Goal: Task Accomplishment & Management: Manage account settings

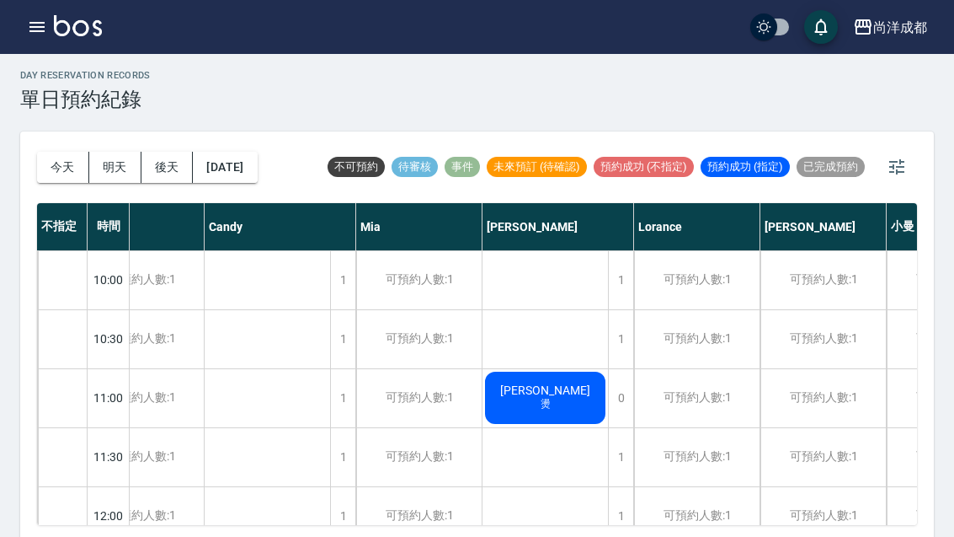
scroll to position [0, 55]
click at [56, 173] on button "今天" at bounding box center [63, 167] width 52 height 31
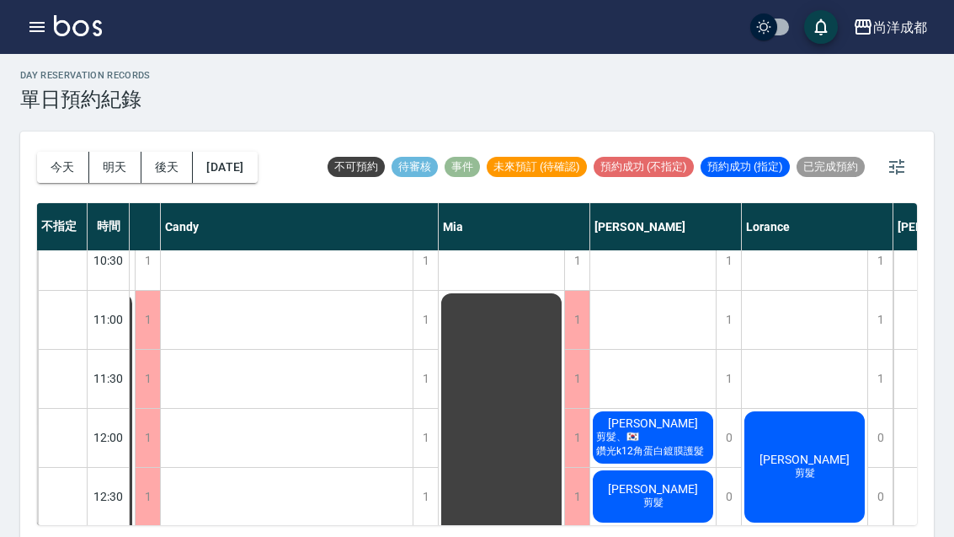
scroll to position [125, 129]
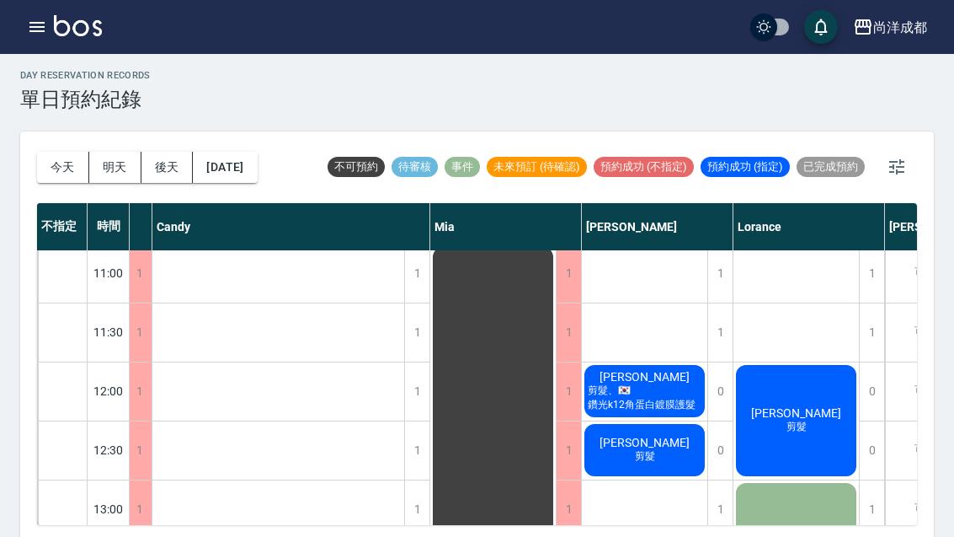
click at [673, 388] on div "[PERSON_NAME] 剪髮、🇰🇷鑽光k12角蛋白鍍膜護髮" at bounding box center [645, 390] width 126 height 57
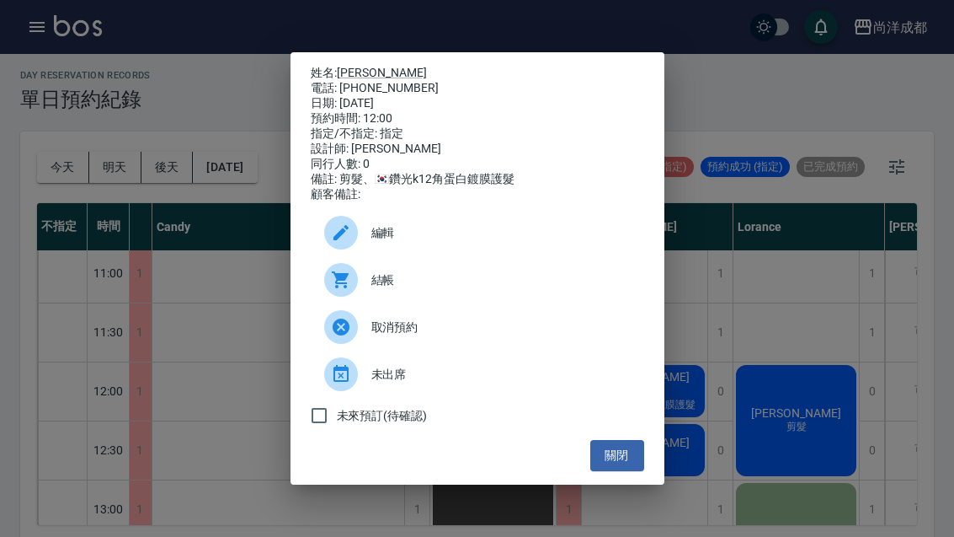
click at [366, 66] on link "[PERSON_NAME]" at bounding box center [382, 72] width 90 height 13
click at [623, 470] on button "關閉" at bounding box center [617, 455] width 54 height 31
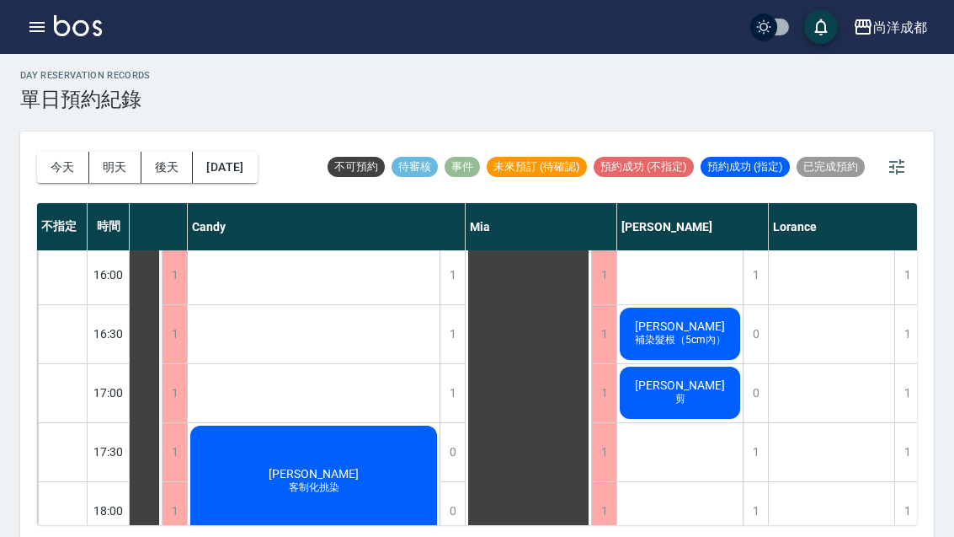
scroll to position [740, 94]
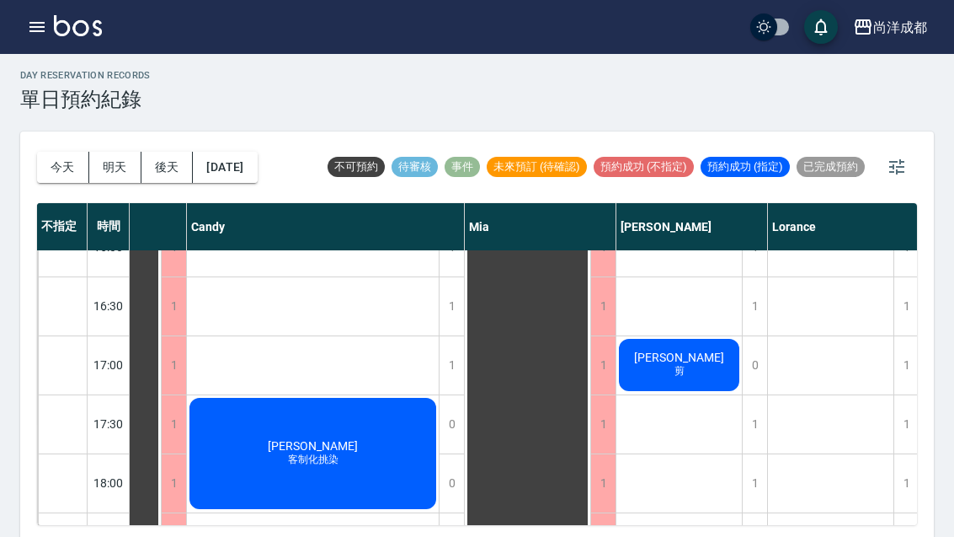
click at [45, 179] on button "今天" at bounding box center [63, 167] width 52 height 31
click at [30, 160] on div "[DATE] [DATE] [DATE] [DATE] 不可預約 待審核 事件 未來預訂 (待確認) 預約成功 (不指定) 預約成功 (指定) 已完成預約 不…" at bounding box center [477, 336] width 914 height 410
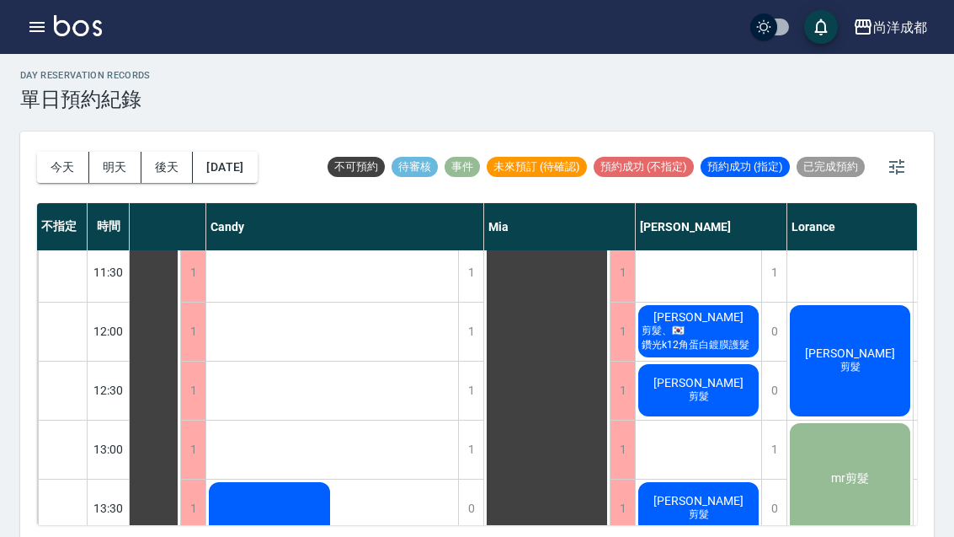
scroll to position [184, 75]
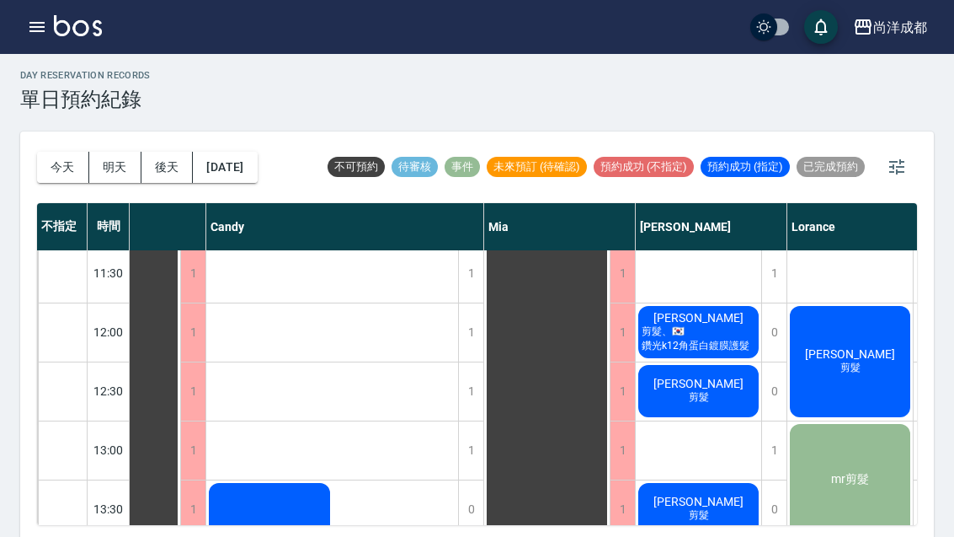
click at [691, 383] on span "[PERSON_NAME]" at bounding box center [698, 383] width 97 height 13
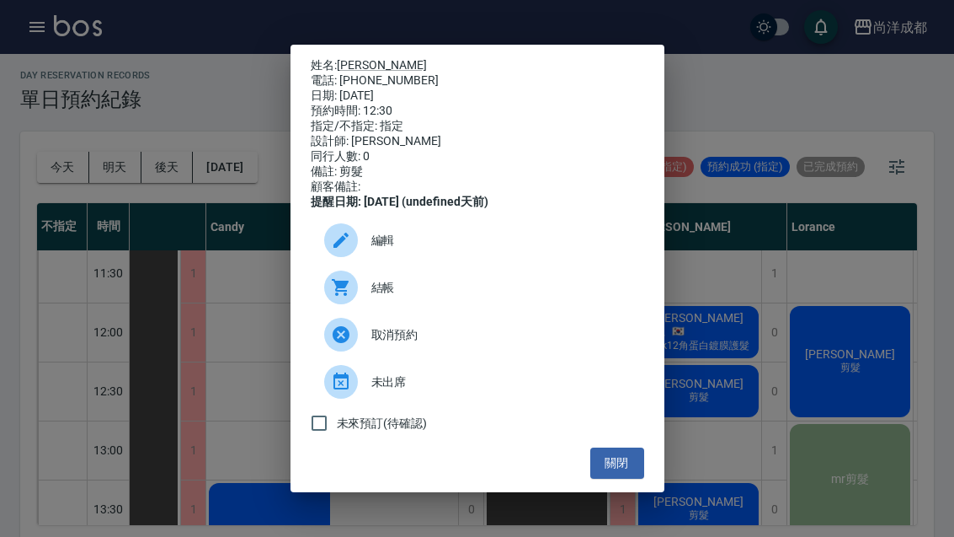
click at [603, 473] on button "關閉" at bounding box center [617, 462] width 54 height 31
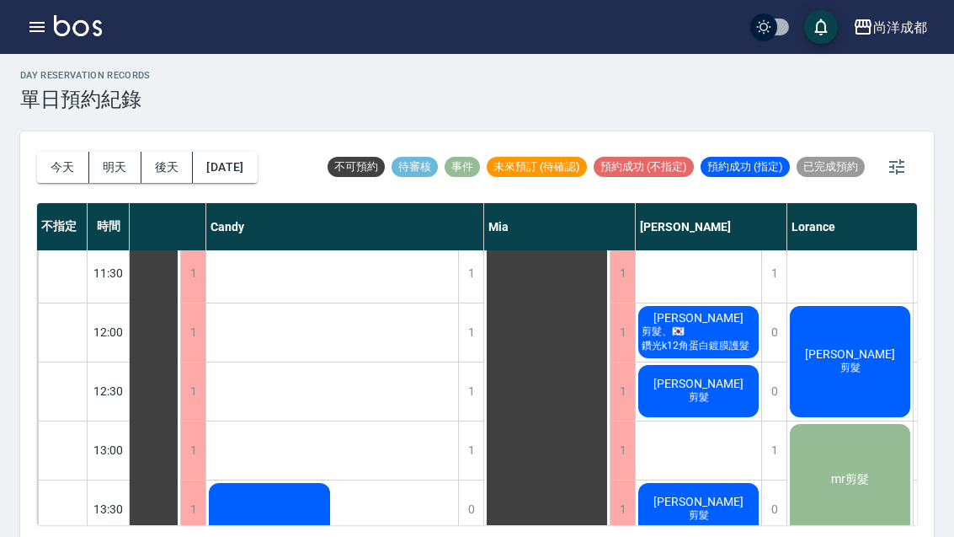
click at [42, 162] on button "今天" at bounding box center [63, 167] width 52 height 31
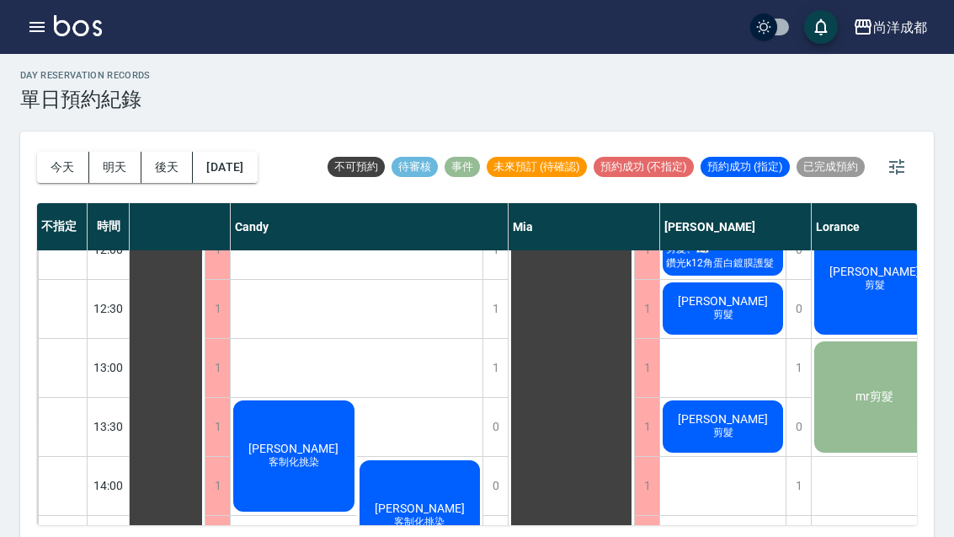
scroll to position [275, 49]
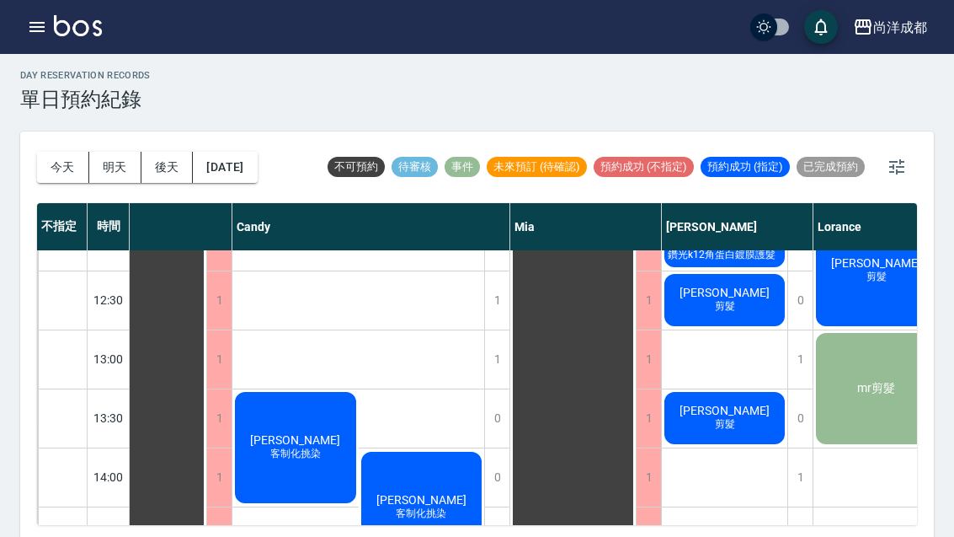
click at [712, 414] on span "[PERSON_NAME]" at bounding box center [724, 409] width 97 height 13
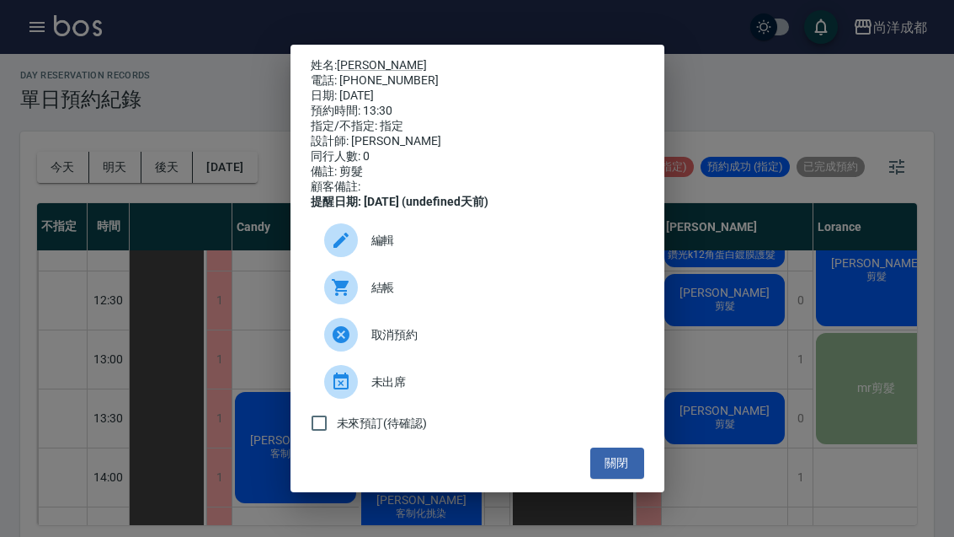
click at [611, 478] on button "關閉" at bounding box center [617, 462] width 54 height 31
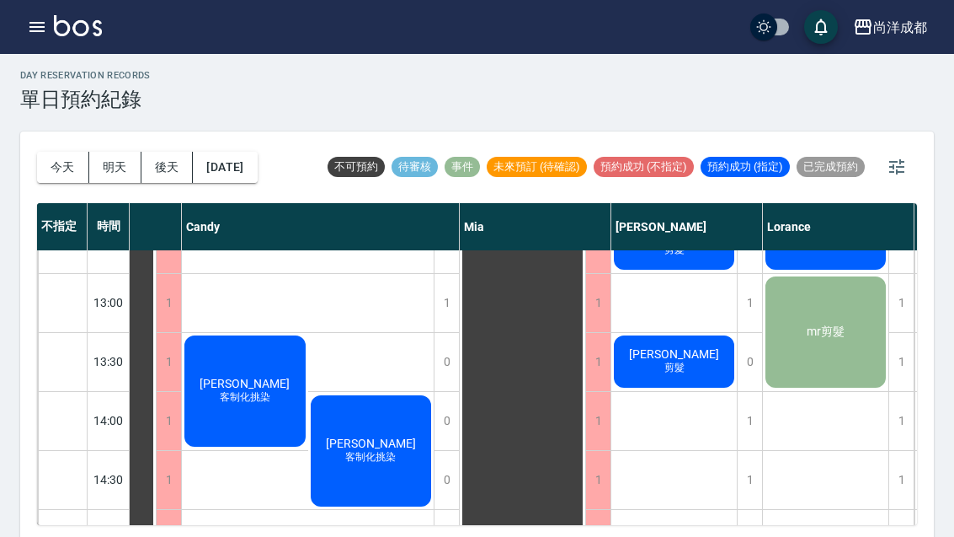
scroll to position [344, 91]
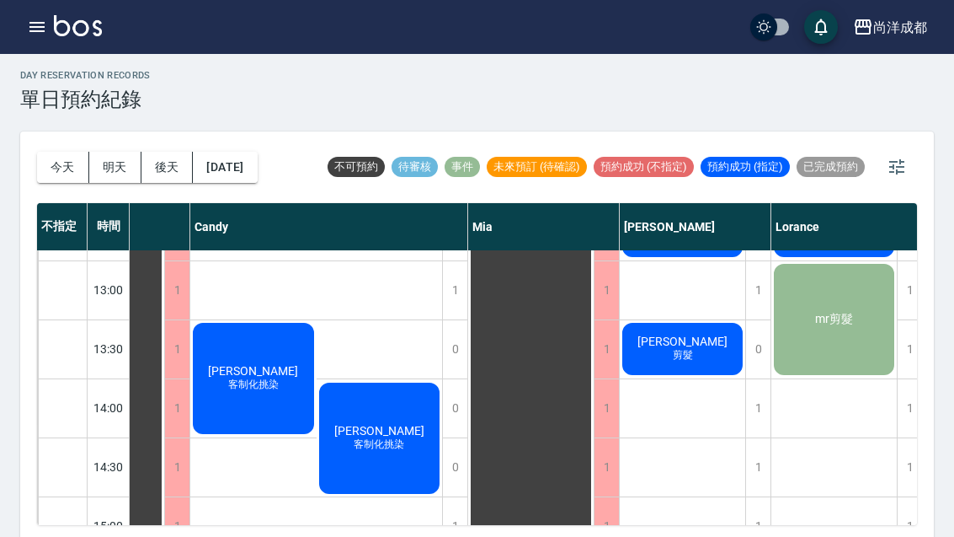
click at [683, 341] on span "[PERSON_NAME]" at bounding box center [682, 340] width 97 height 13
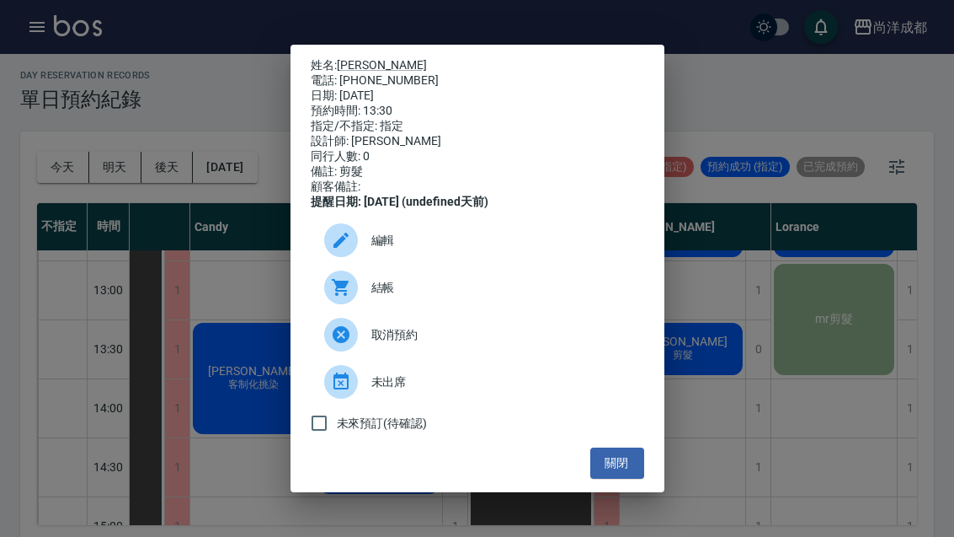
click at [387, 249] on span "編輯" at bounding box center [500, 241] width 259 height 18
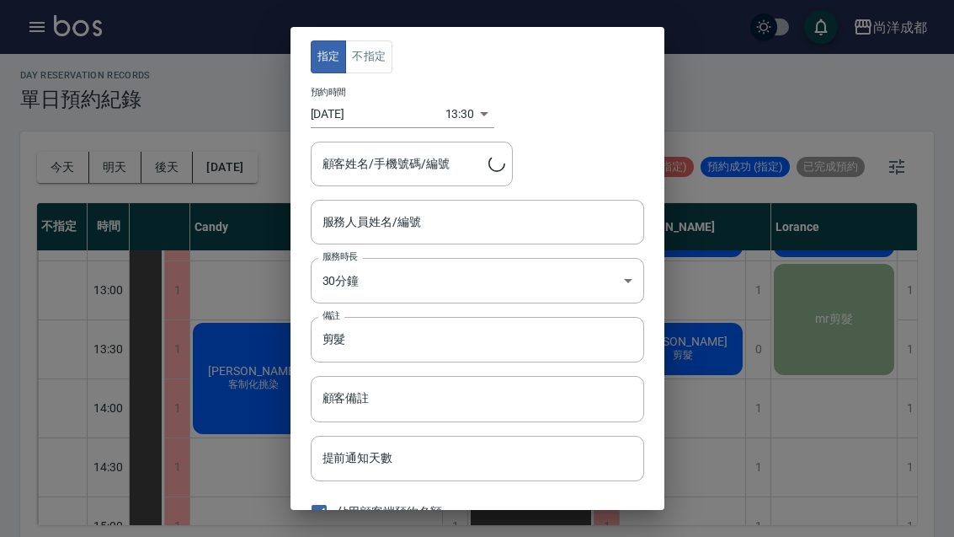
type input "Benny-01"
type input "[PERSON_NAME]/0975197209/"
click at [454, 112] on body "尚洋成都 登出 櫃檯作業 打帳單 帳單列表 營業儀表板 高階收支登錄 材料自購登錄 每日結帳 排班表 預約管理 預約管理 單日預約紀錄 單週預約紀錄 報表及分…" at bounding box center [477, 269] width 954 height 546
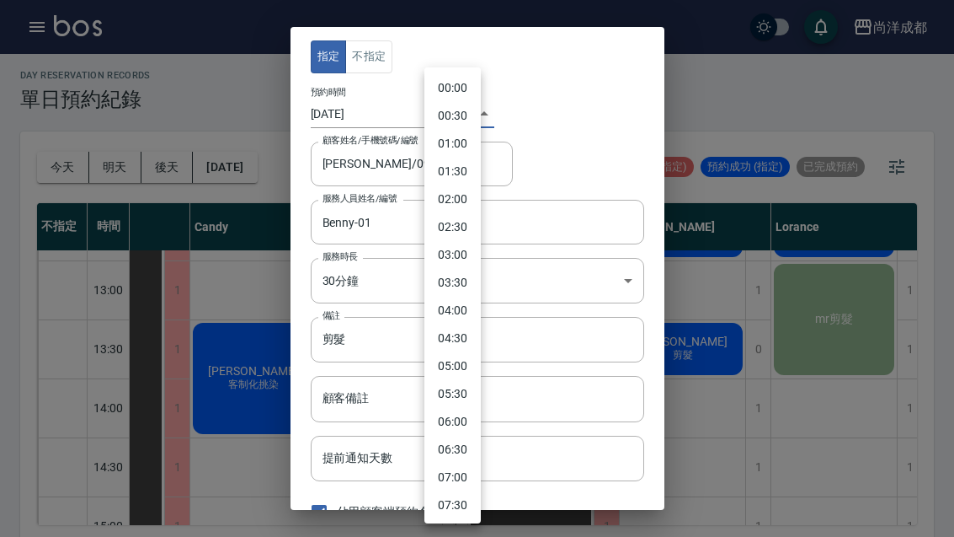
scroll to position [543, 0]
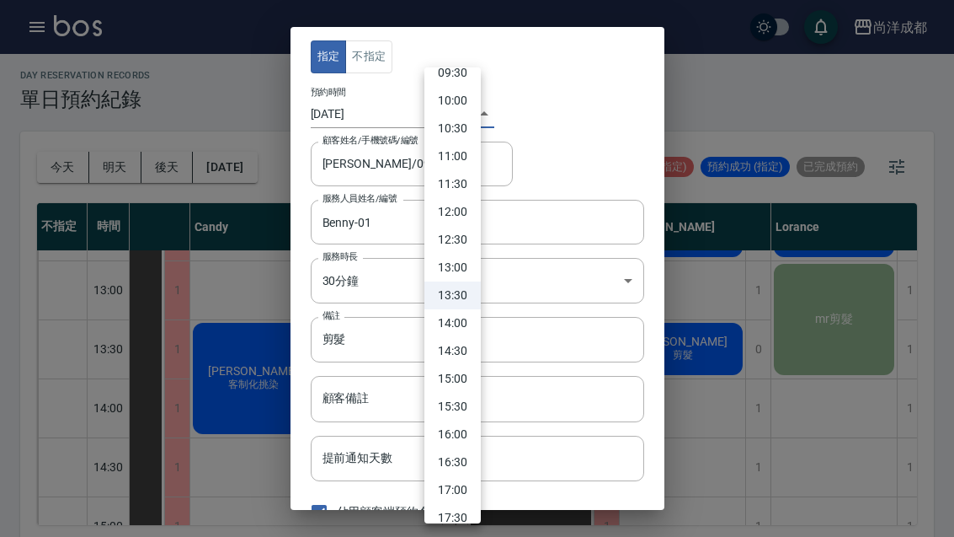
click at [454, 345] on li "14:30" at bounding box center [453, 351] width 56 height 28
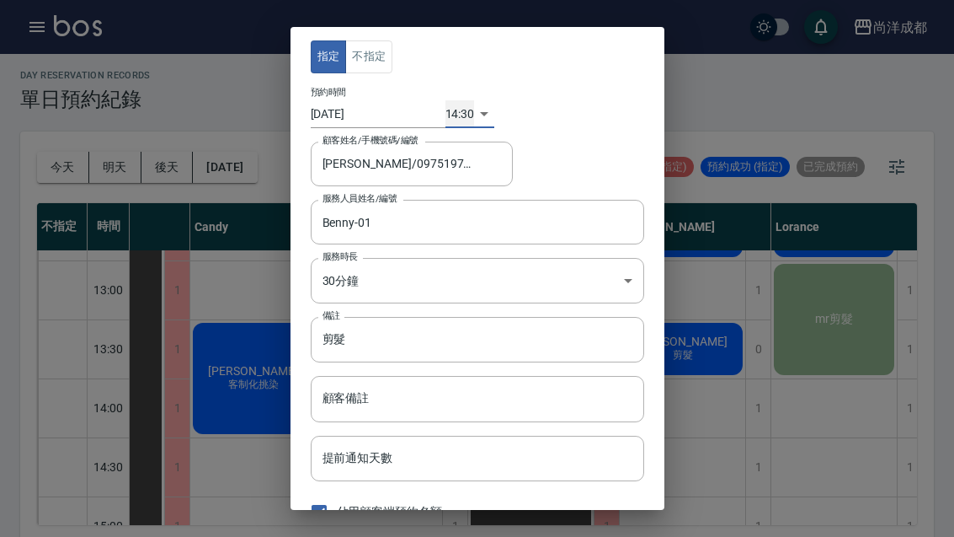
type input "1760423400000"
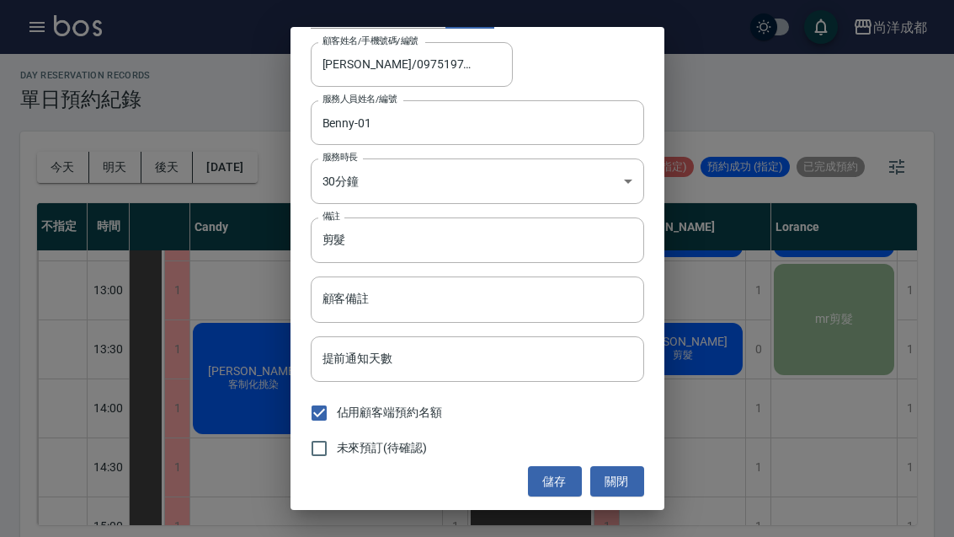
scroll to position [99, 0]
click at [538, 467] on button "儲存" at bounding box center [555, 482] width 54 height 31
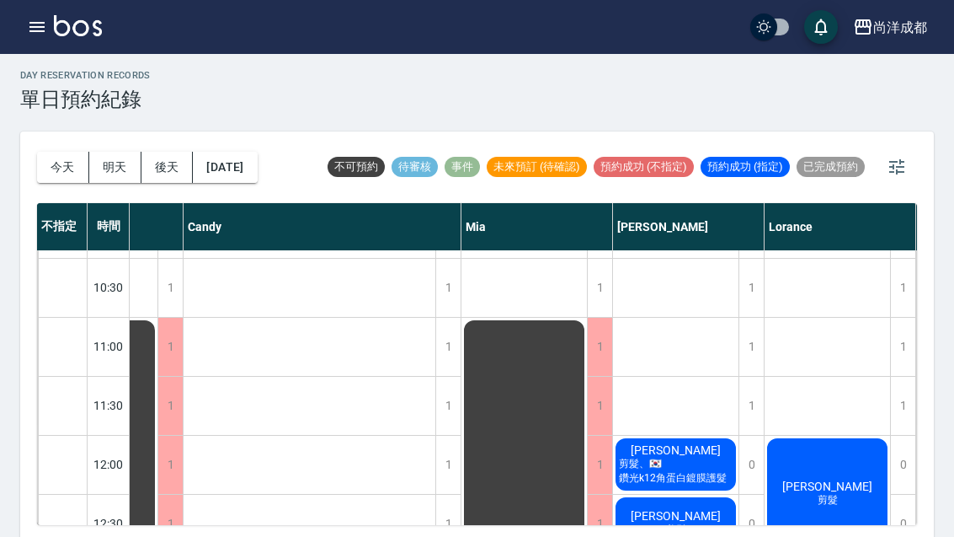
scroll to position [40, 98]
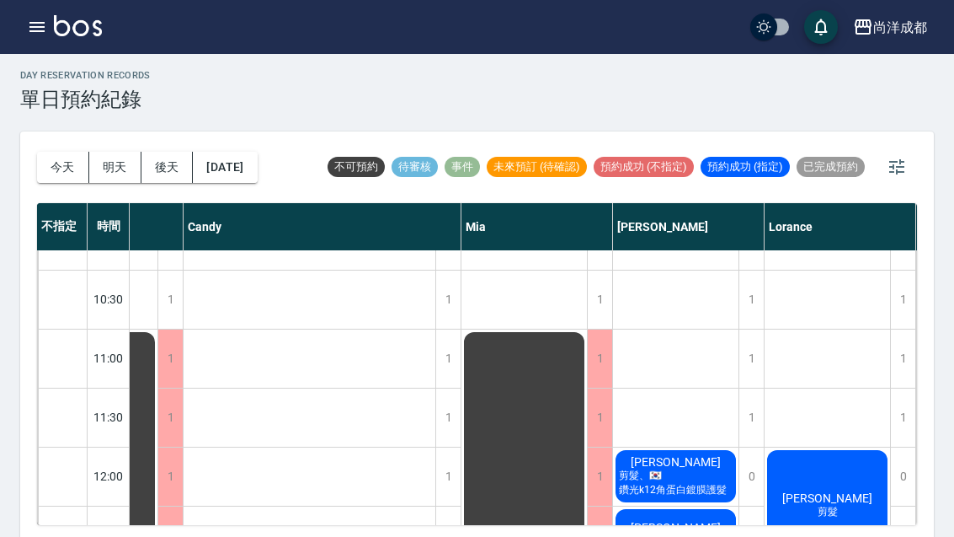
click at [683, 455] on div "[PERSON_NAME] 剪髮、🇰🇷鑽光k12角蛋白鍍膜護髮" at bounding box center [676, 475] width 126 height 57
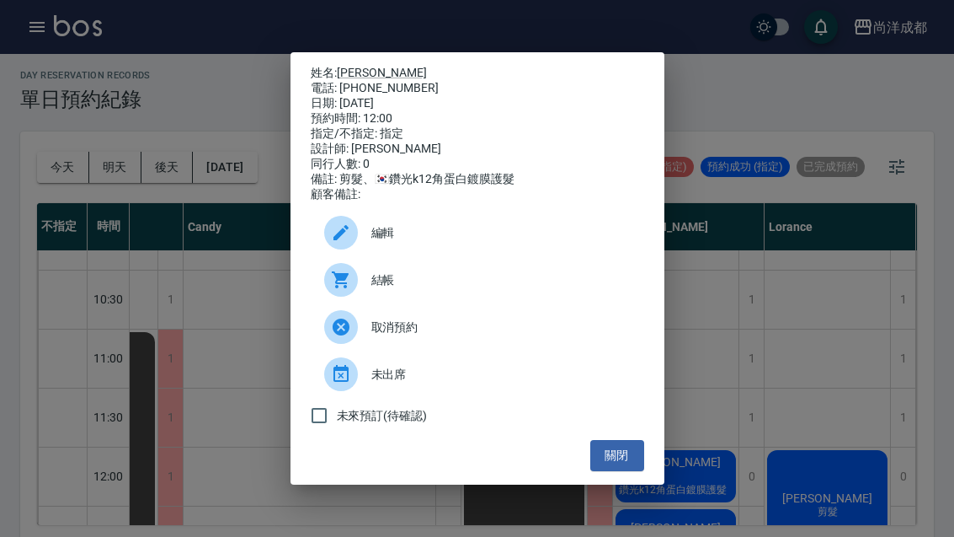
click at [613, 471] on button "關閉" at bounding box center [617, 455] width 54 height 31
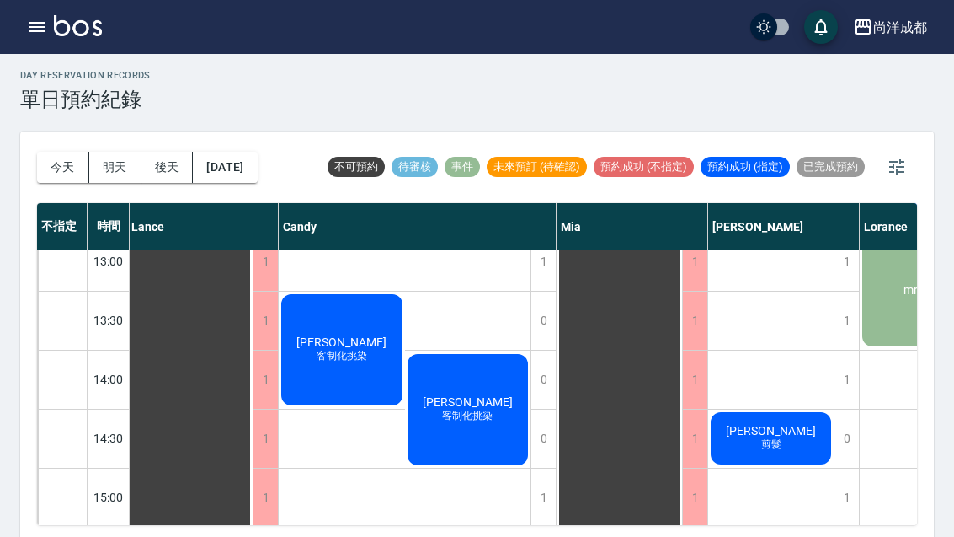
scroll to position [380, 2]
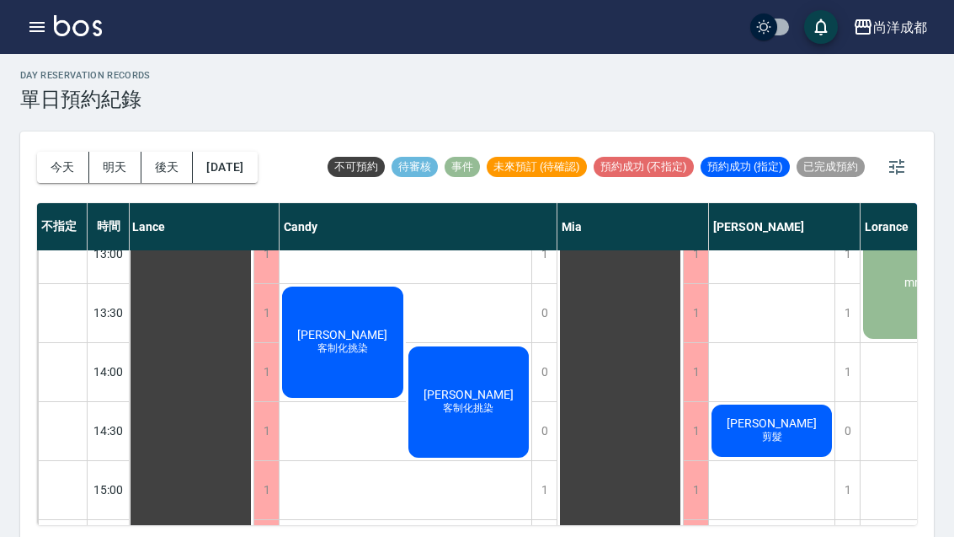
click at [330, 333] on span "[PERSON_NAME]" at bounding box center [342, 334] width 97 height 13
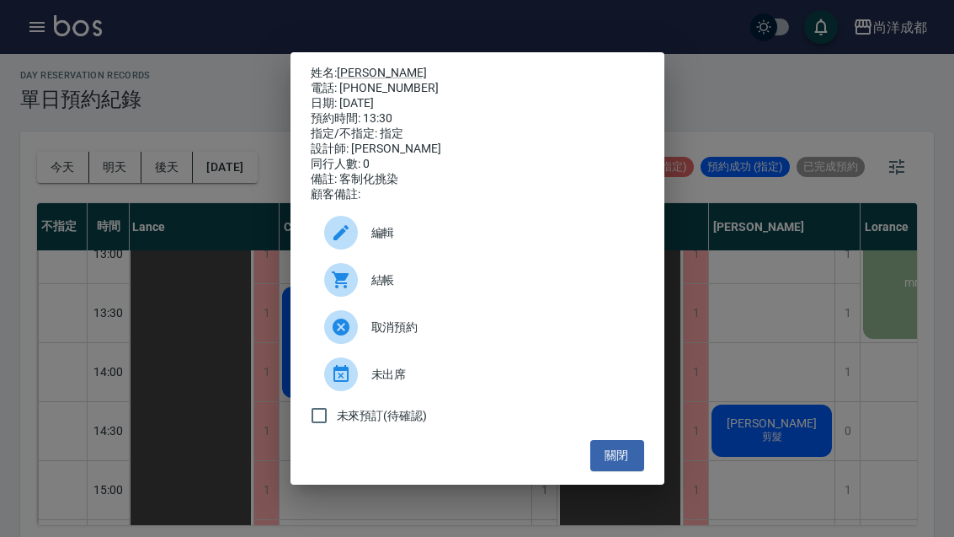
click at [192, 224] on div "姓名: [PERSON_NAME] 電話: [PHONE_NUMBER] 日期: [DATE] 預約時間: 13:30 指定/不指定: 指定 設計師: [PE…" at bounding box center [477, 268] width 954 height 537
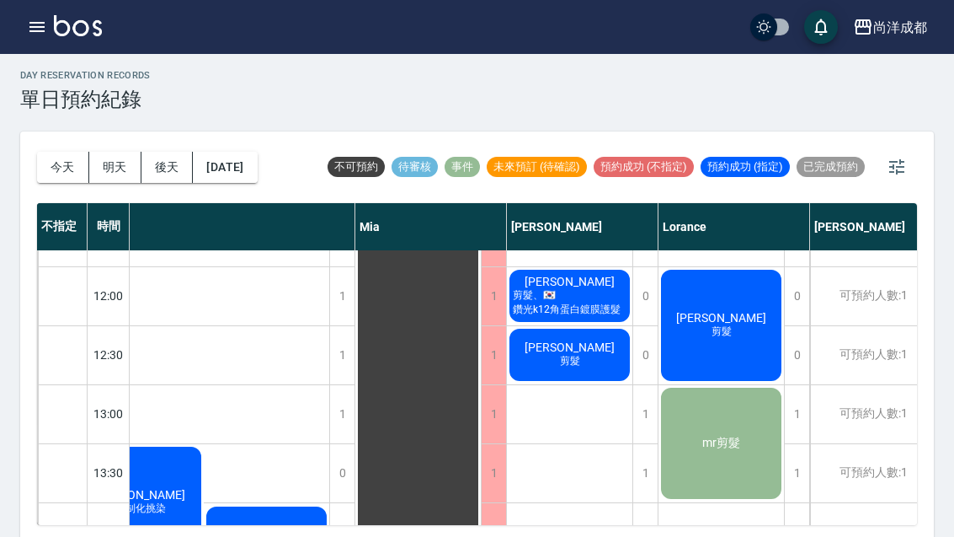
scroll to position [220, 203]
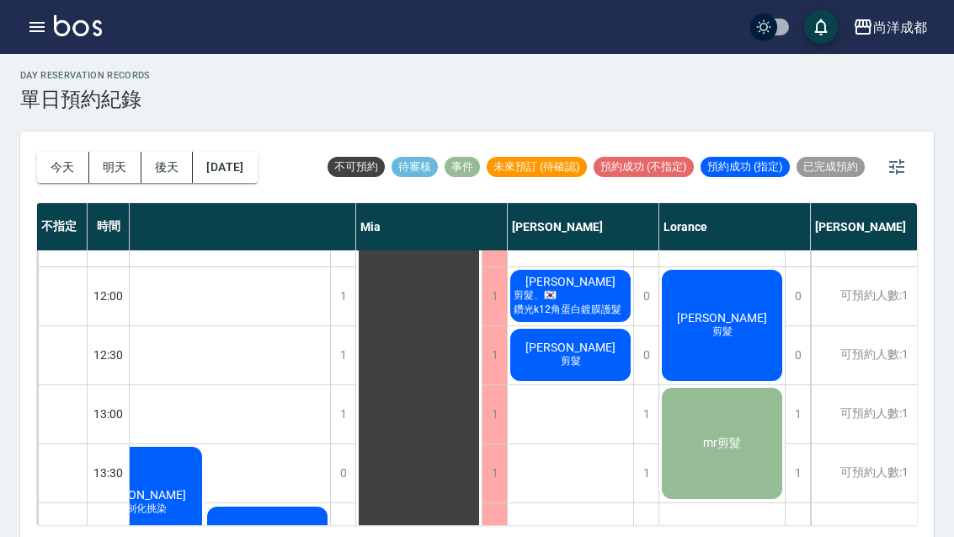
click at [735, 334] on span "剪髮" at bounding box center [722, 331] width 27 height 14
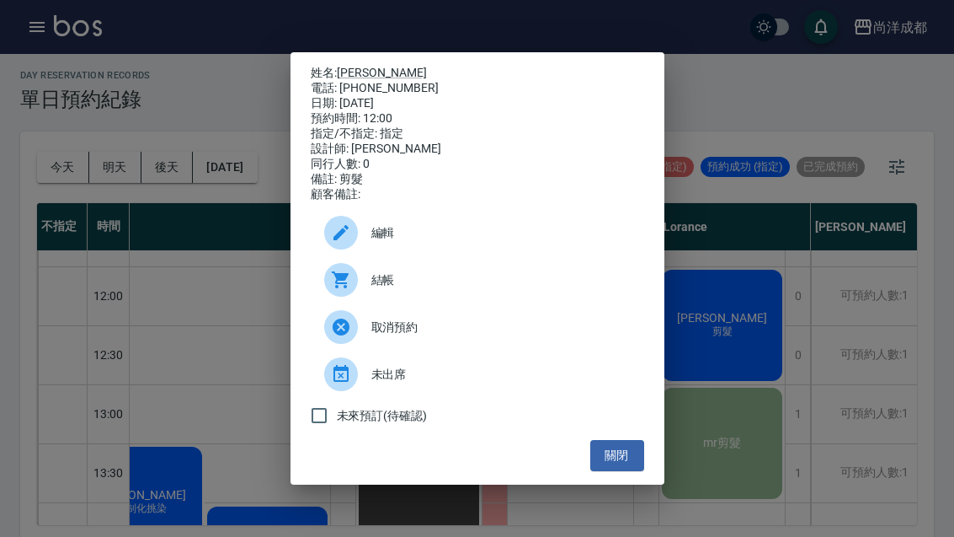
click at [767, 100] on div "姓名: [PERSON_NAME] 電話: [PHONE_NUMBER] 日期: [DATE] 預約時間: 12:00 指定/不指定: 指定 設計師: [PE…" at bounding box center [477, 268] width 954 height 537
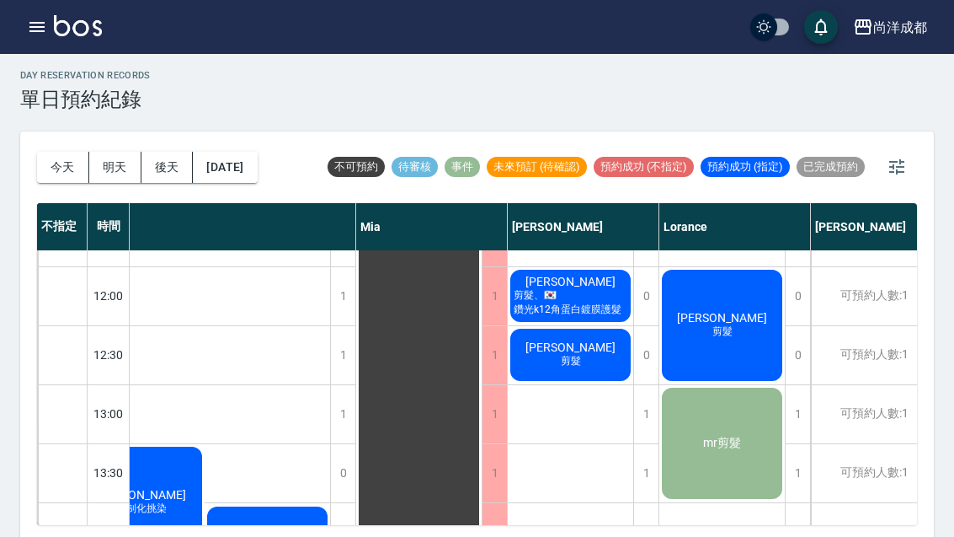
click at [257, 165] on button "[DATE]" at bounding box center [225, 167] width 64 height 31
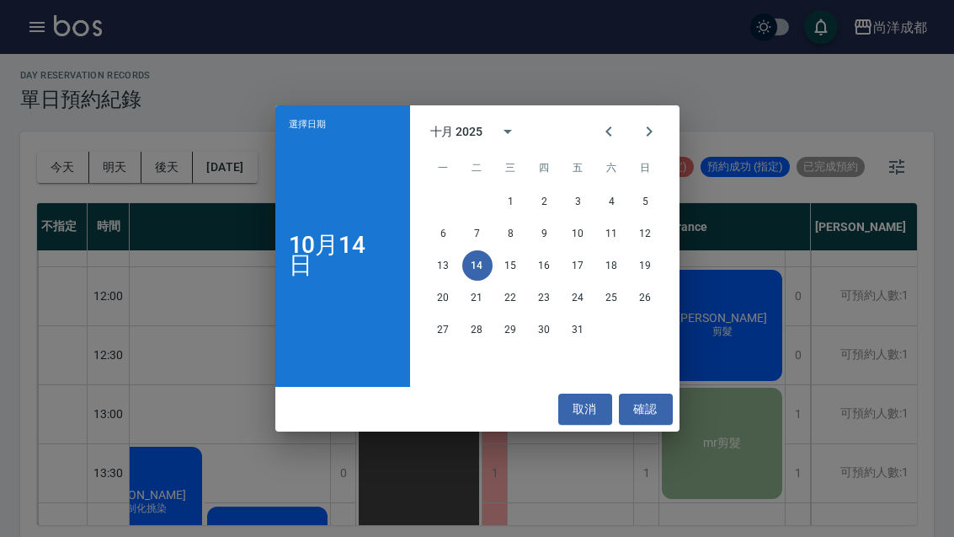
click at [653, 270] on button "19" at bounding box center [646, 265] width 30 height 30
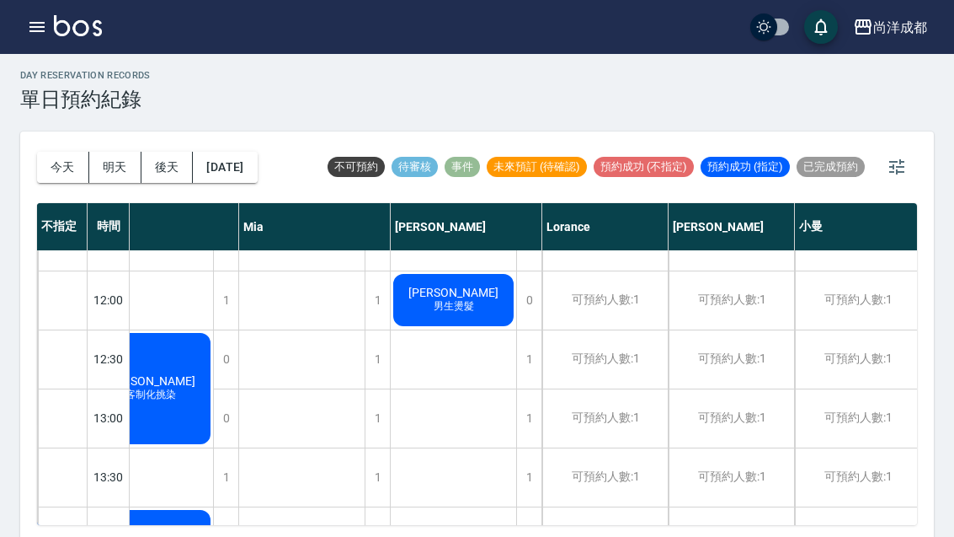
scroll to position [213, 194]
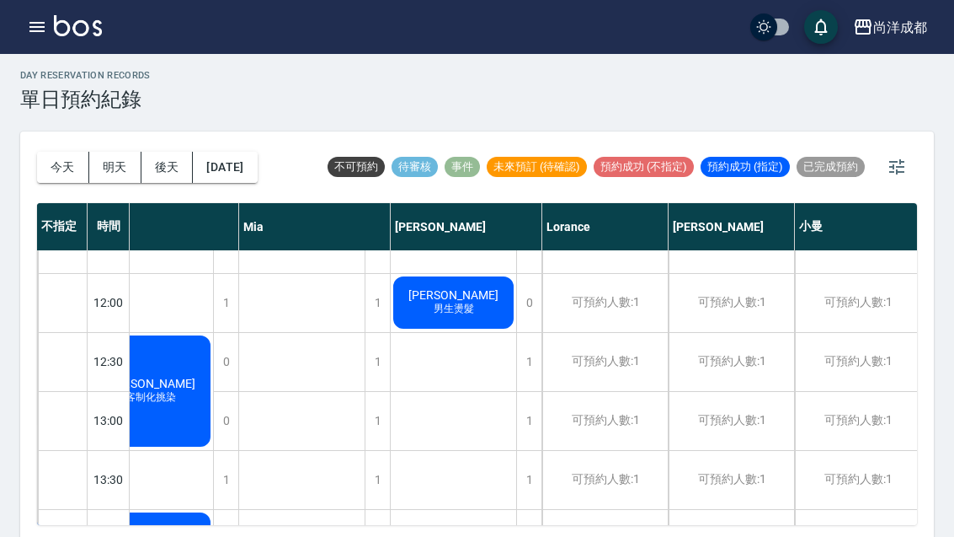
click at [529, 429] on div "1" at bounding box center [528, 421] width 25 height 58
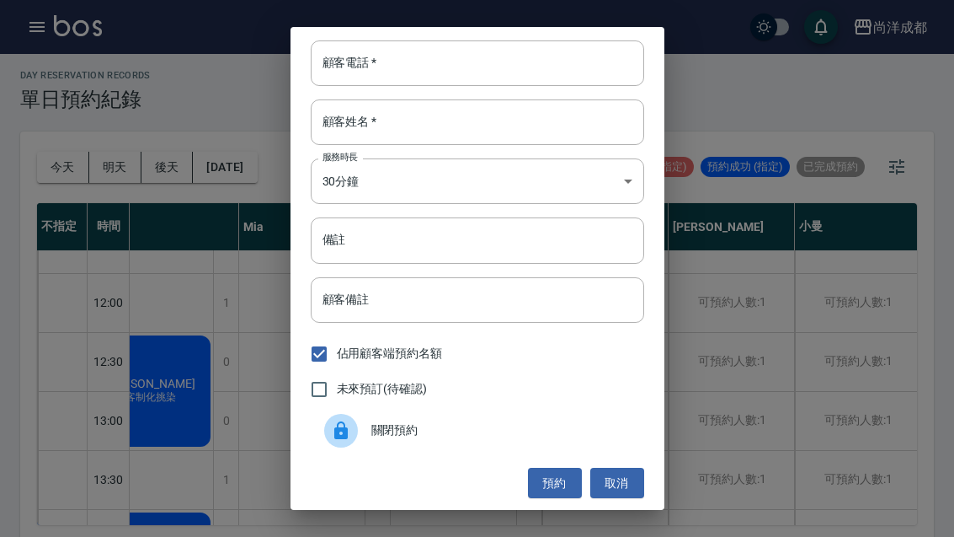
click at [402, 59] on input "顧客電話   *" at bounding box center [478, 62] width 334 height 45
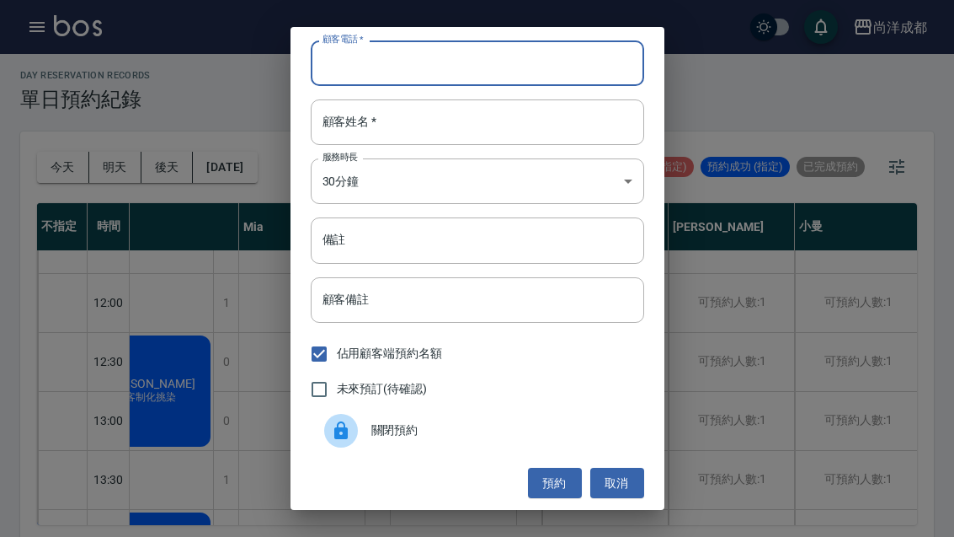
click at [803, 104] on div "顧客電話   * 顧客電話   * 顧客姓名   * 顧客姓名   * 服務時長 30分鐘 1 服務時長 備註 備註 顧客備註 顧客備註 佔用顧客端預約名額 …" at bounding box center [477, 268] width 954 height 537
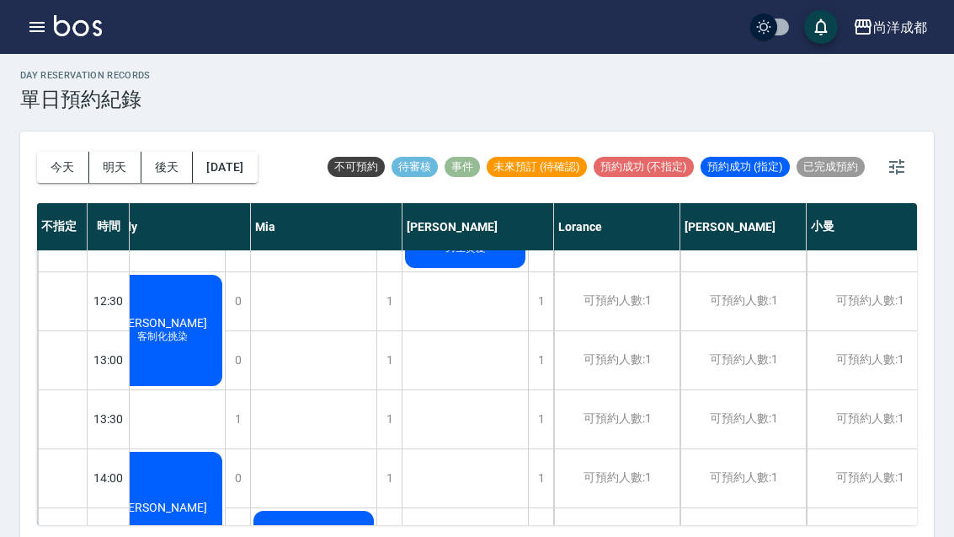
scroll to position [277, 184]
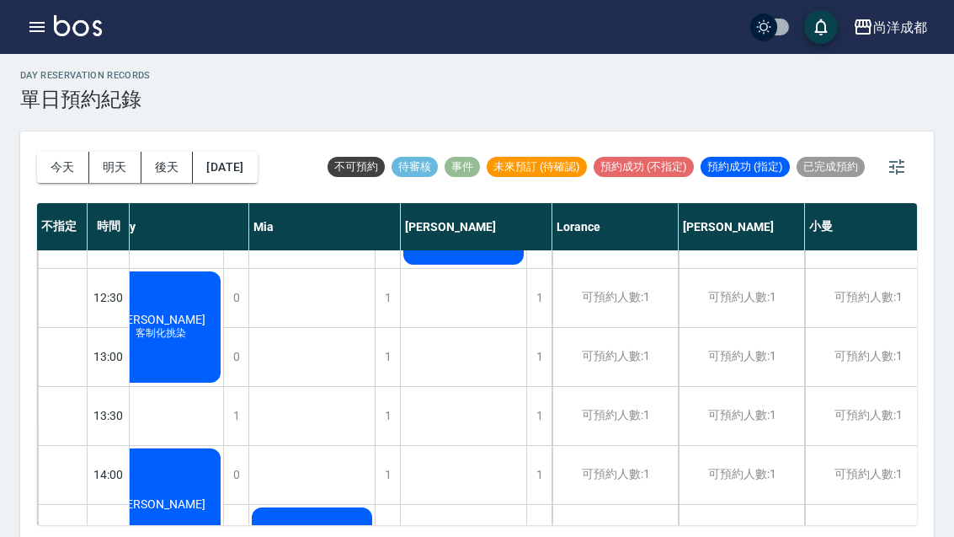
click at [542, 482] on div "1" at bounding box center [538, 475] width 25 height 58
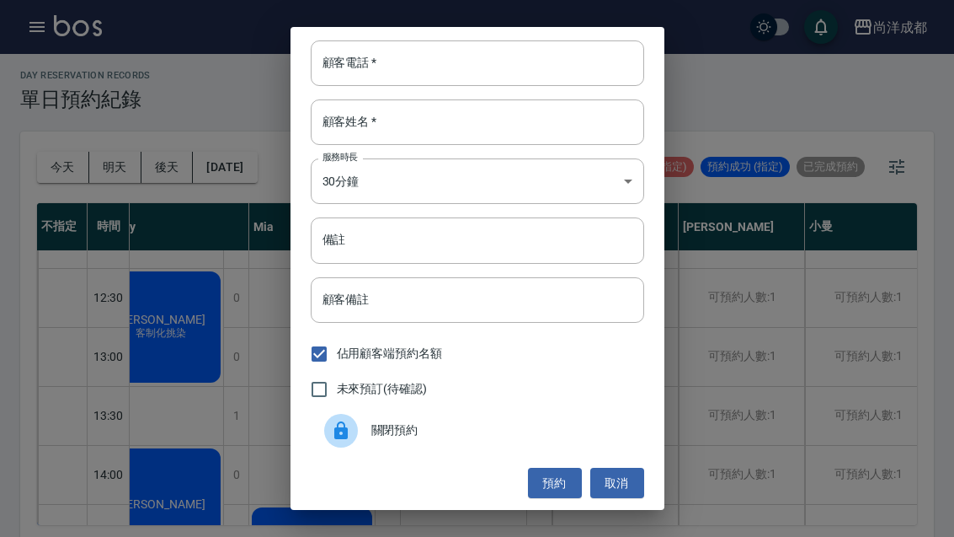
click at [477, 51] on input "顧客電話   *" at bounding box center [478, 62] width 334 height 45
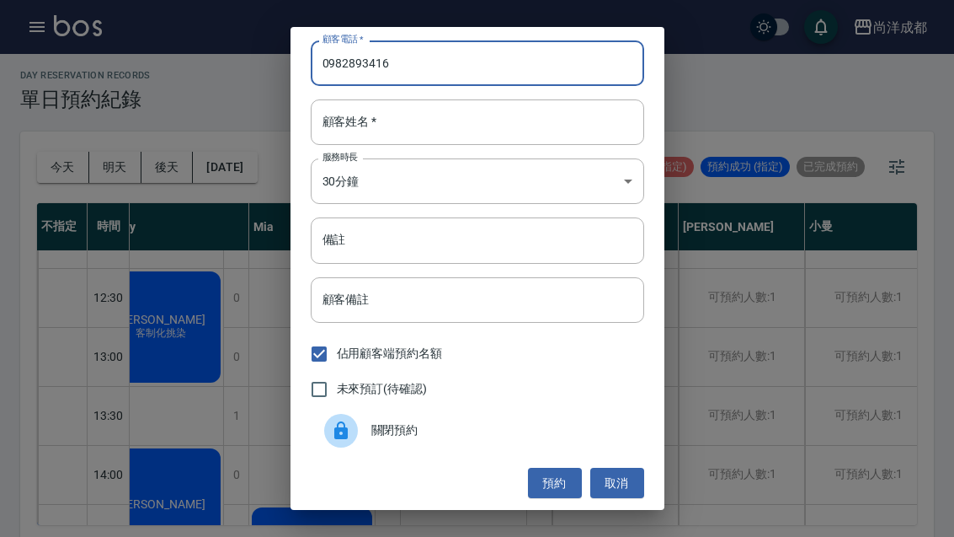
type input "0982893416"
click at [454, 120] on input "顧客姓名   *" at bounding box center [478, 121] width 334 height 45
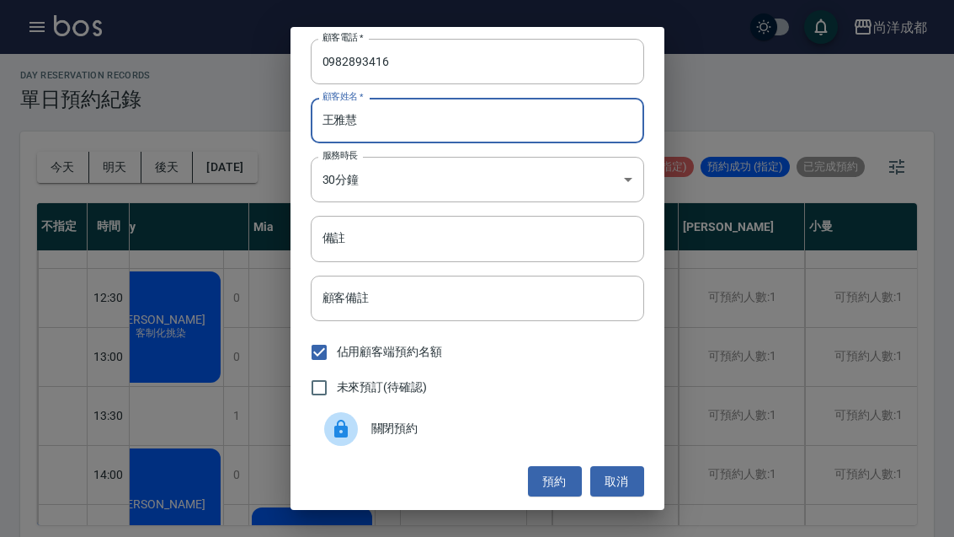
scroll to position [2, 0]
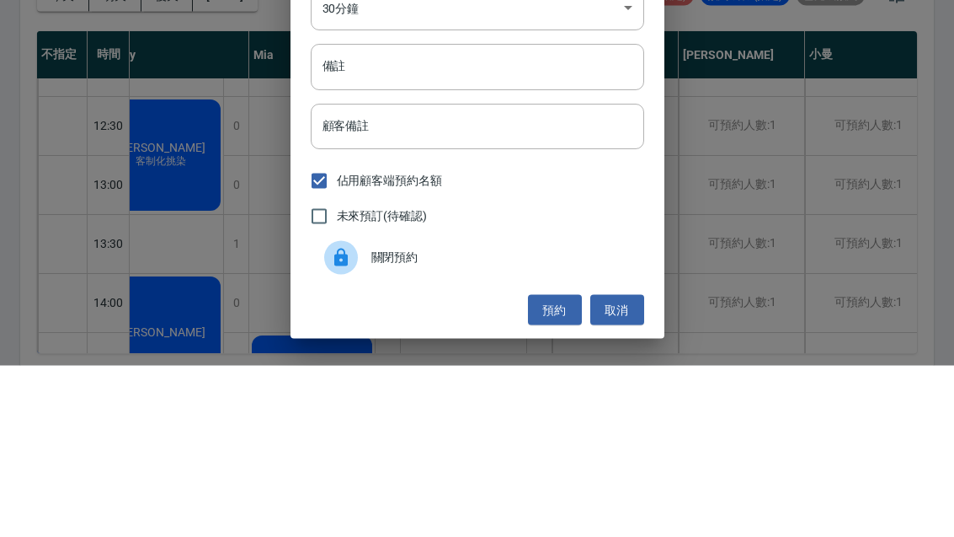
type input "王雅慧"
click at [429, 216] on input "備註" at bounding box center [478, 238] width 334 height 45
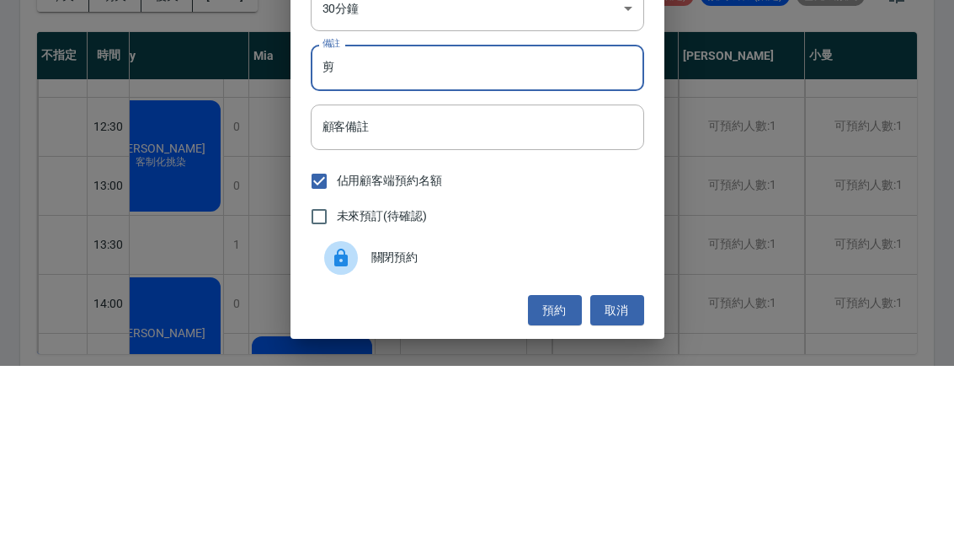
scroll to position [58, 0]
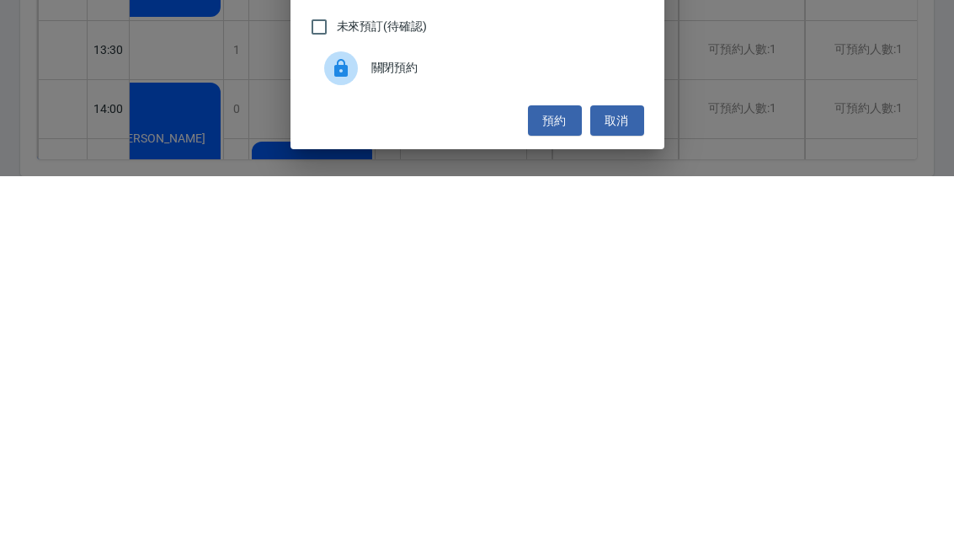
type input "剪"
click at [557, 466] on button "預約" at bounding box center [555, 481] width 54 height 31
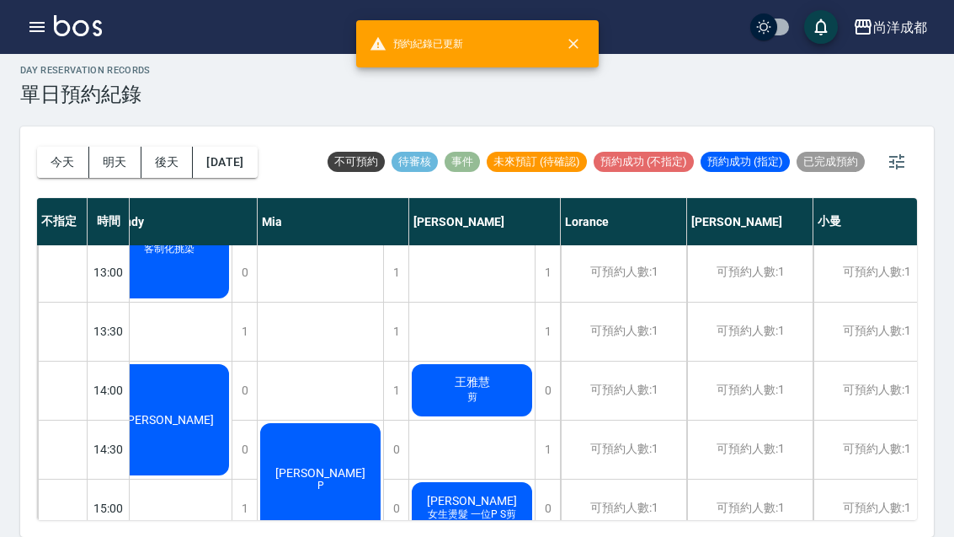
scroll to position [378, 177]
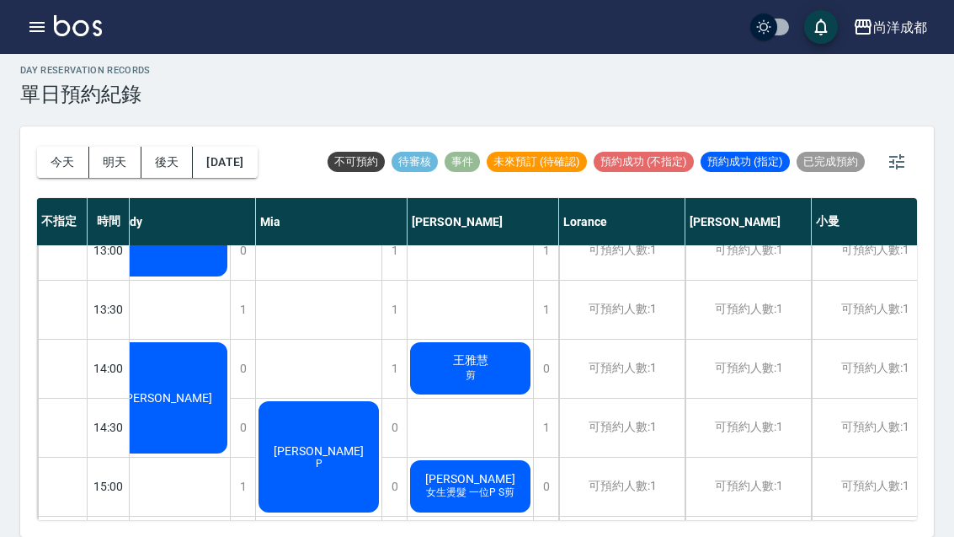
click at [53, 147] on button "今天" at bounding box center [63, 162] width 52 height 31
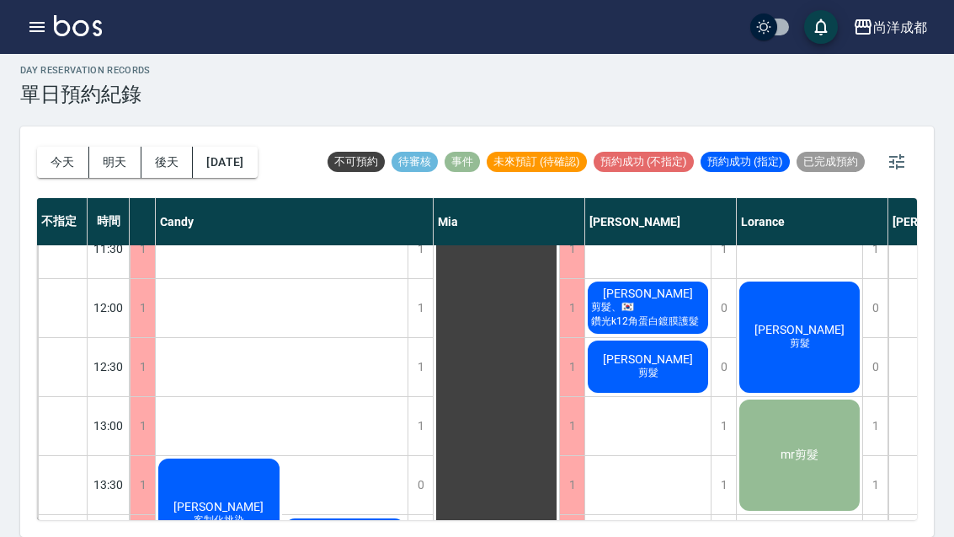
scroll to position [205, 126]
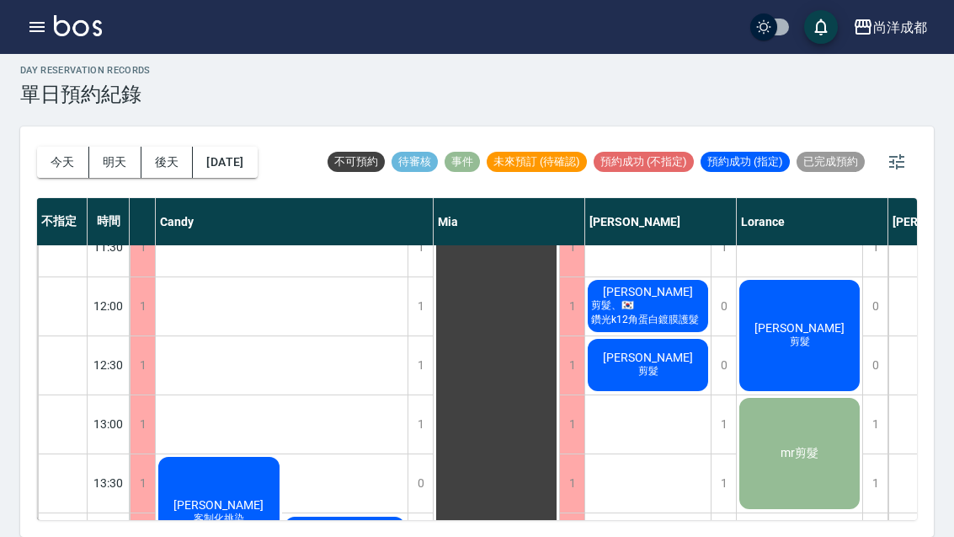
click at [764, 395] on div "mr剪髮" at bounding box center [800, 453] width 126 height 116
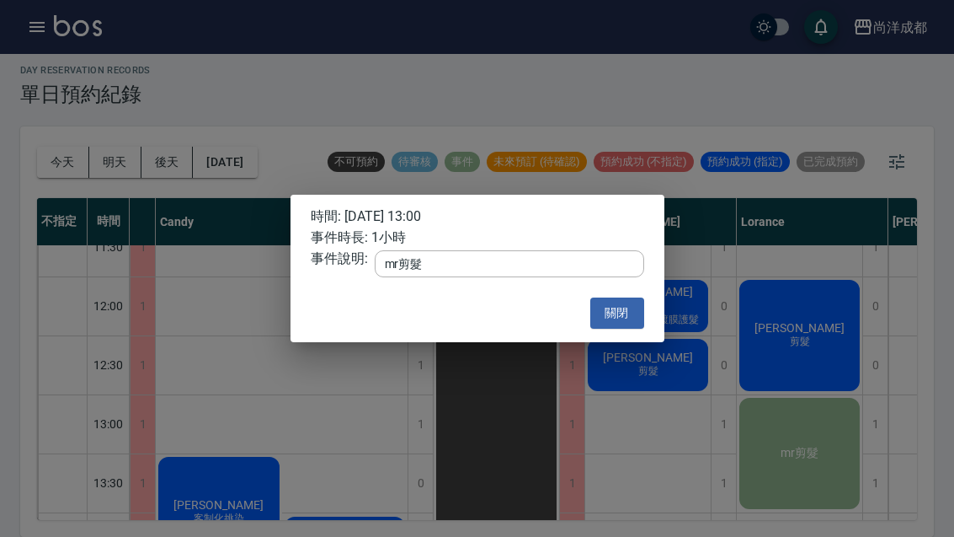
click at [619, 319] on button "關閉" at bounding box center [617, 312] width 54 height 31
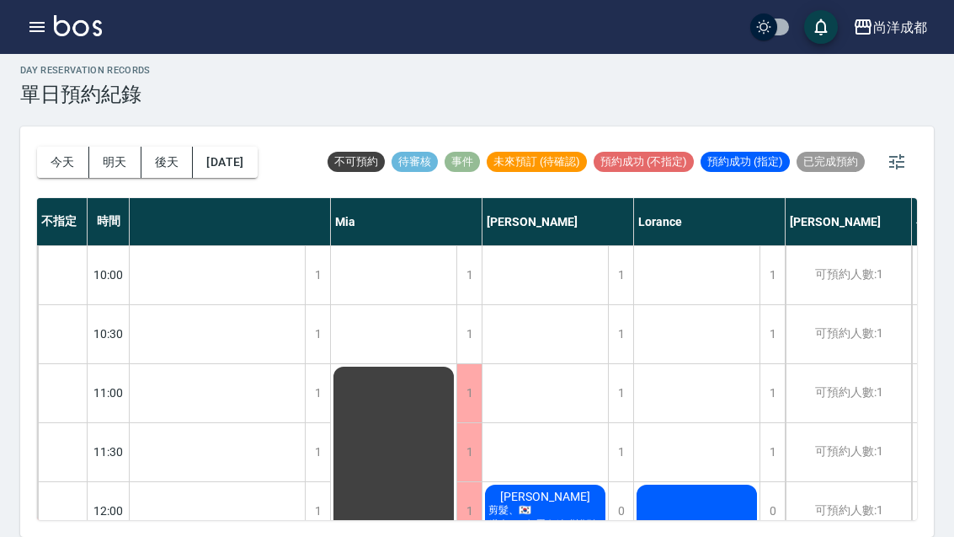
scroll to position [0, 230]
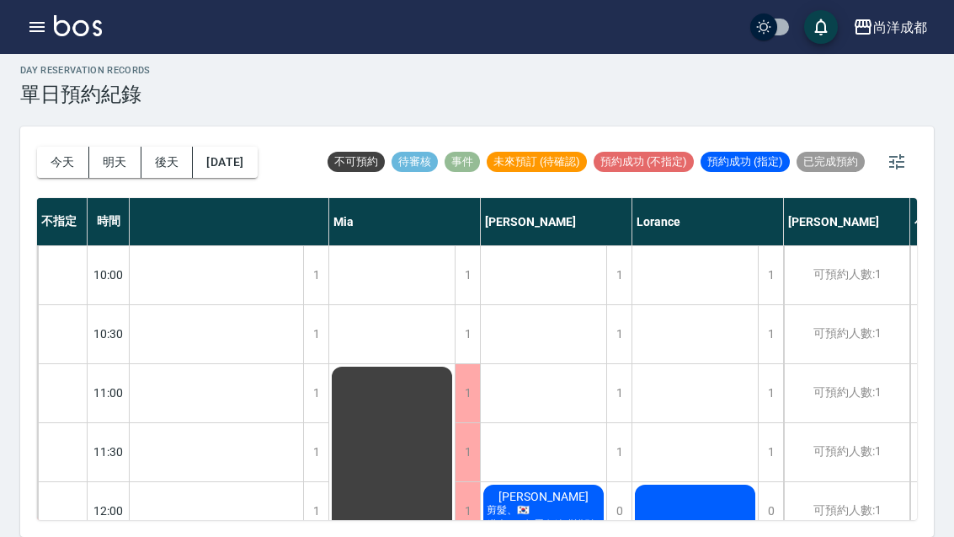
click at [19, 88] on div "day Reservation records 單日預約紀錄 [DATE] [DATE] [DATE] [DATE] 不可預約 待審核 事件 未來預訂 (待確…" at bounding box center [477, 291] width 954 height 492
click at [48, 147] on button "今天" at bounding box center [63, 162] width 52 height 31
click at [39, 147] on button "今天" at bounding box center [63, 162] width 52 height 31
click at [49, 147] on button "今天" at bounding box center [63, 162] width 52 height 31
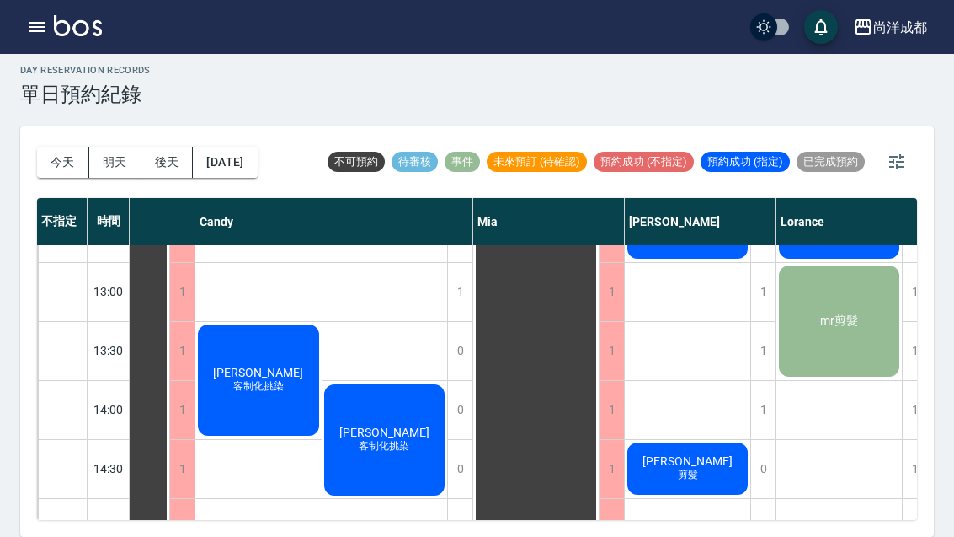
scroll to position [337, 84]
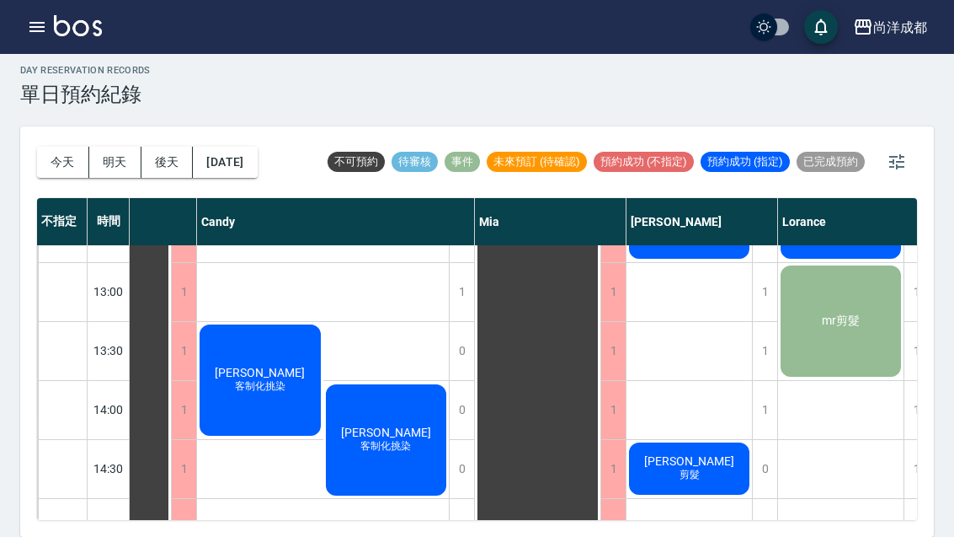
click at [378, 425] on span "[PERSON_NAME]" at bounding box center [386, 431] width 97 height 13
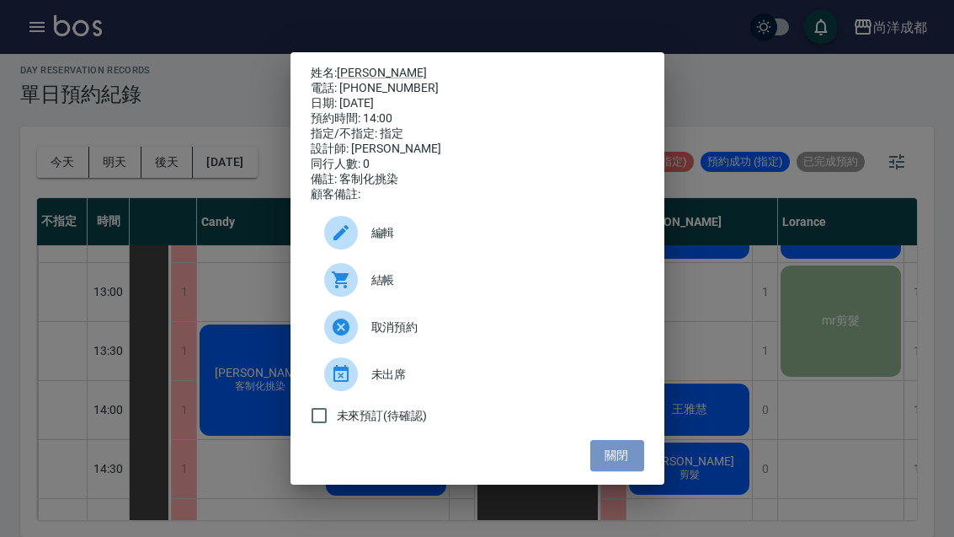
click at [619, 471] on button "關閉" at bounding box center [617, 455] width 54 height 31
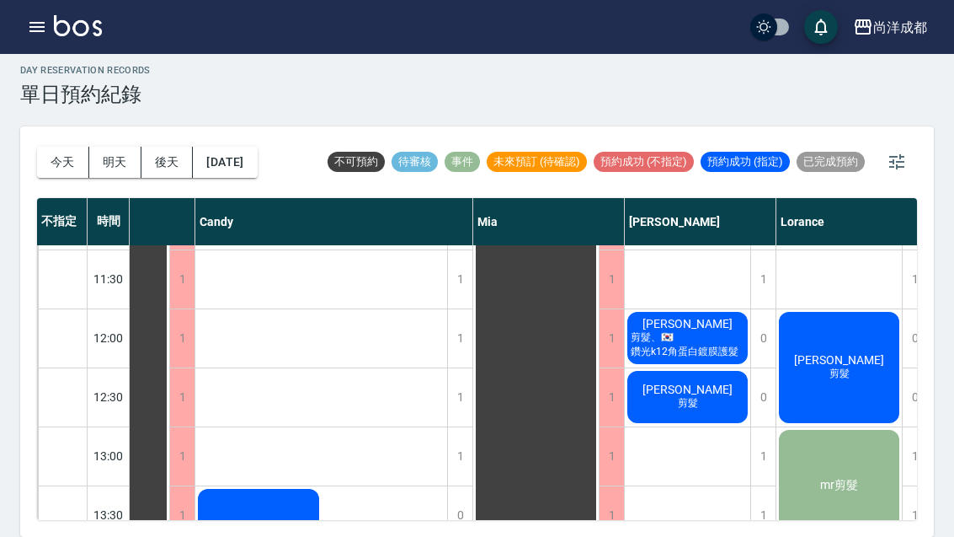
scroll to position [176, 75]
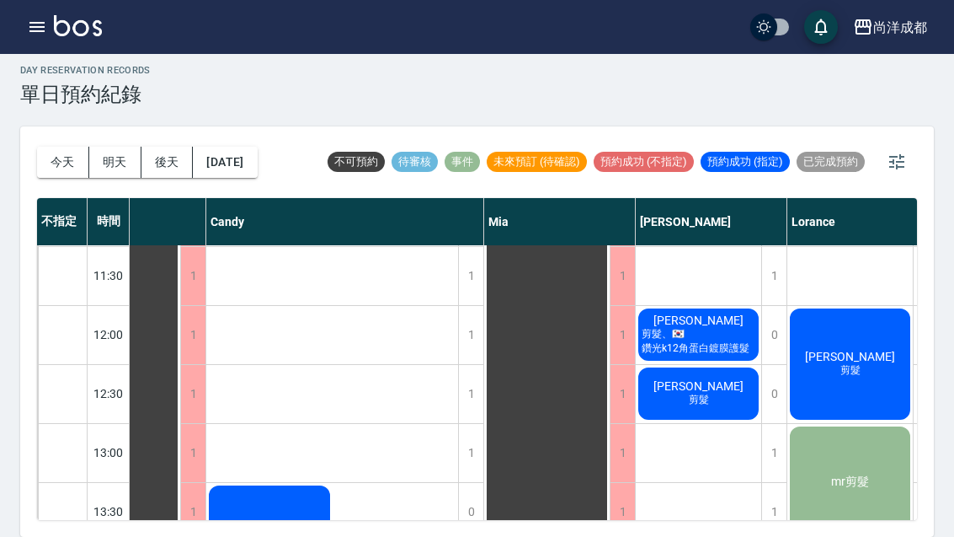
click at [50, 147] on button "今天" at bounding box center [63, 162] width 52 height 31
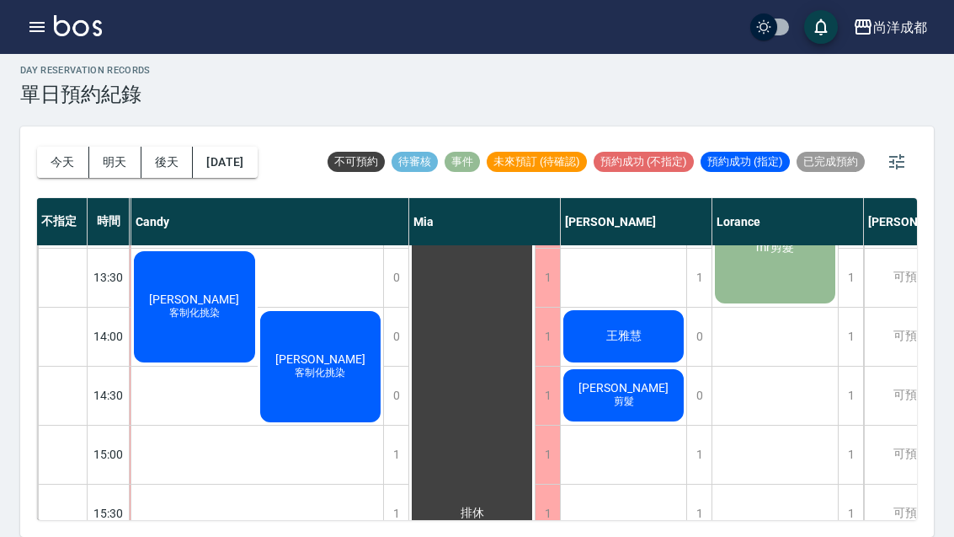
scroll to position [410, 148]
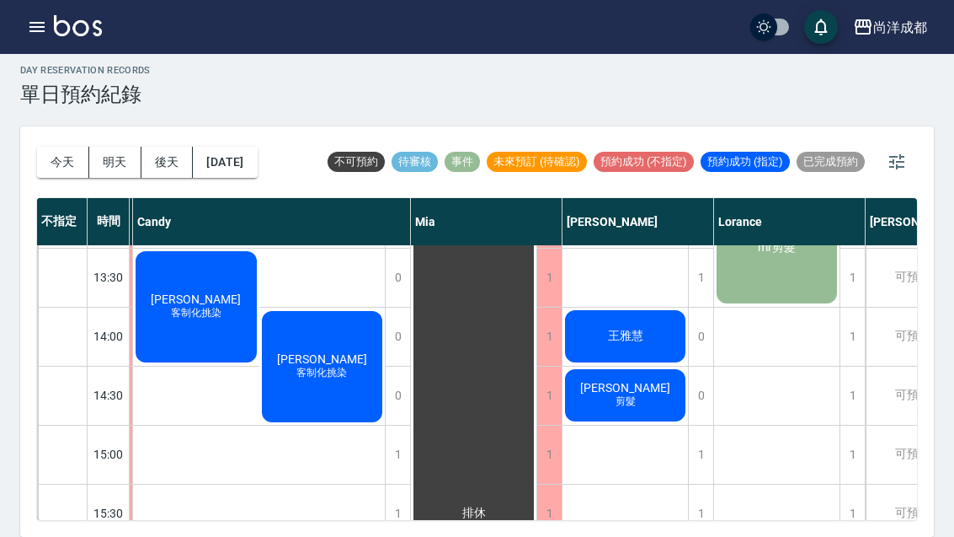
click at [641, 329] on span "王雅慧" at bounding box center [626, 336] width 42 height 15
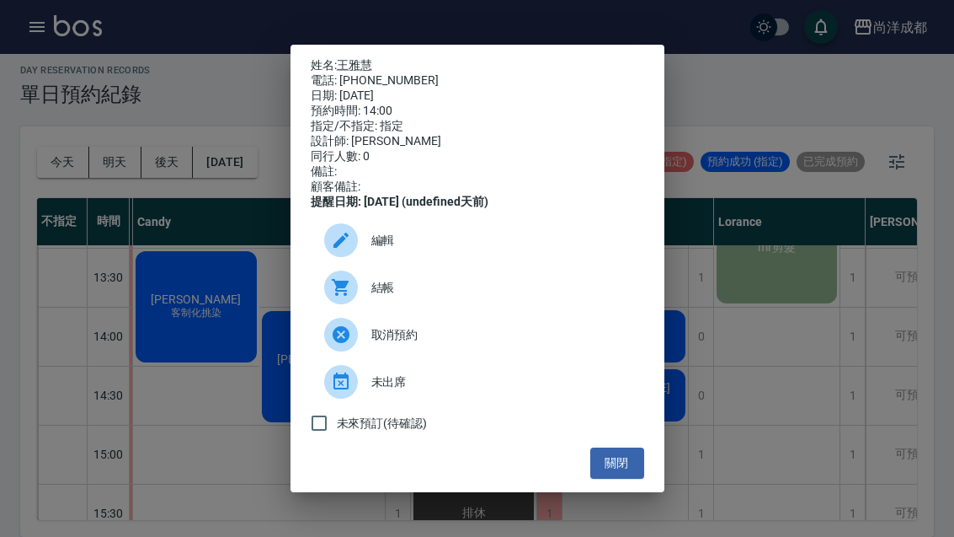
click at [382, 249] on span "編輯" at bounding box center [500, 241] width 259 height 18
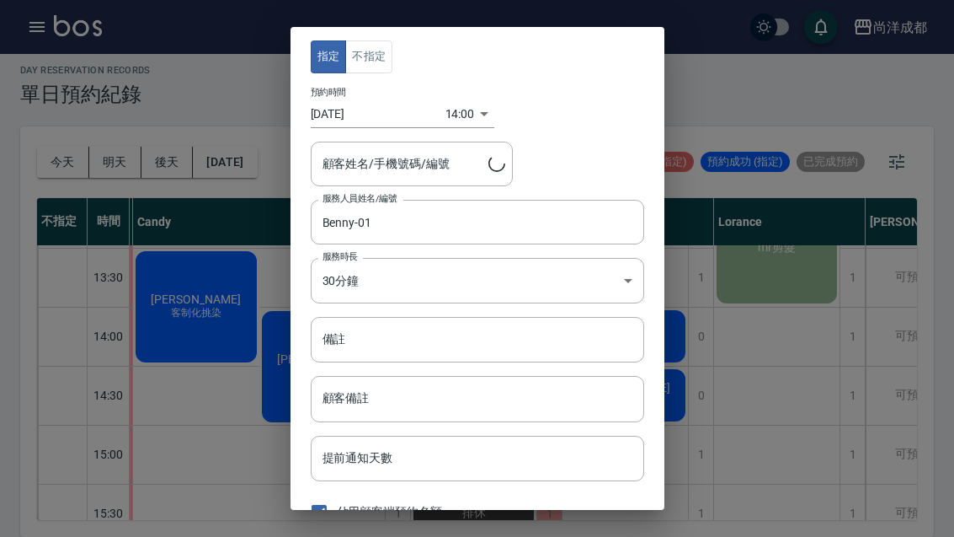
type input "[PERSON_NAME]/0982893416"
click at [360, 109] on input "[DATE]" at bounding box center [378, 114] width 135 height 28
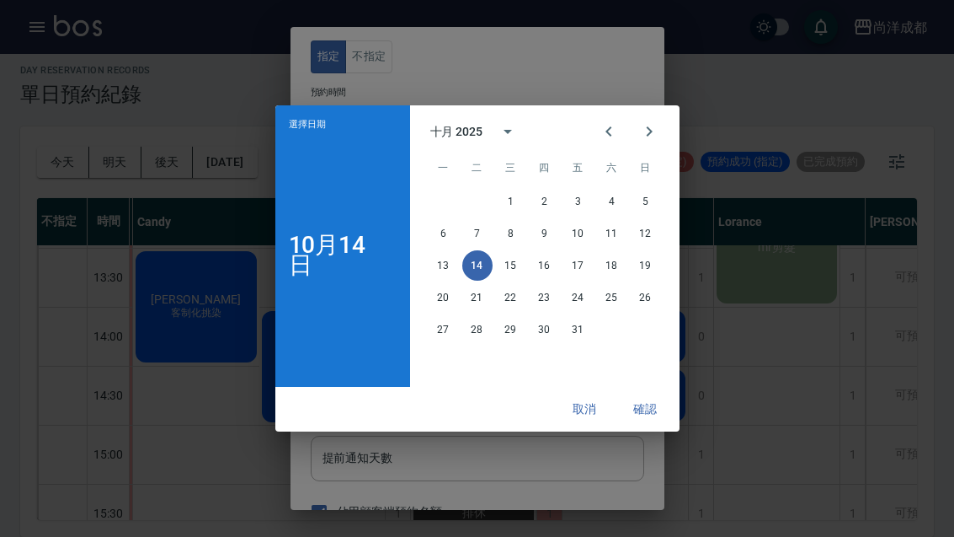
click at [649, 263] on button "19" at bounding box center [646, 265] width 30 height 30
type input "[DATE]"
type input "1760853600000"
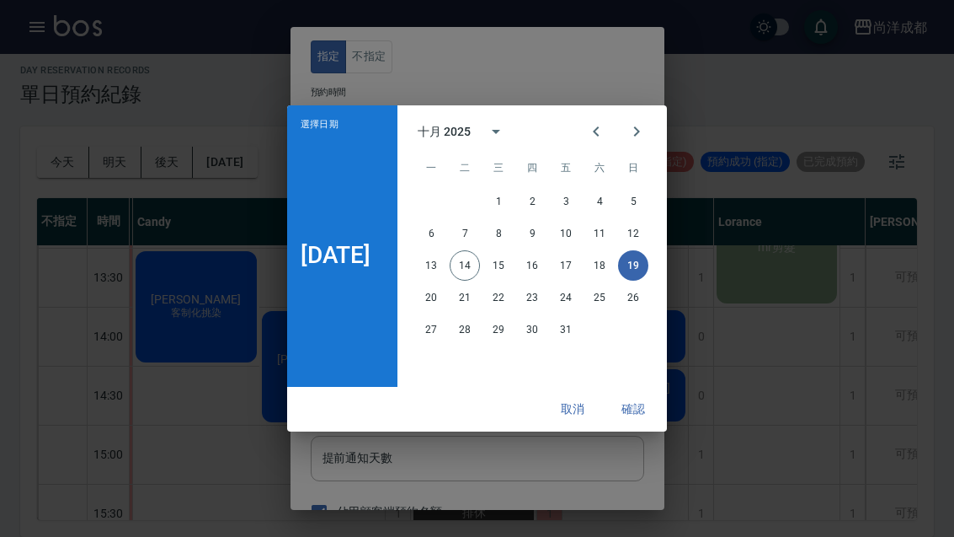
click at [646, 399] on button "確認" at bounding box center [633, 408] width 54 height 31
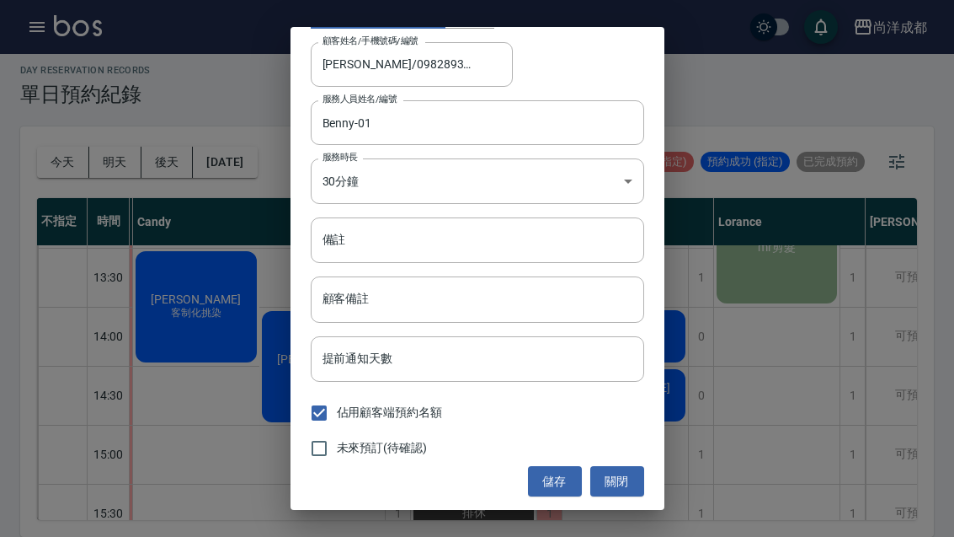
scroll to position [99, 0]
click at [552, 475] on button "儲存" at bounding box center [555, 482] width 54 height 31
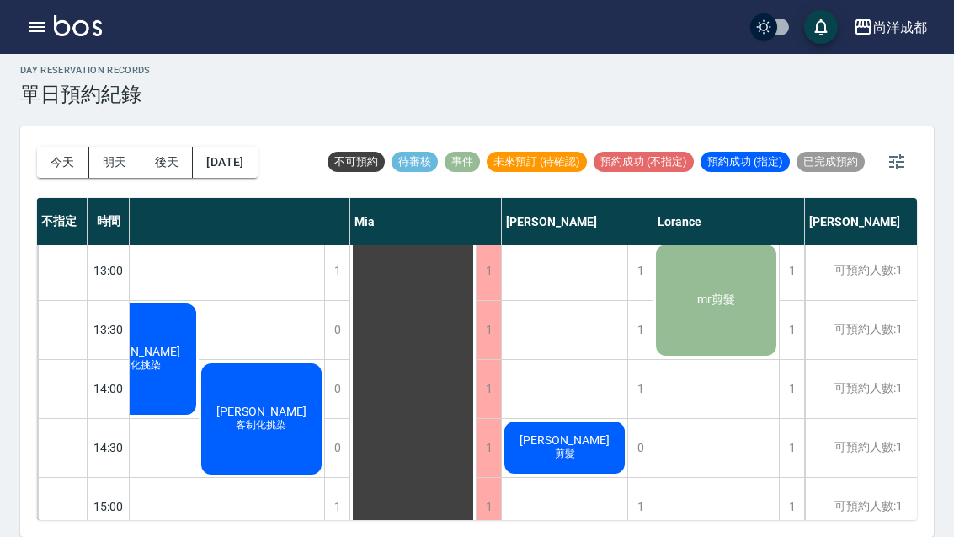
scroll to position [358, 211]
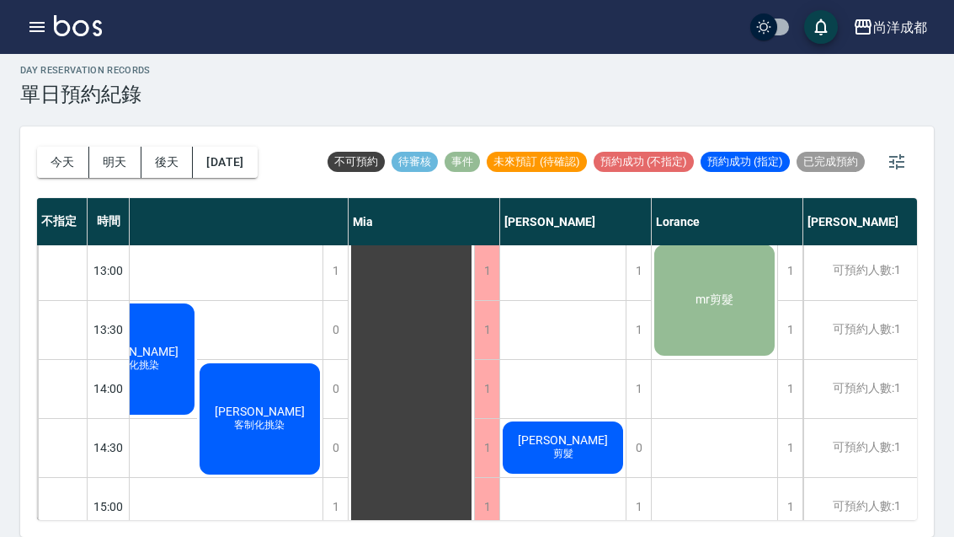
click at [107, 147] on button "明天" at bounding box center [115, 162] width 52 height 31
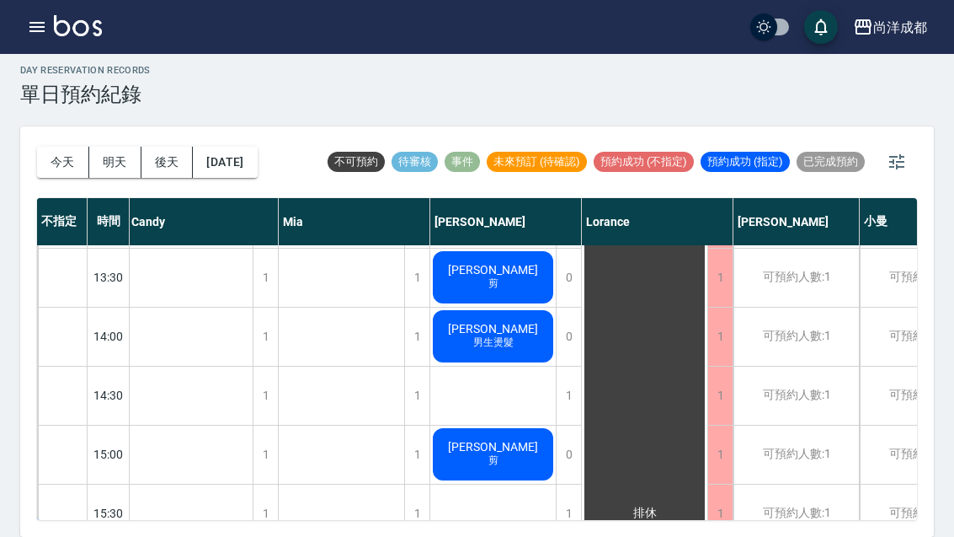
scroll to position [410, 152]
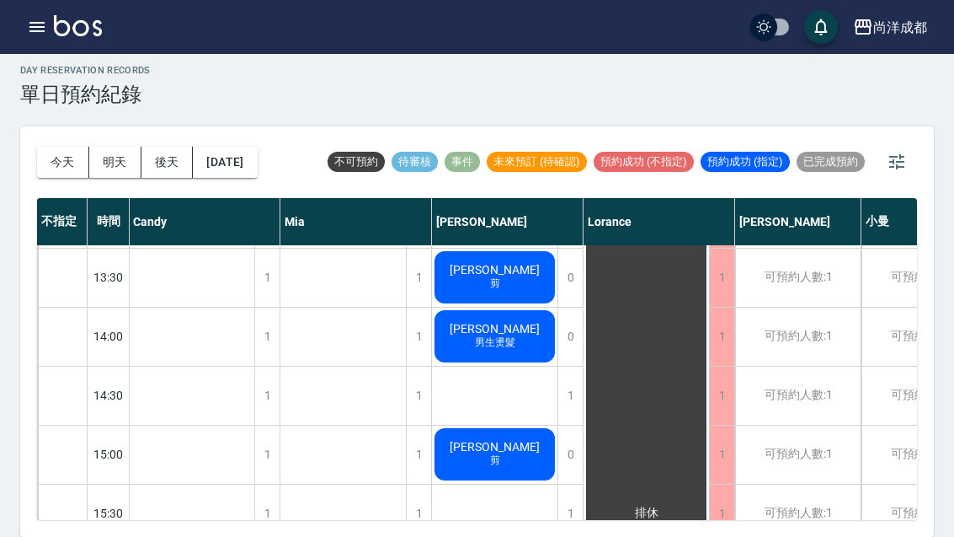
click at [248, 147] on button "[DATE]" at bounding box center [225, 162] width 64 height 31
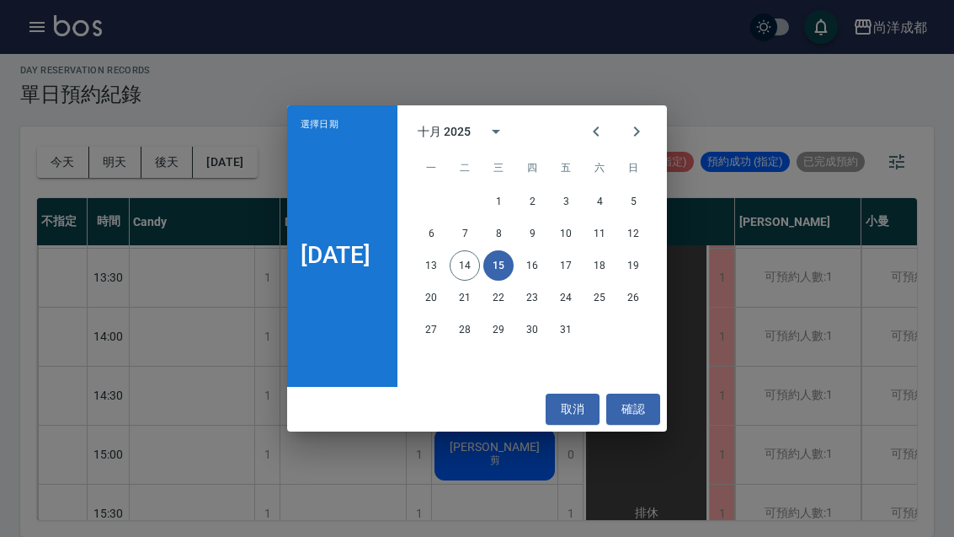
click at [494, 483] on div "選擇日期 [DATE] 十月 2025 一 二 三 四 五 六 日 1 2 3 4 5 6 7 8 9 10 11 12 13 14 15 16 17 18 …" at bounding box center [477, 268] width 954 height 537
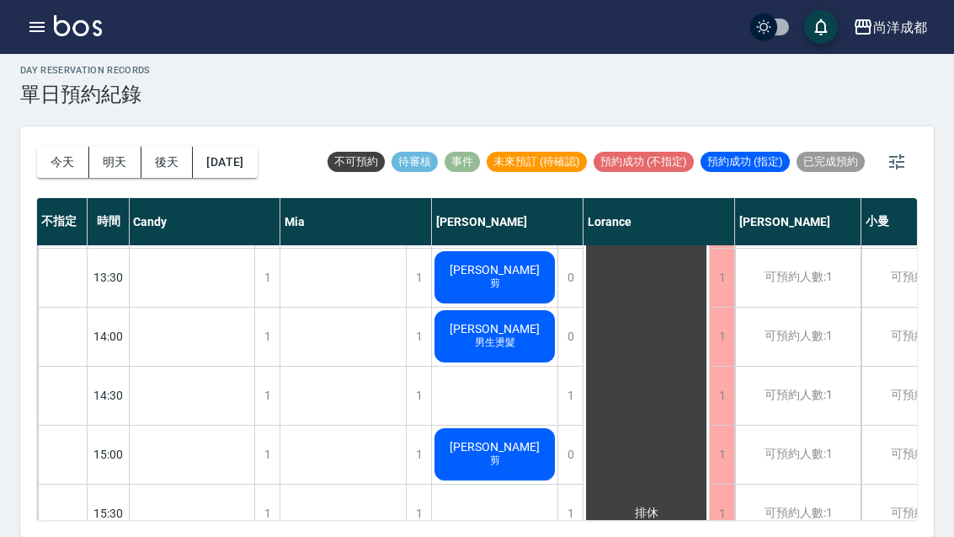
click at [53, 147] on button "今天" at bounding box center [63, 162] width 52 height 31
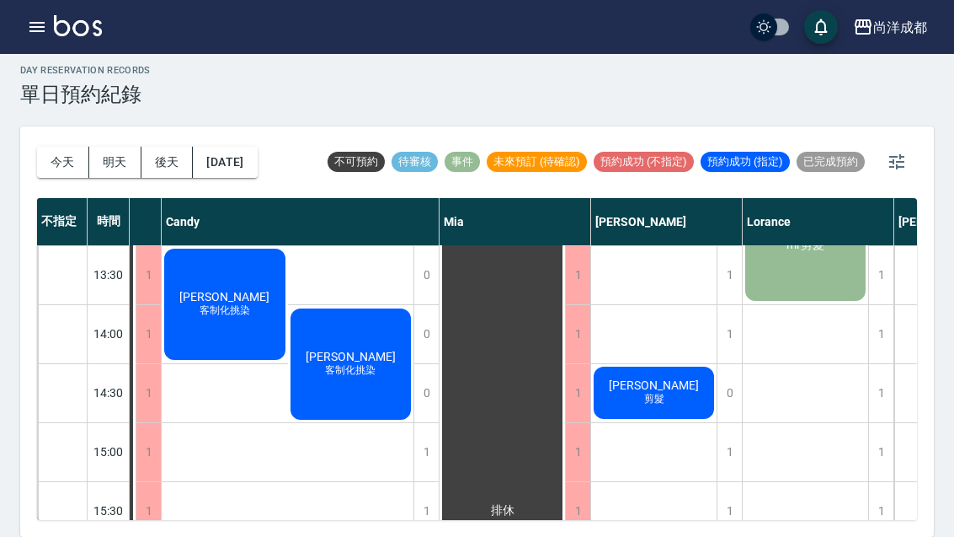
scroll to position [429, 120]
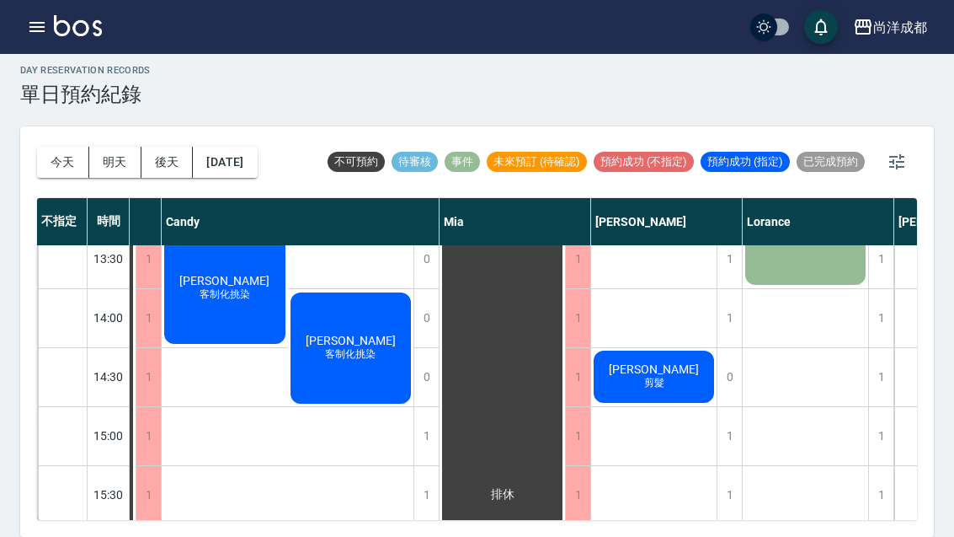
click at [729, 407] on div "1" at bounding box center [729, 436] width 25 height 58
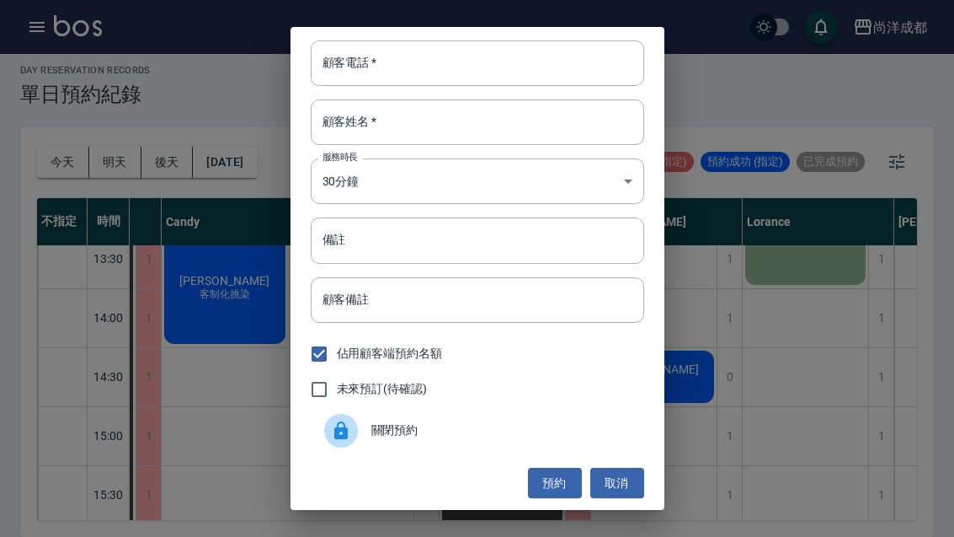
click at [420, 56] on input "顧客電話   *" at bounding box center [478, 62] width 334 height 45
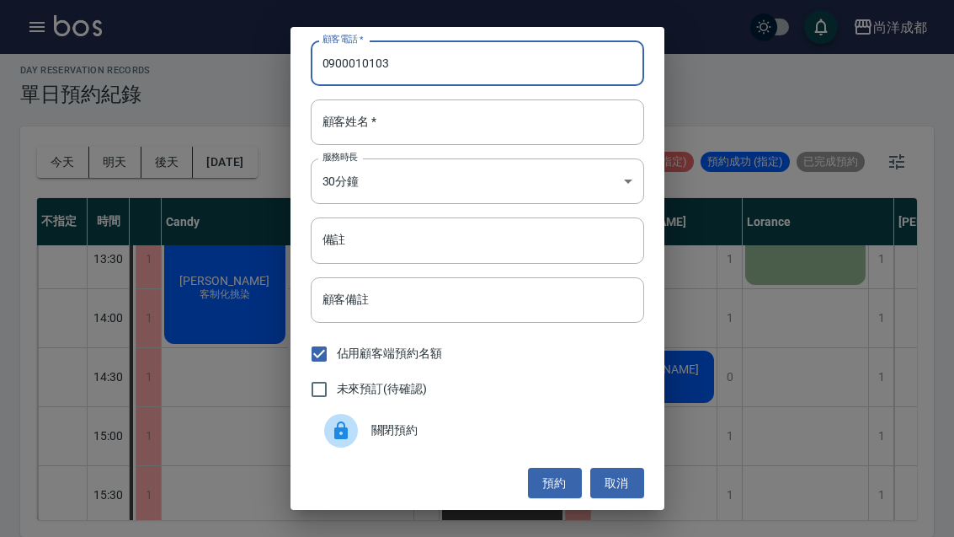
type input "0900010103"
click at [451, 126] on input "顧客姓名   *" at bounding box center [478, 121] width 334 height 45
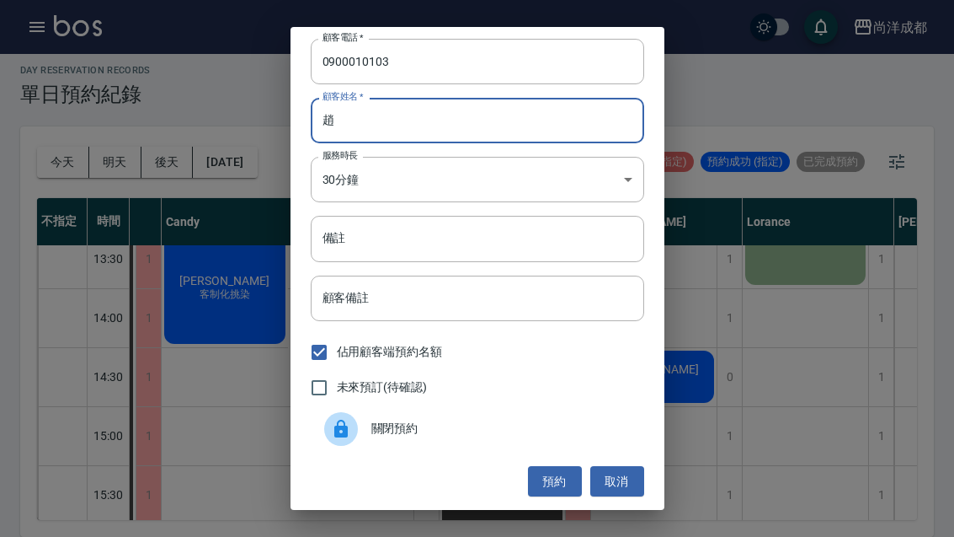
scroll to position [2, 0]
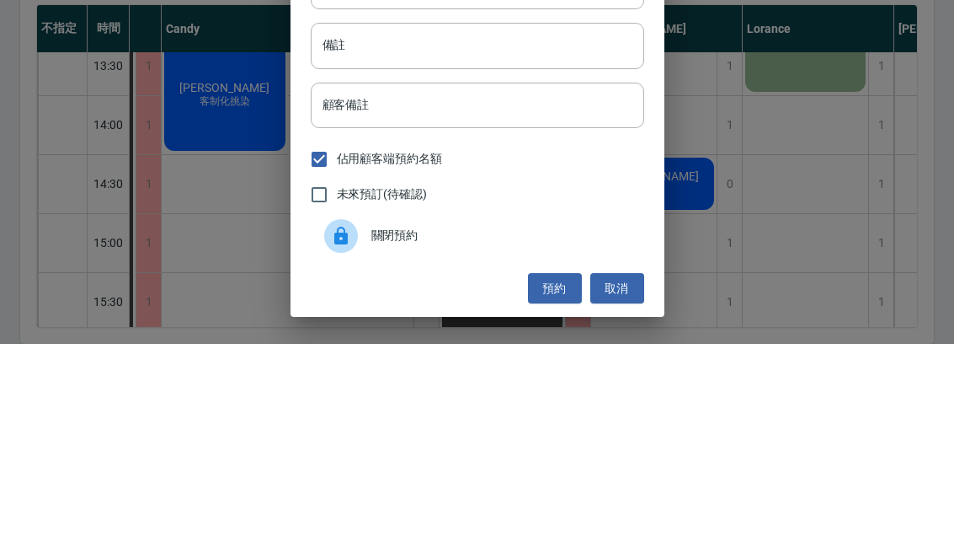
type input "趙"
click at [370, 216] on input "備註" at bounding box center [478, 238] width 334 height 45
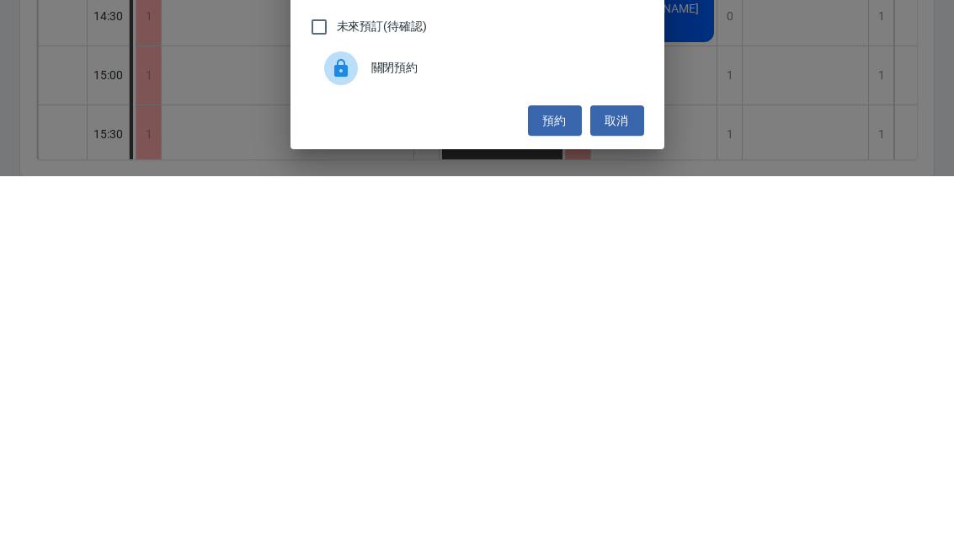
type input "剪"
click at [552, 466] on button "預約" at bounding box center [555, 481] width 54 height 31
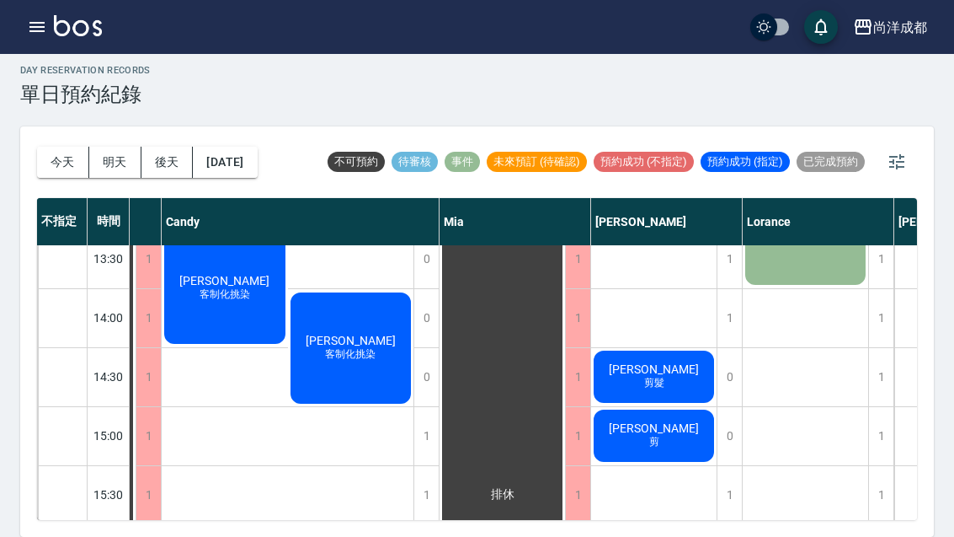
click at [232, 147] on button "[DATE]" at bounding box center [225, 162] width 64 height 31
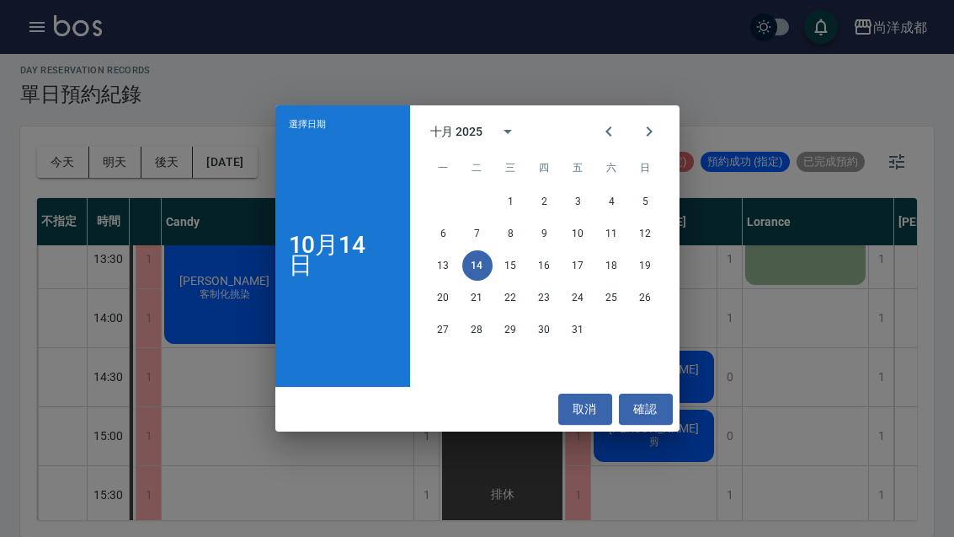
click at [649, 130] on icon "Next month" at bounding box center [649, 131] width 6 height 10
click at [590, 397] on button "取消" at bounding box center [585, 408] width 54 height 31
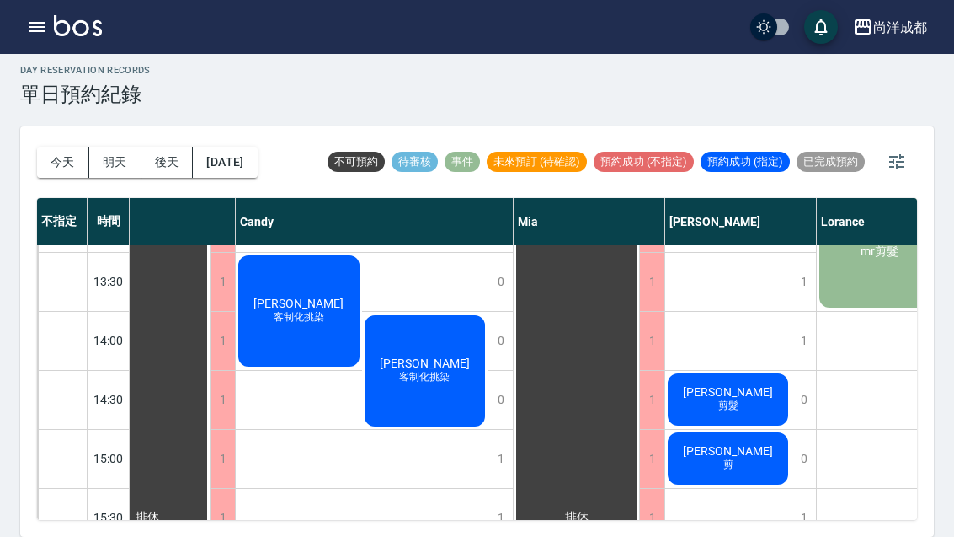
scroll to position [405, 46]
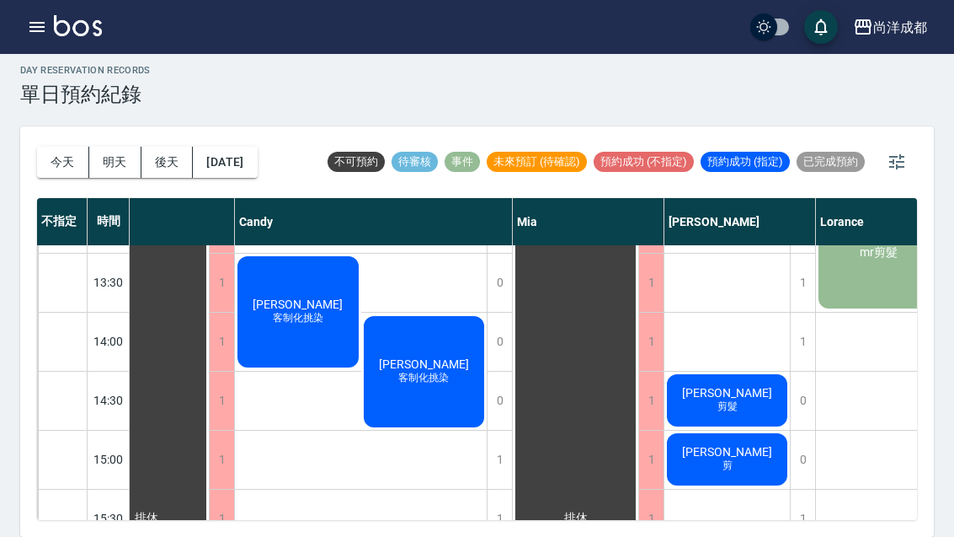
click at [288, 280] on div "[PERSON_NAME] 客制化挑染" at bounding box center [298, 312] width 126 height 116
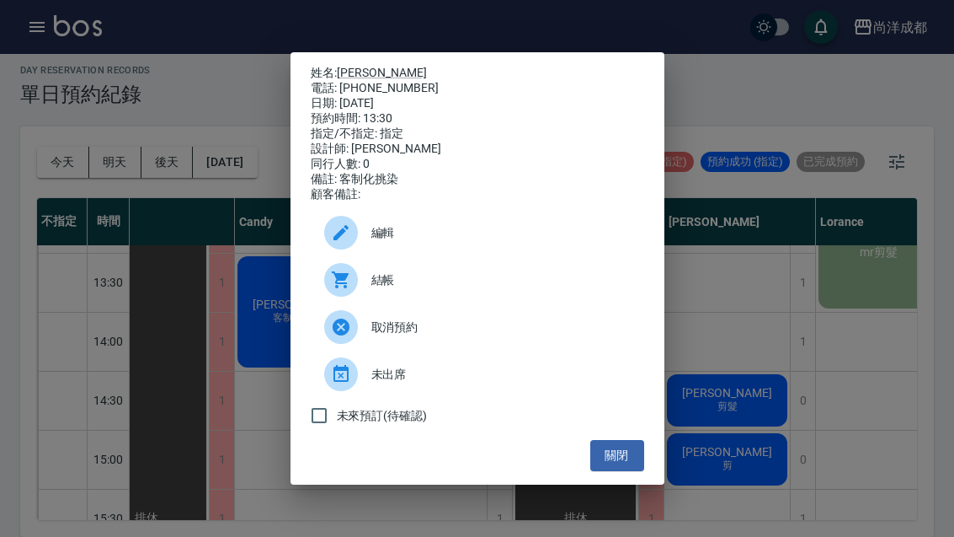
click at [700, 323] on div "姓名: [PERSON_NAME] 電話: [PHONE_NUMBER] 日期: [DATE] 預約時間: 13:30 指定/不指定: 指定 設計師: [PE…" at bounding box center [477, 268] width 954 height 537
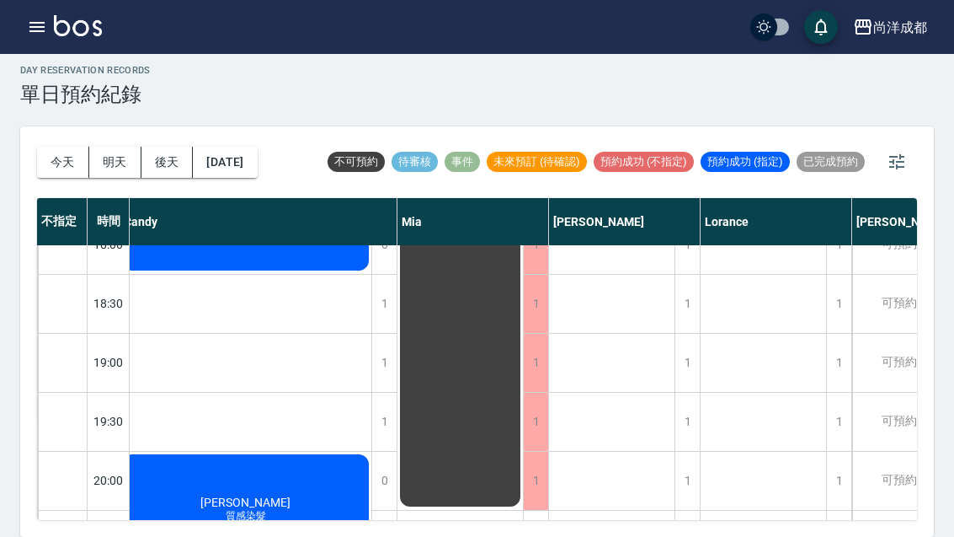
scroll to position [974, 163]
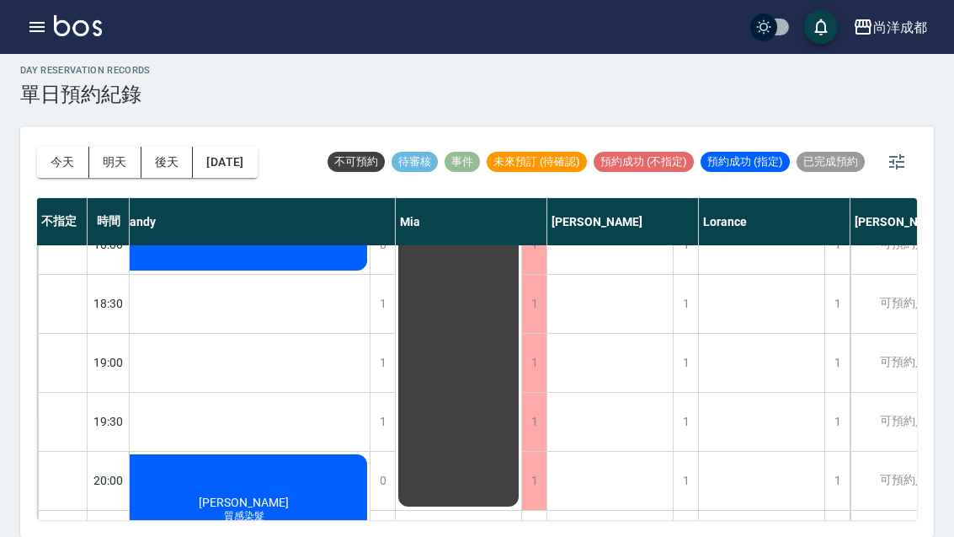
click at [66, 147] on button "今天" at bounding box center [63, 162] width 52 height 31
click at [65, 147] on button "今天" at bounding box center [63, 162] width 52 height 31
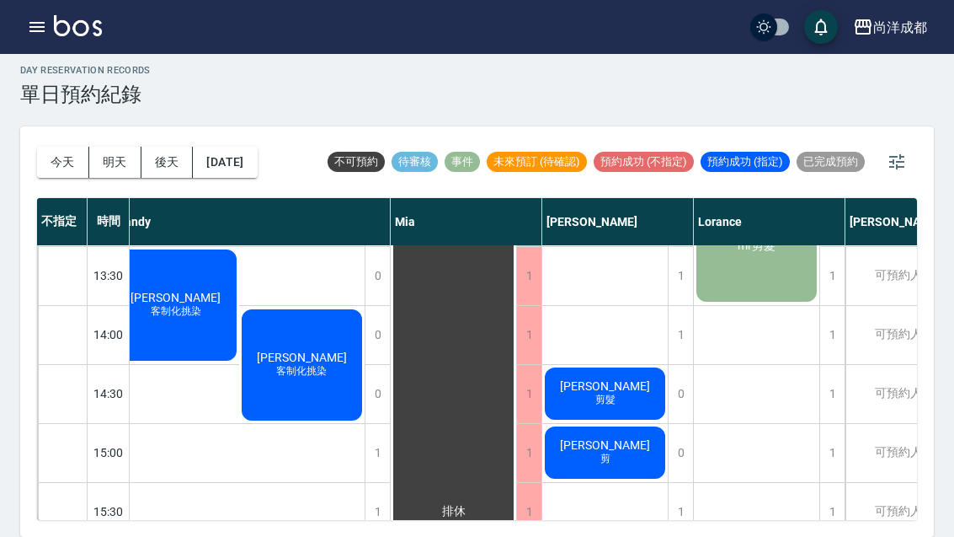
scroll to position [415, 163]
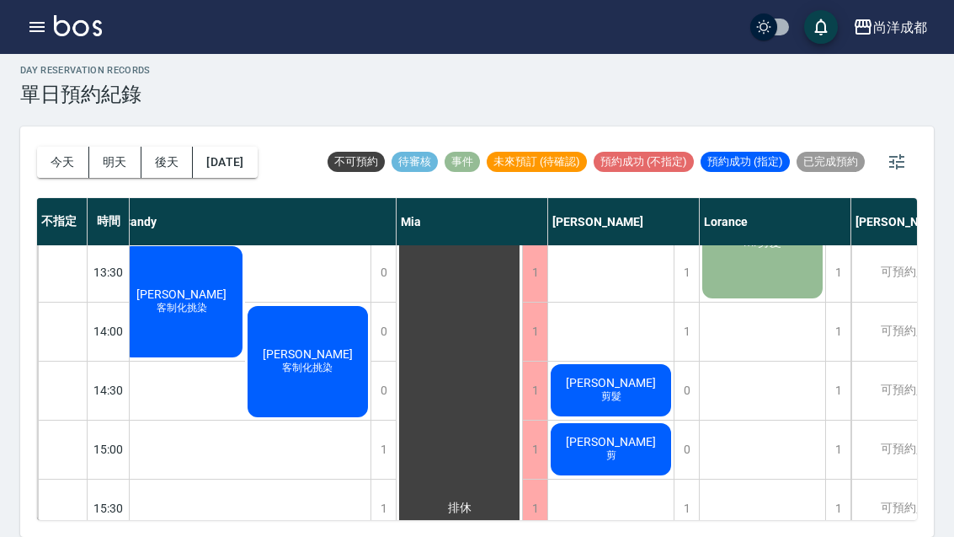
click at [621, 435] on span "[PERSON_NAME]" at bounding box center [611, 441] width 97 height 13
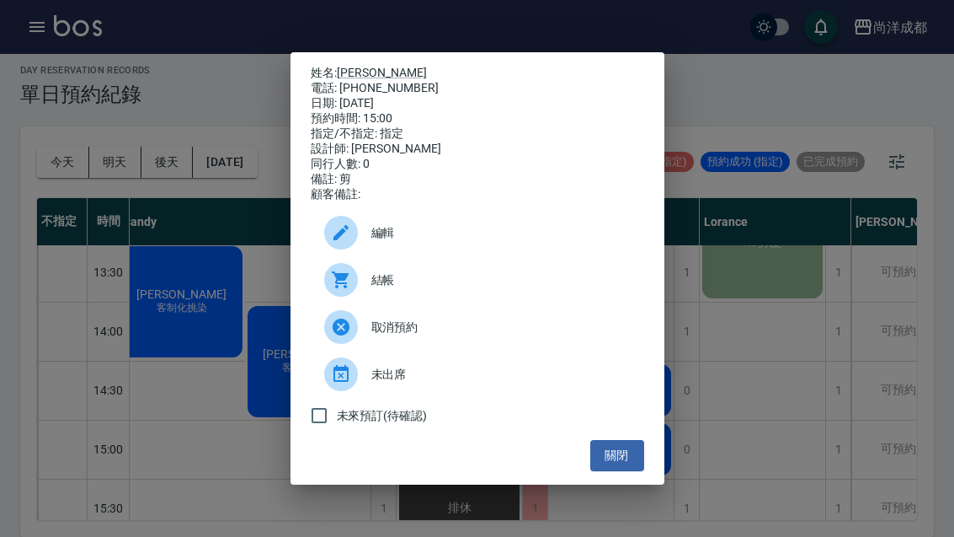
click at [615, 471] on button "關閉" at bounding box center [617, 455] width 54 height 31
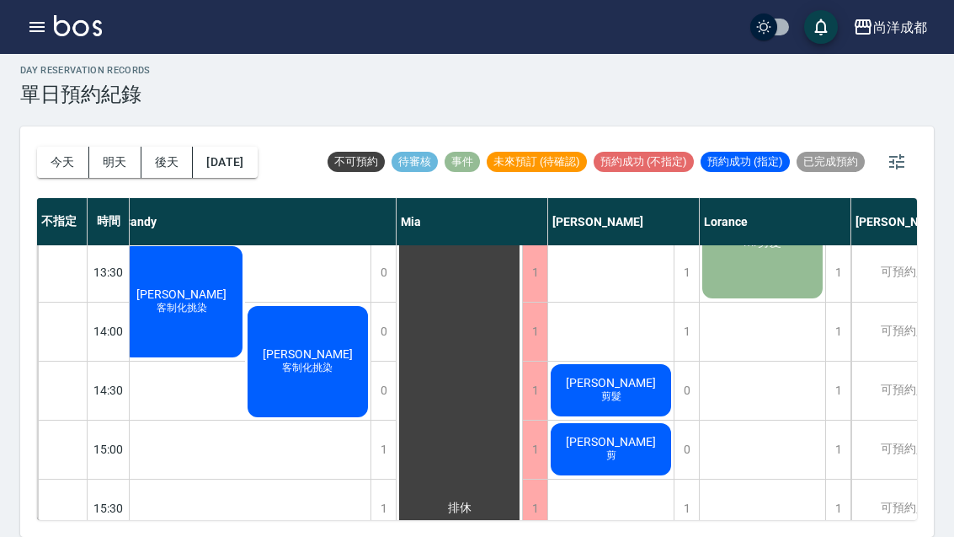
click at [633, 361] on div "[PERSON_NAME] 剪髮" at bounding box center [611, 389] width 126 height 57
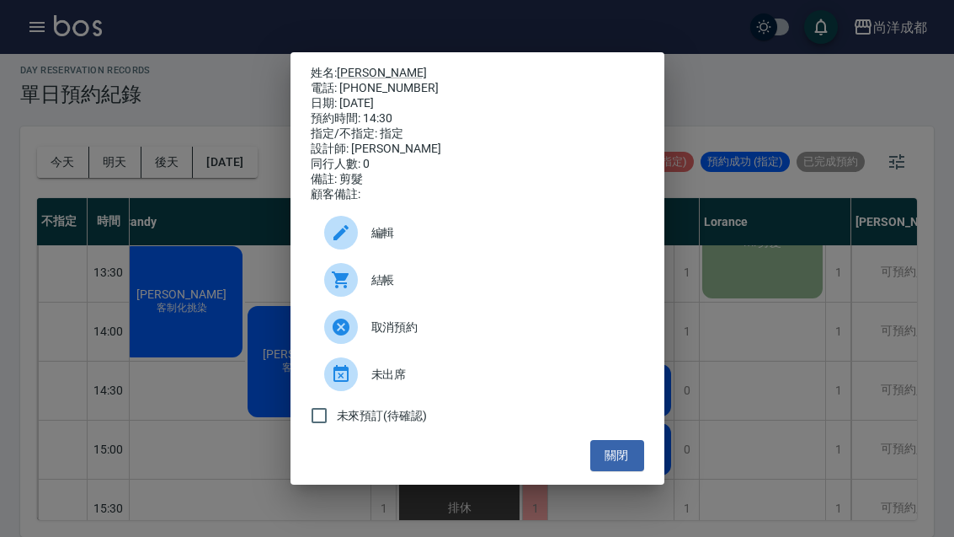
click at [623, 457] on button "關閉" at bounding box center [617, 455] width 54 height 31
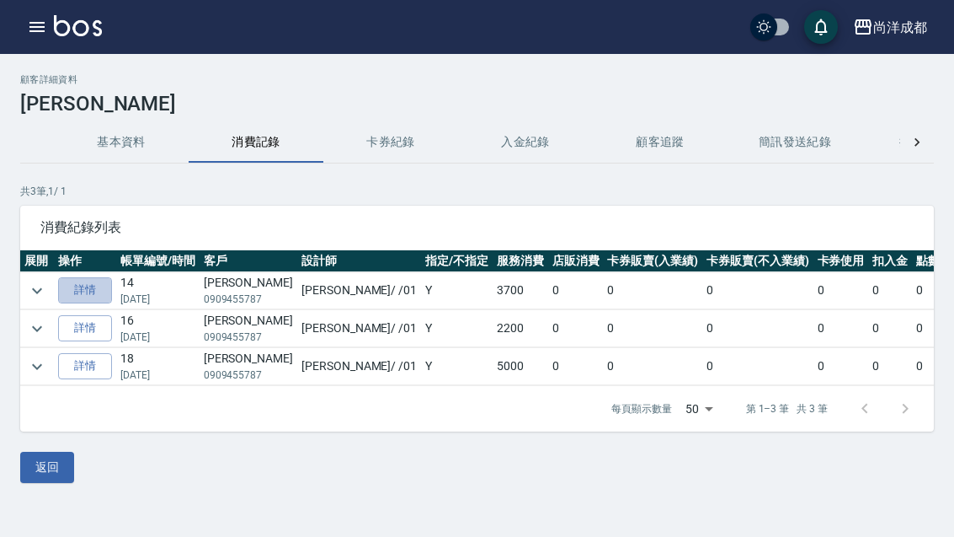
click at [83, 286] on link "詳情" at bounding box center [85, 290] width 54 height 26
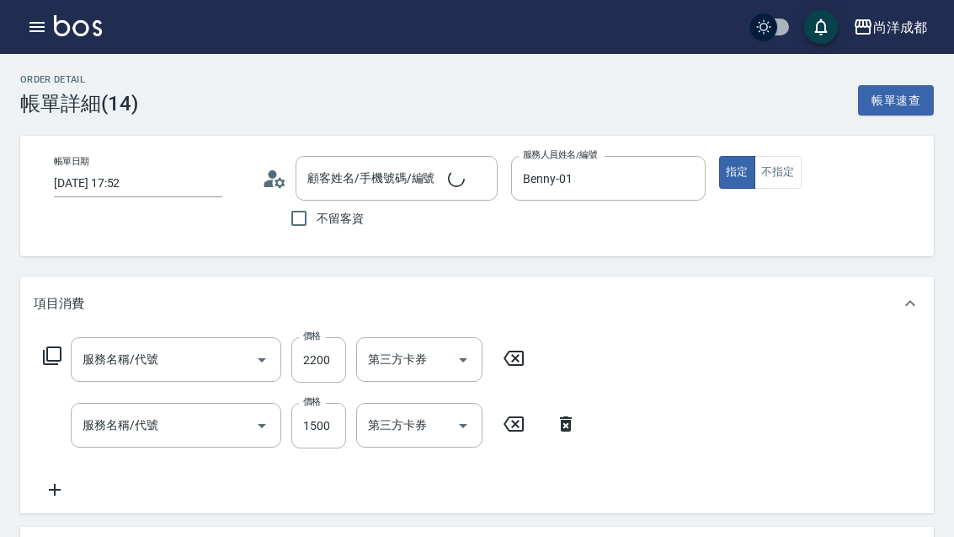
type input "2025/09/05 17:52"
type input "Benny-01"
type input "370"
type input "染髮(501)"
type input "剪髮(401)"
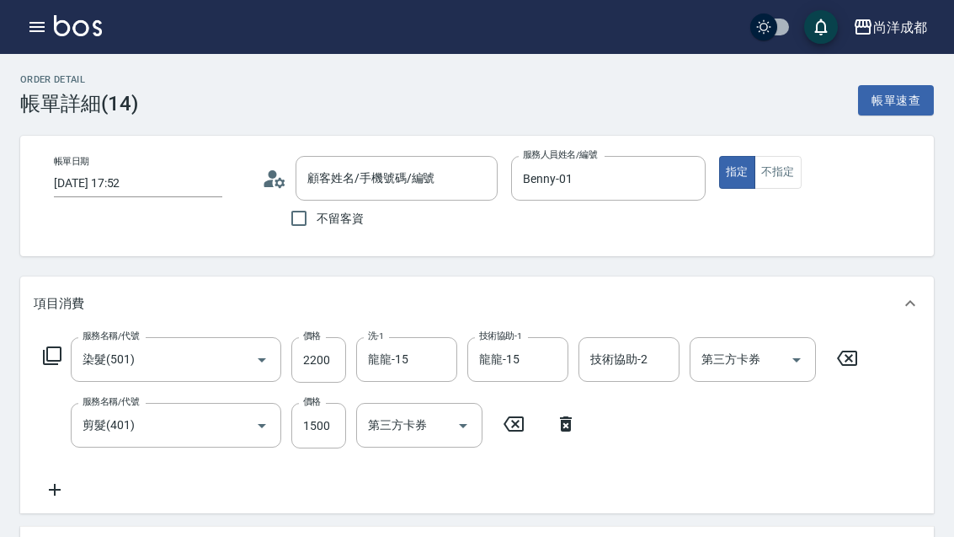
type input "王詩萍/0909455787/"
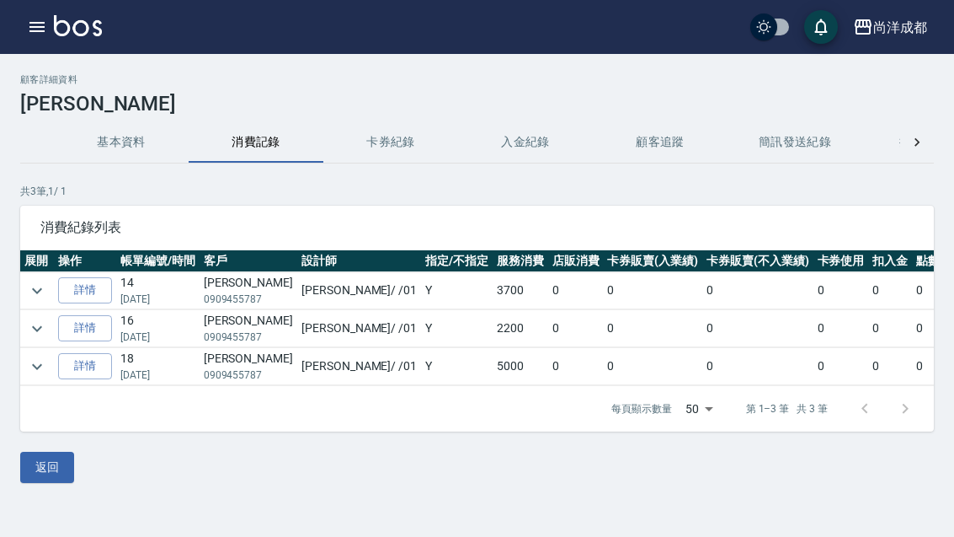
click at [85, 326] on link "詳情" at bounding box center [85, 328] width 54 height 26
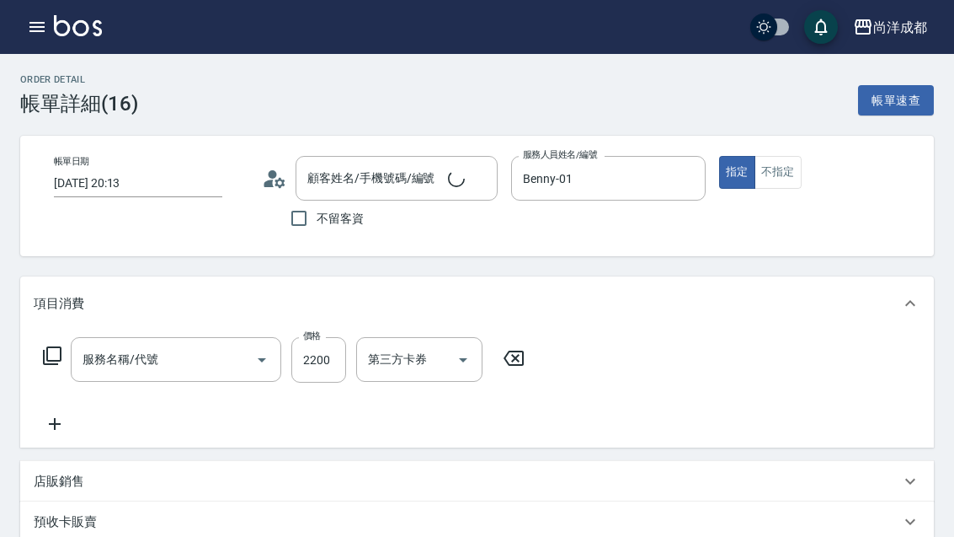
type input "2025/07/18 20:13"
type input "Benny-01"
type input "220"
type input "王詩萍/0909455787/"
type input "染髮(501)"
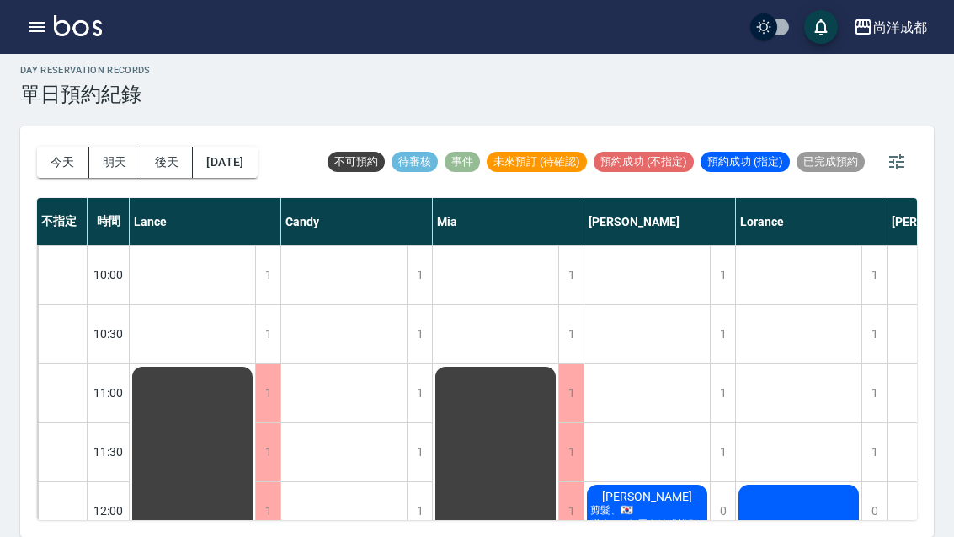
scroll to position [915, 0]
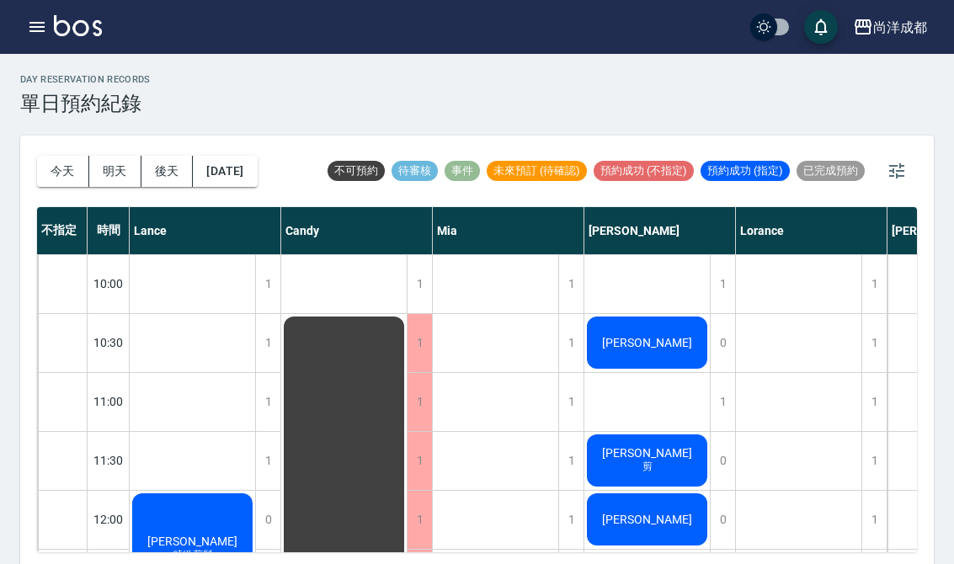
click at [53, 175] on button "今天" at bounding box center [63, 171] width 52 height 31
click at [53, 175] on div at bounding box center [477, 282] width 954 height 564
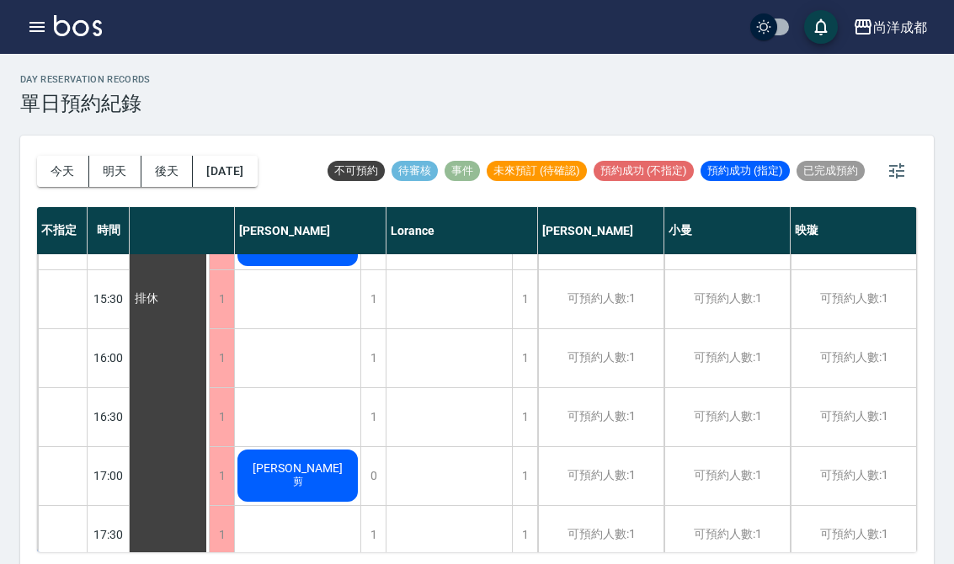
click at [70, 162] on button "今天" at bounding box center [63, 171] width 52 height 31
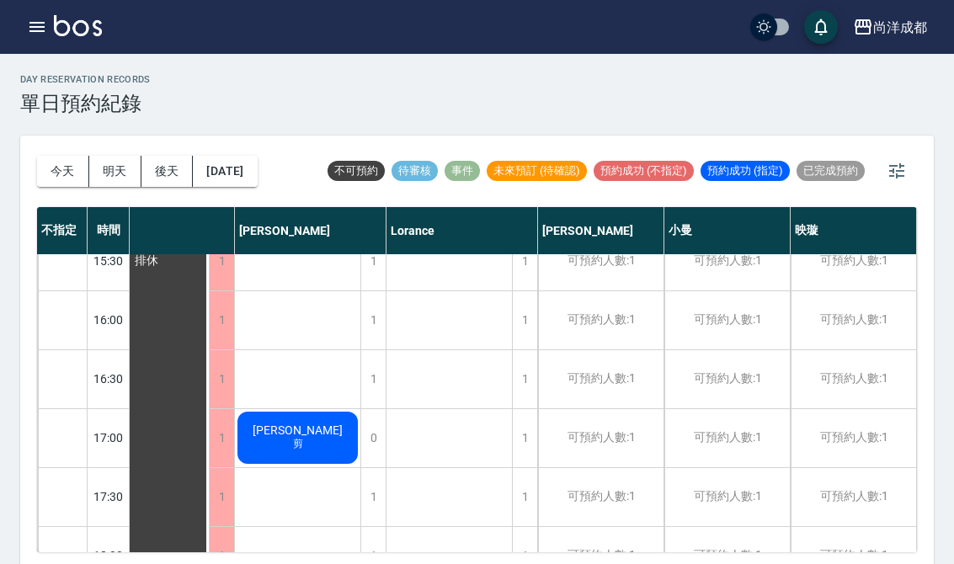
click at [70, 161] on button "今天" at bounding box center [63, 171] width 52 height 31
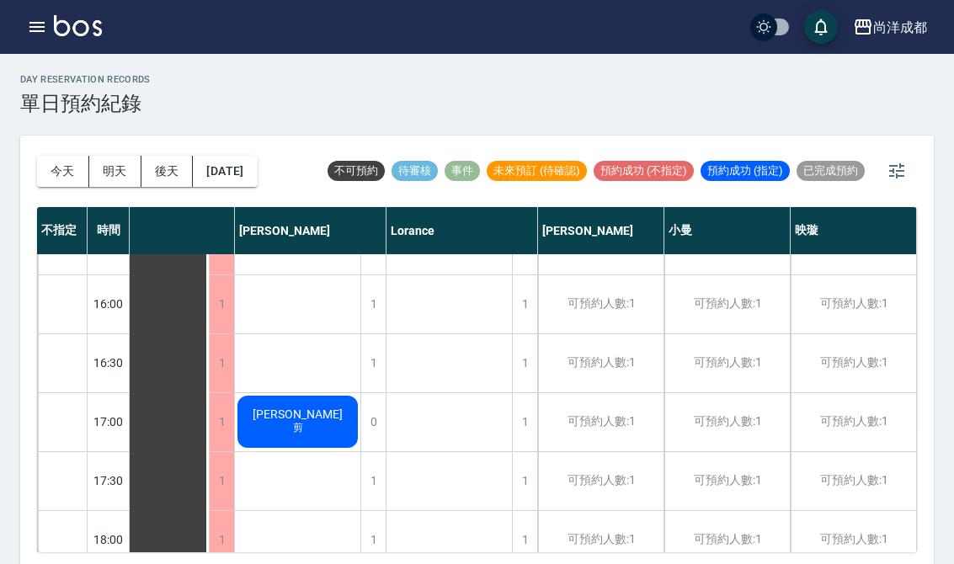
click at [57, 165] on button "今天" at bounding box center [63, 171] width 52 height 31
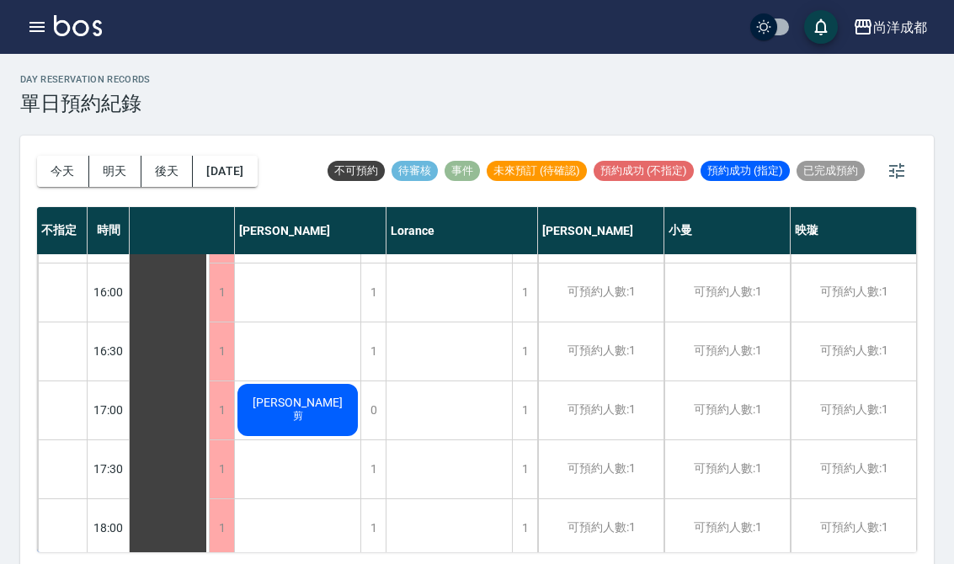
click at [57, 165] on button "今天" at bounding box center [63, 171] width 52 height 31
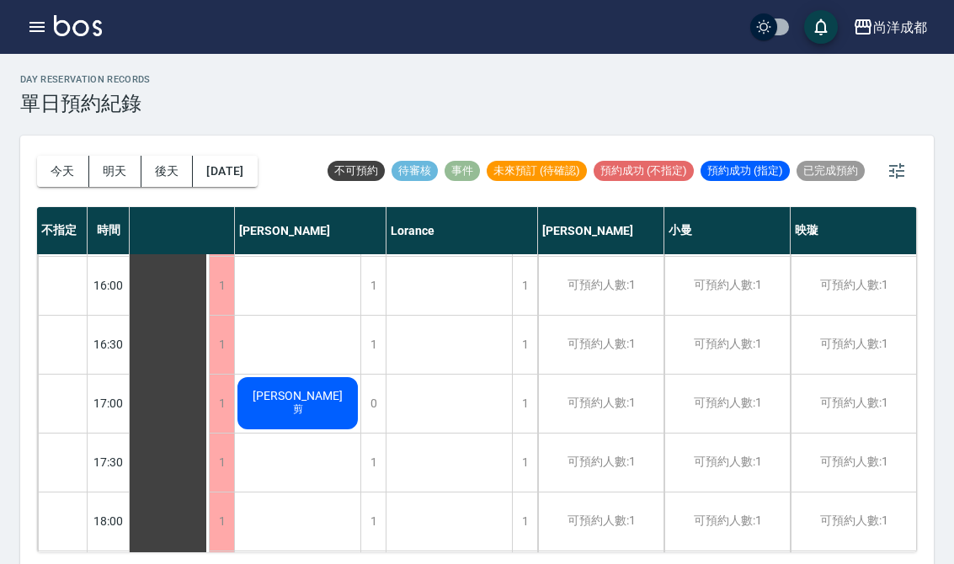
click at [62, 171] on button "今天" at bounding box center [63, 171] width 52 height 31
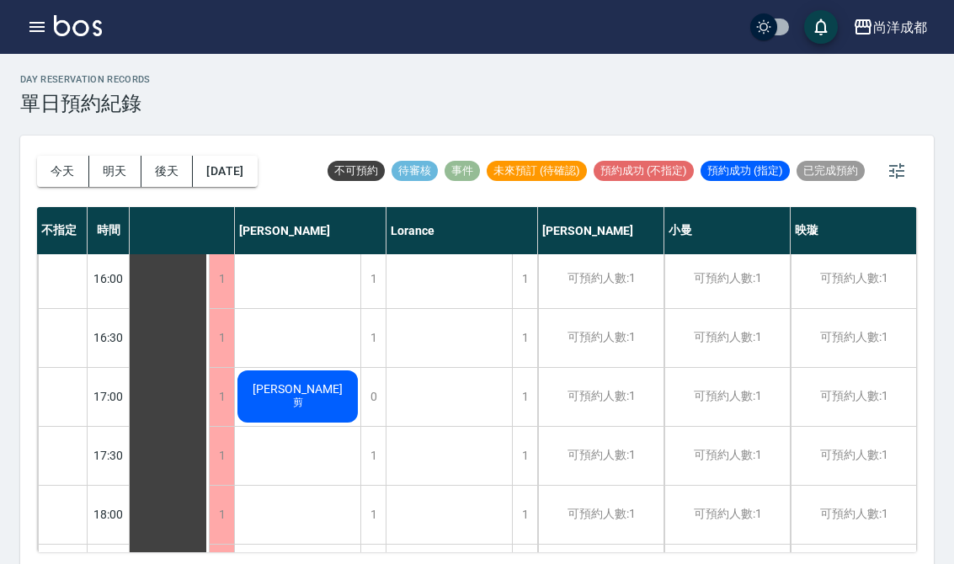
click at [61, 170] on button "今天" at bounding box center [63, 171] width 52 height 31
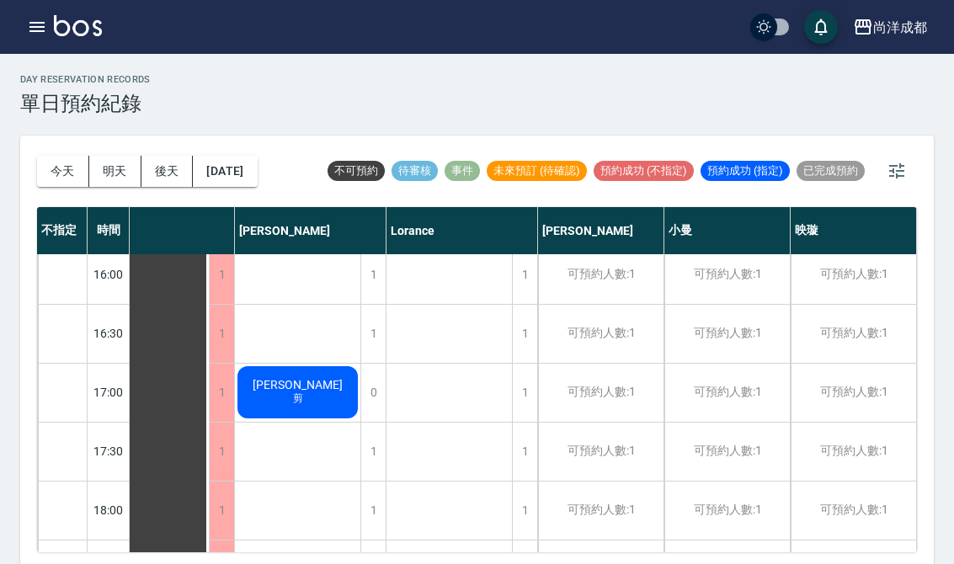
scroll to position [719, 350]
click at [54, 162] on button "今天" at bounding box center [63, 171] width 52 height 31
click at [53, 162] on button "今天" at bounding box center [63, 171] width 52 height 31
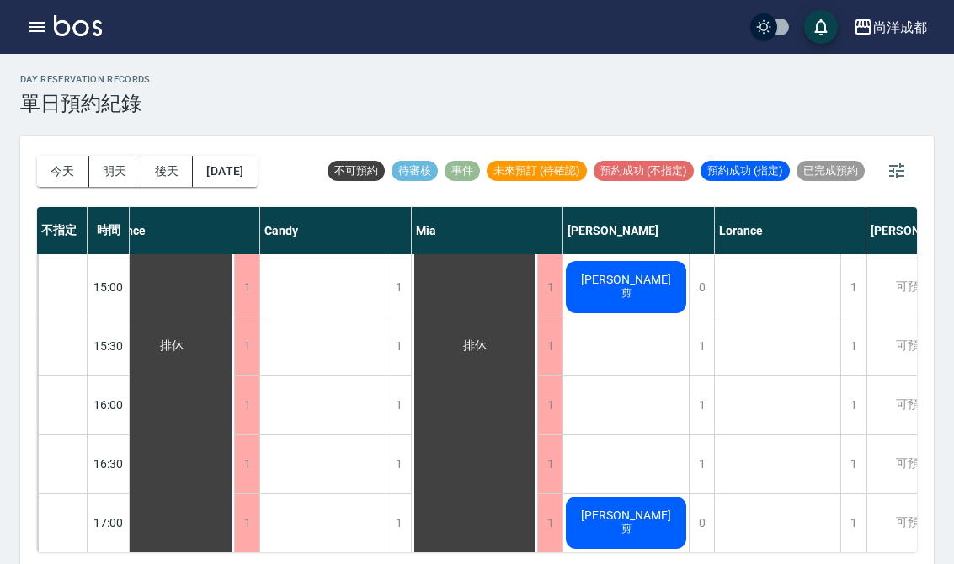
scroll to position [582, 22]
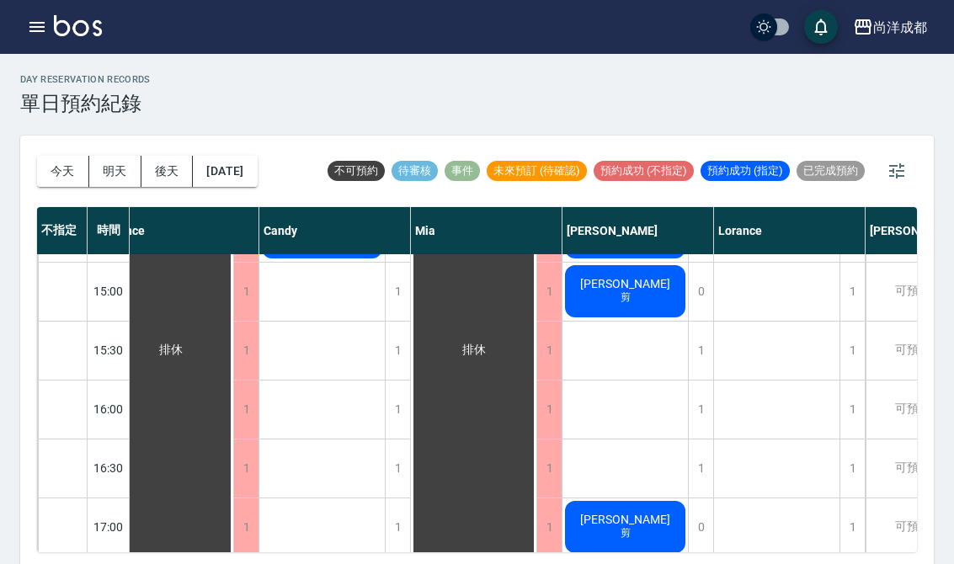
click at [243, 168] on button "[DATE]" at bounding box center [225, 171] width 64 height 31
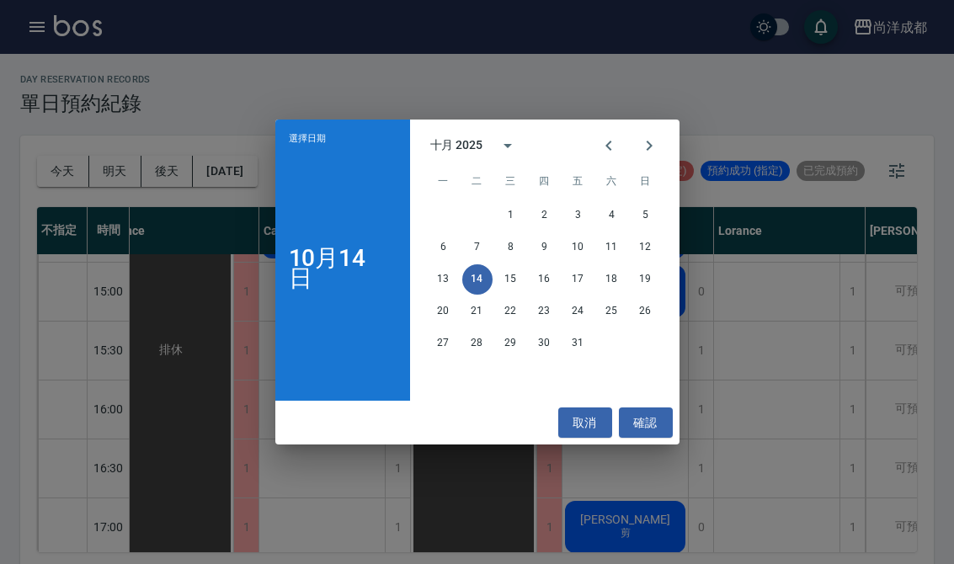
click at [537, 269] on button "16" at bounding box center [545, 279] width 30 height 30
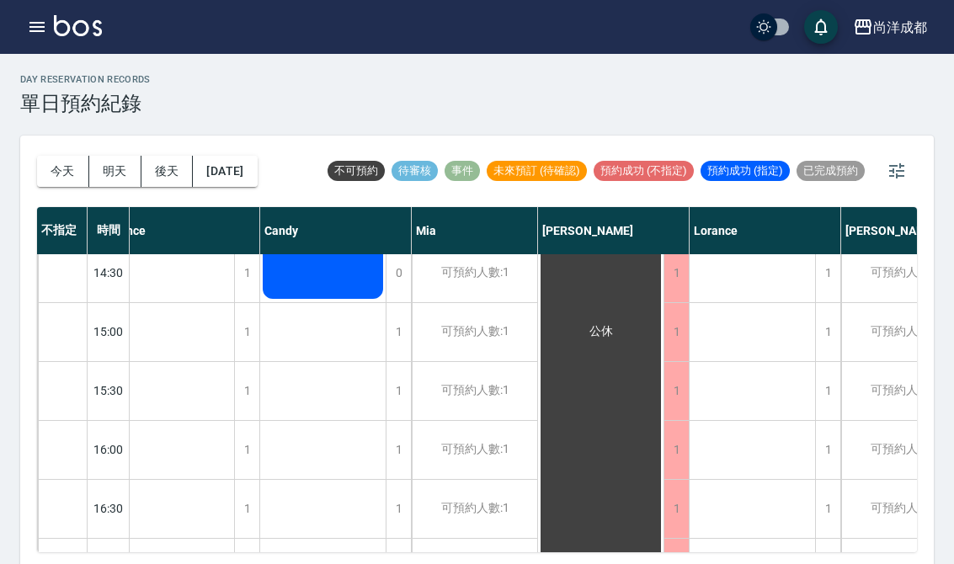
scroll to position [545, 22]
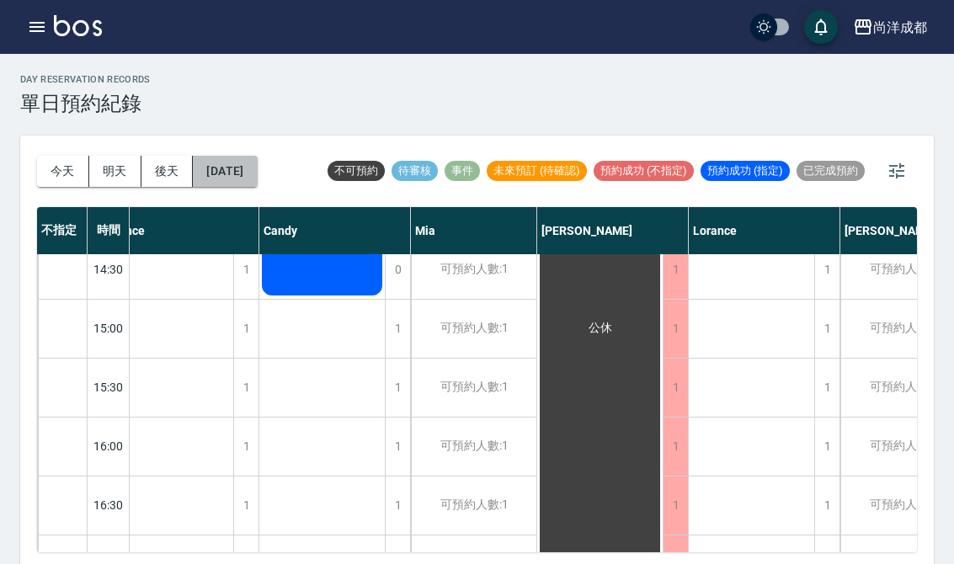
click at [241, 171] on button "2025/10/16" at bounding box center [225, 171] width 64 height 31
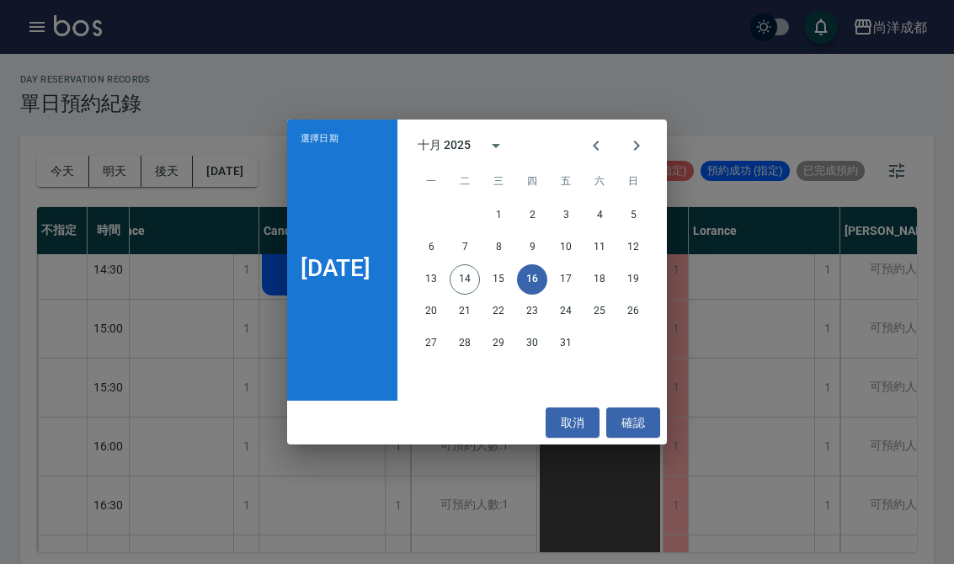
click at [577, 284] on button "17" at bounding box center [566, 279] width 30 height 30
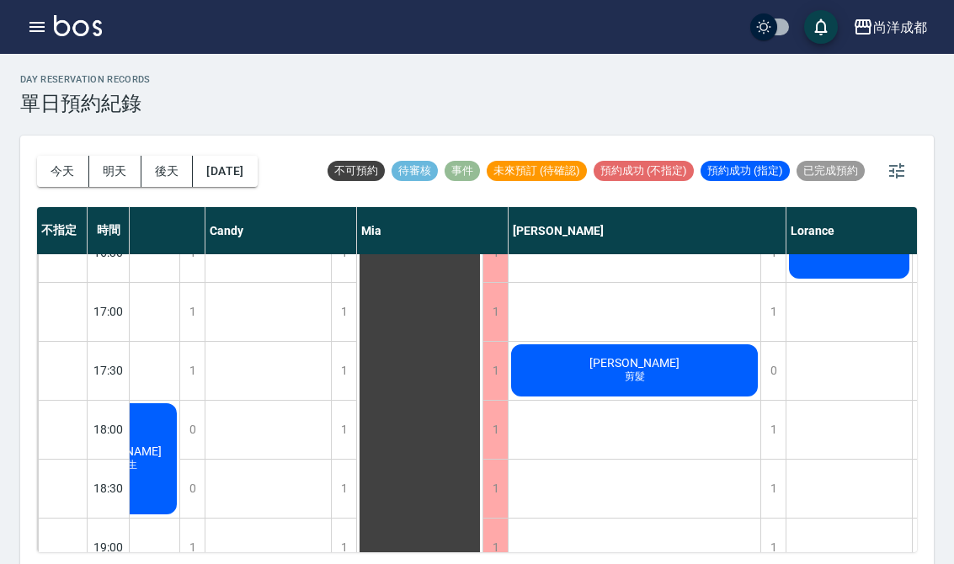
scroll to position [798, 75]
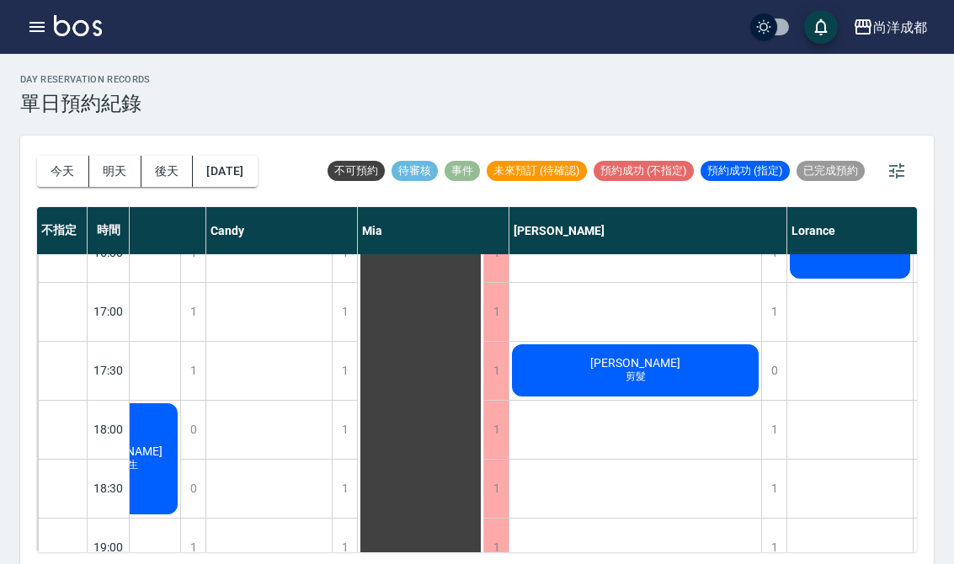
click at [220, 158] on button "2025/10/17" at bounding box center [225, 171] width 64 height 31
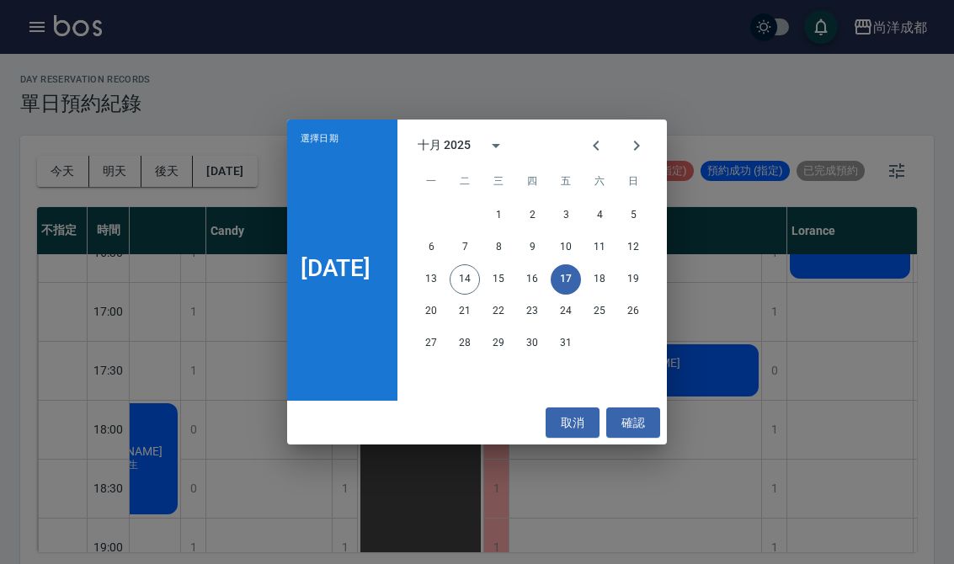
click at [637, 275] on button "19" at bounding box center [633, 279] width 30 height 30
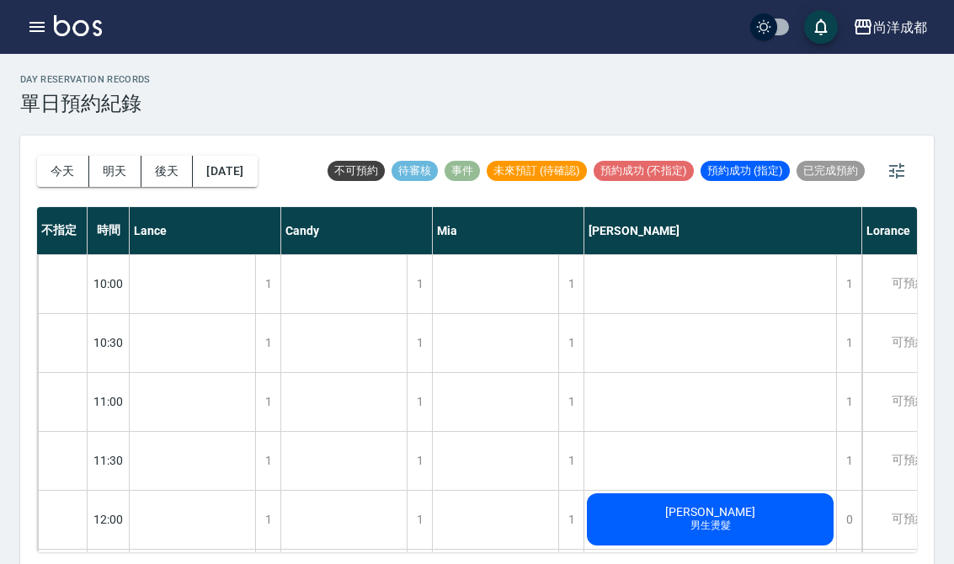
click at [248, 174] on button "[DATE]" at bounding box center [225, 171] width 64 height 31
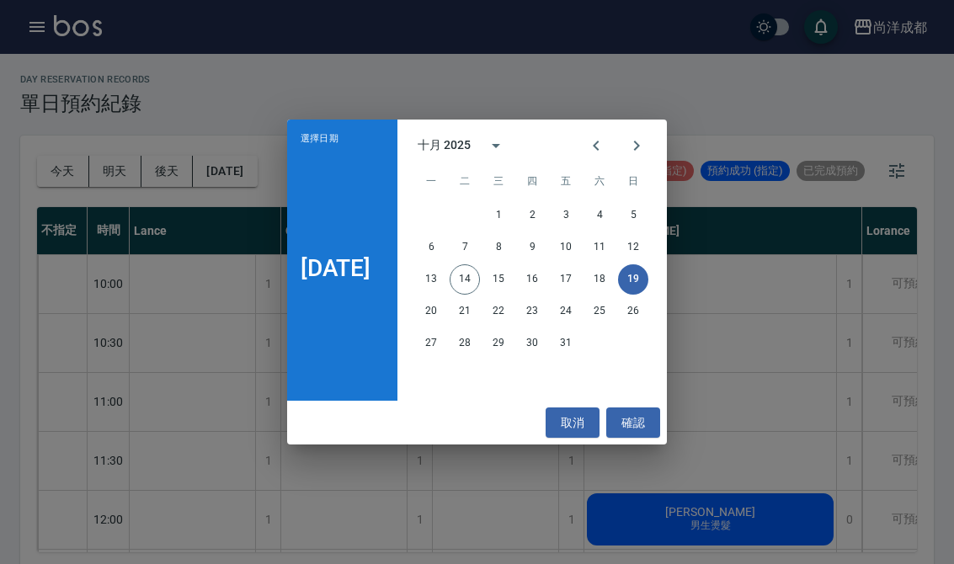
click at [647, 280] on button "19" at bounding box center [633, 279] width 30 height 30
click at [651, 422] on button "確認" at bounding box center [633, 423] width 54 height 31
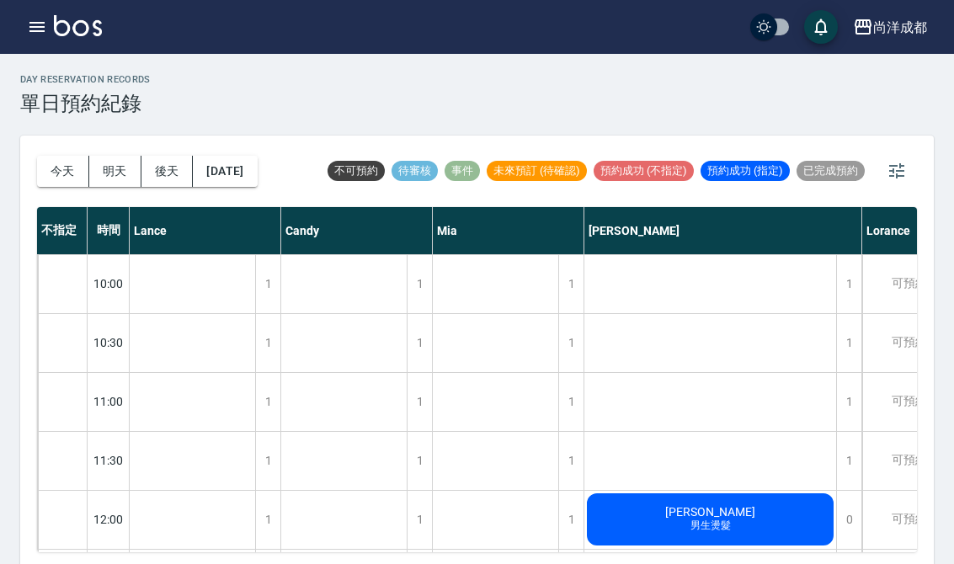
click at [847, 334] on div "1" at bounding box center [848, 343] width 25 height 58
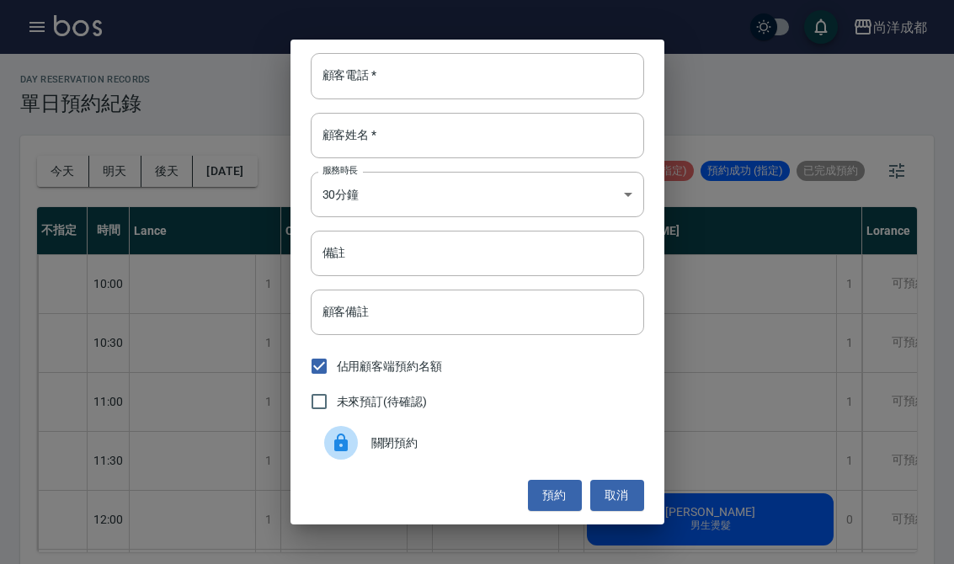
click at [366, 79] on div "顧客電話   * 顧客電話   *" at bounding box center [478, 75] width 334 height 45
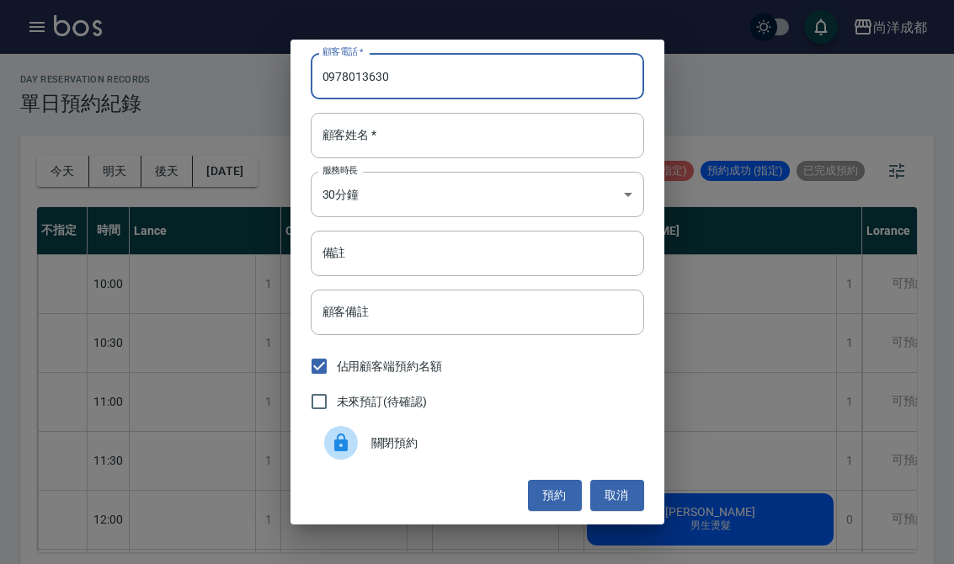
type input "0978013630"
click at [372, 134] on div "顧客姓名   * 顧客姓名   *" at bounding box center [478, 135] width 334 height 45
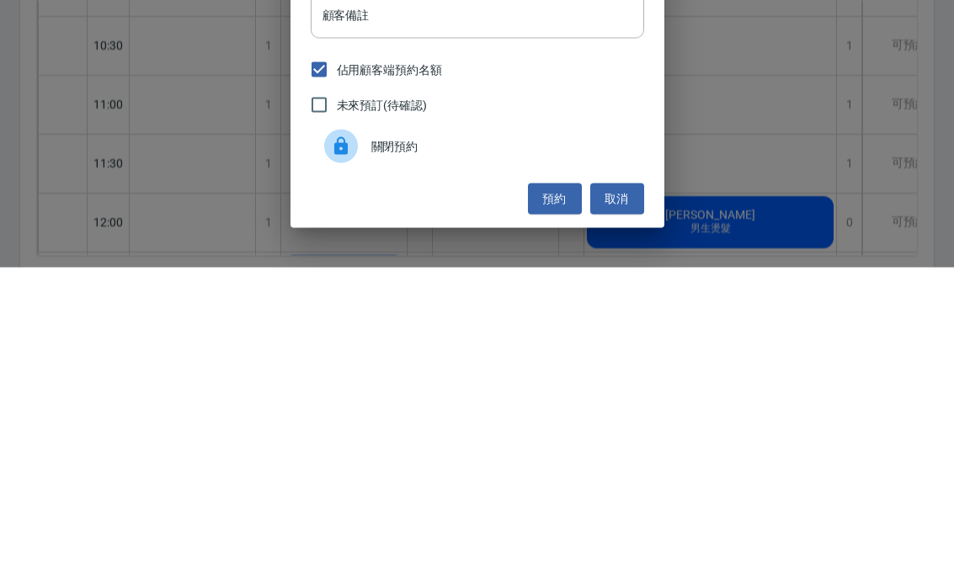
type input "林"
click at [562, 480] on button "預約" at bounding box center [555, 495] width 54 height 31
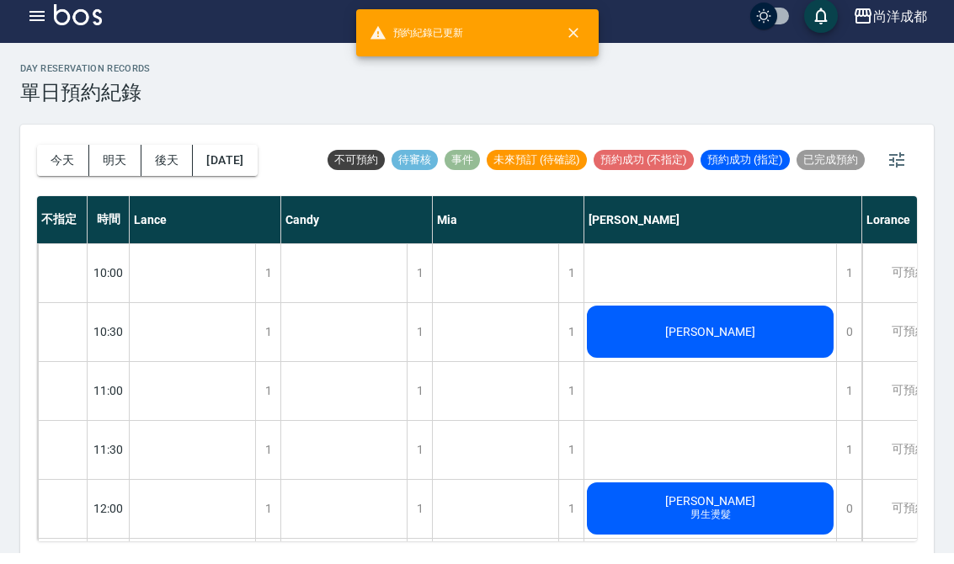
scroll to position [12, 0]
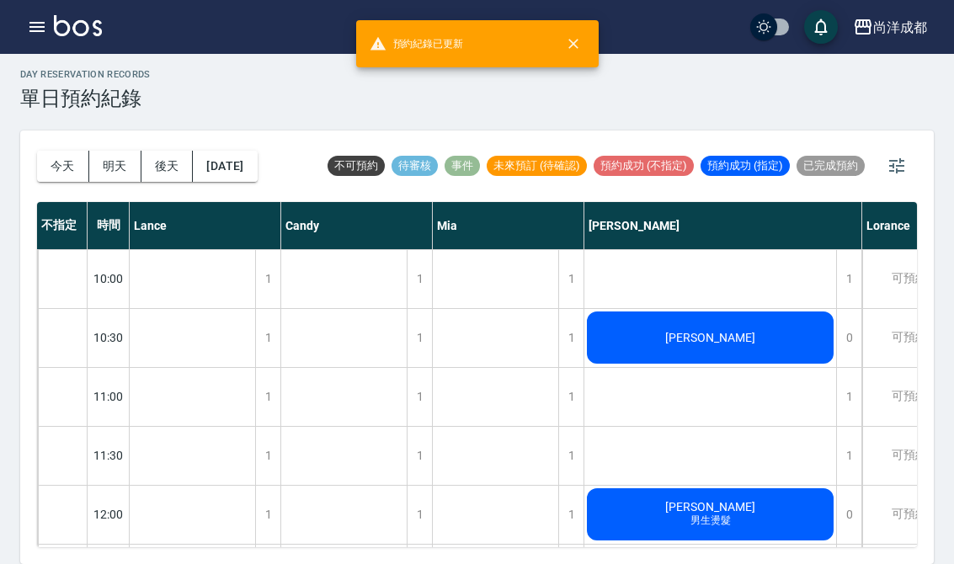
click at [718, 355] on div "林葳" at bounding box center [711, 337] width 252 height 57
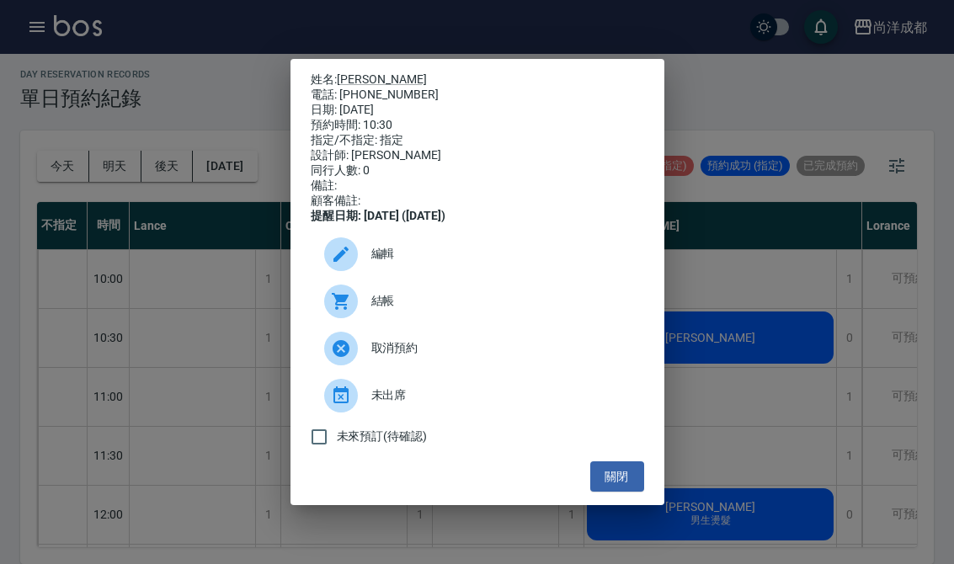
click at [542, 263] on span "編輯" at bounding box center [500, 254] width 259 height 18
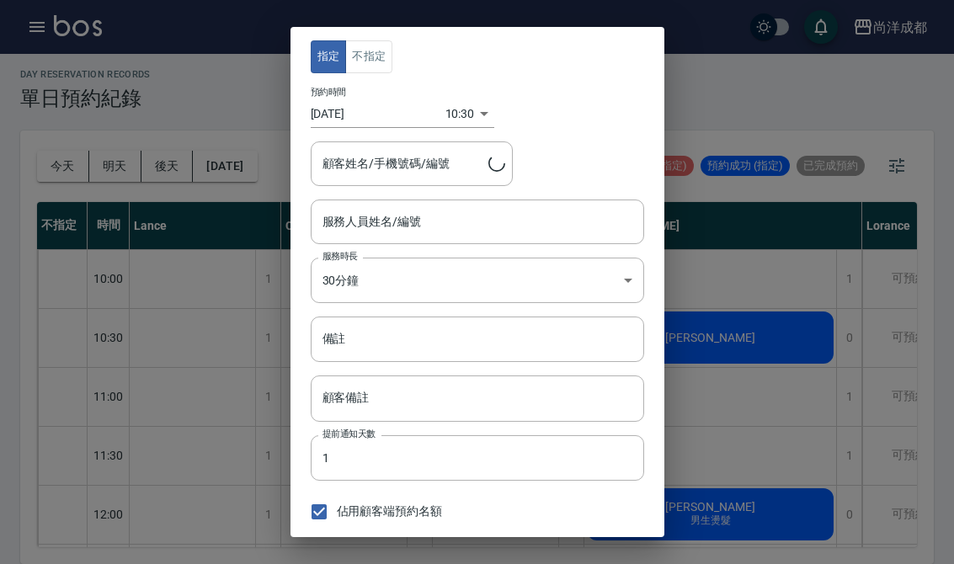
type input "Benny-01"
type input "林葳/0978013630"
click at [455, 107] on body "尚洋成都 登出 櫃檯作業 打帳單 帳單列表 營業儀表板 高階收支登錄 材料自購登錄 每日結帳 排班表 預約管理 預約管理 單日預約紀錄 單週預約紀錄 報表及分…" at bounding box center [477, 279] width 954 height 569
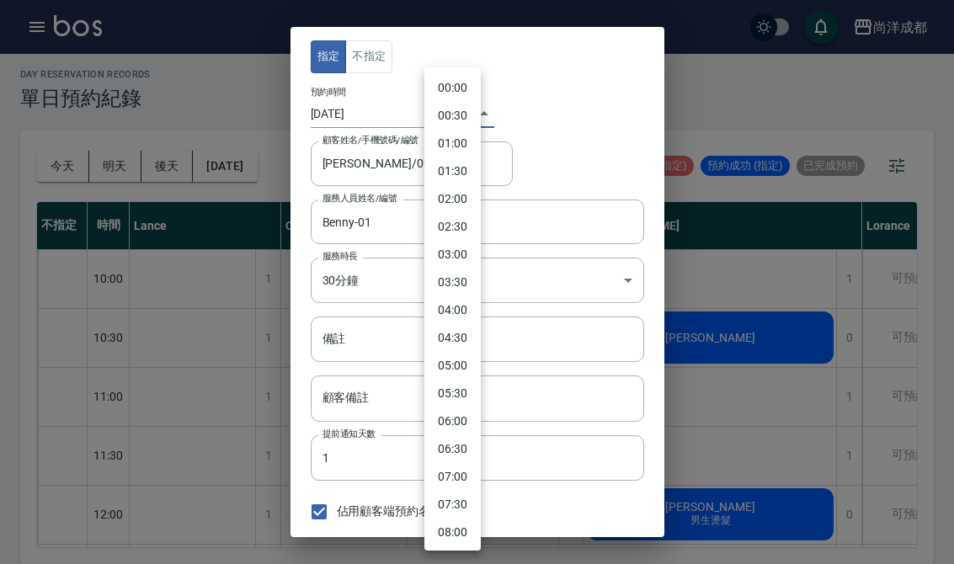
scroll to position [363, 0]
click at [467, 304] on li "10:30" at bounding box center [453, 309] width 56 height 28
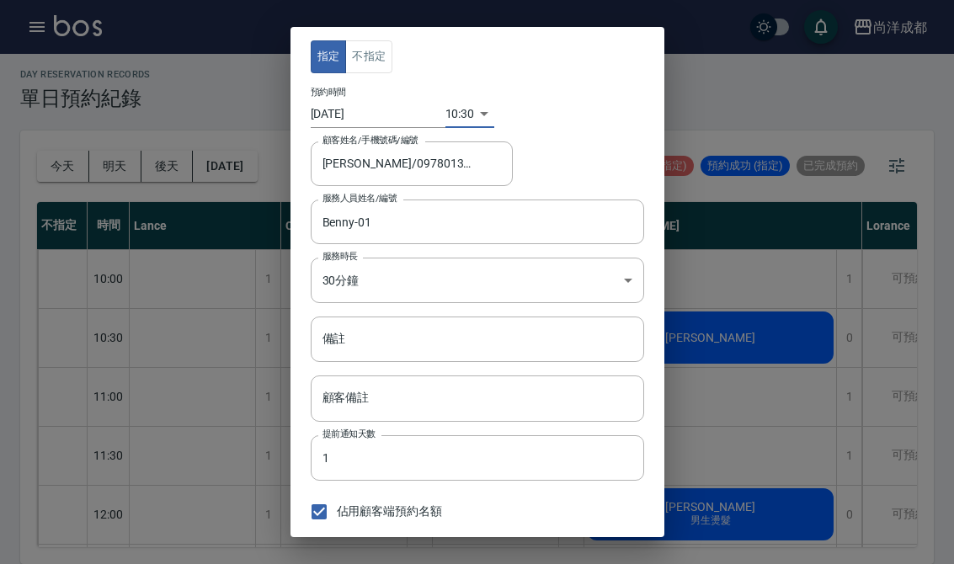
click at [482, 333] on input "備註" at bounding box center [478, 339] width 334 height 45
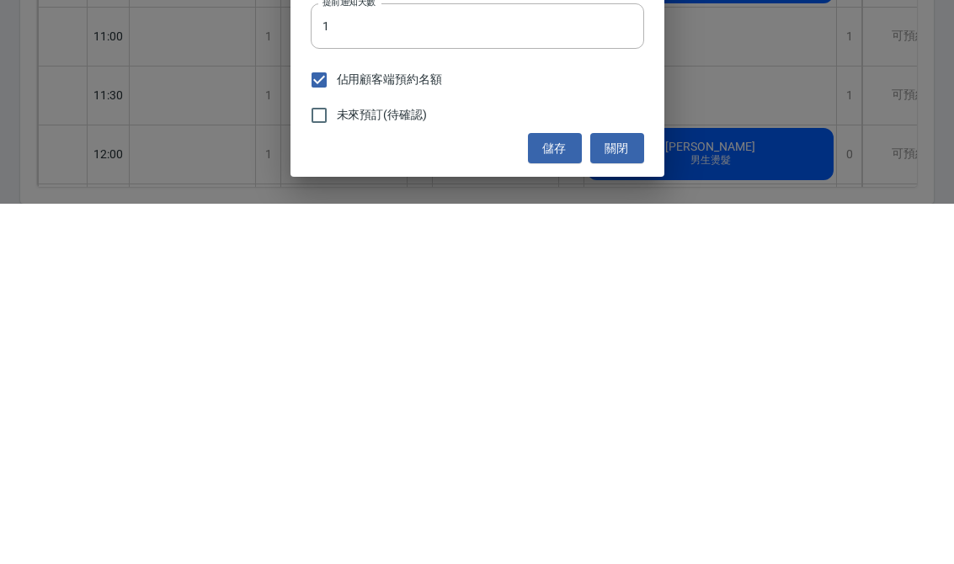
scroll to position [71, 0]
type input "剪"
click at [558, 494] on button "儲存" at bounding box center [555, 509] width 54 height 31
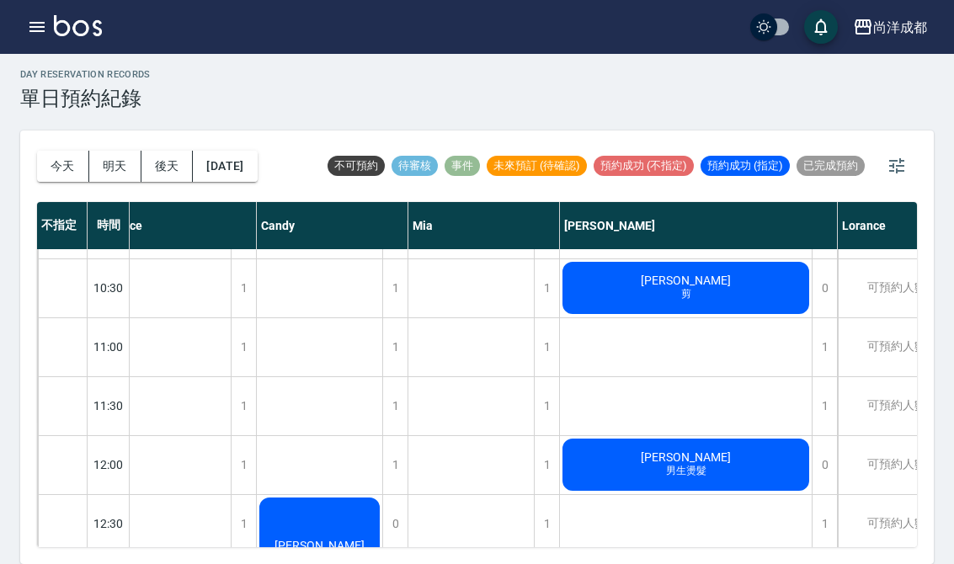
scroll to position [50, 24]
click at [255, 151] on button "[DATE]" at bounding box center [225, 166] width 64 height 31
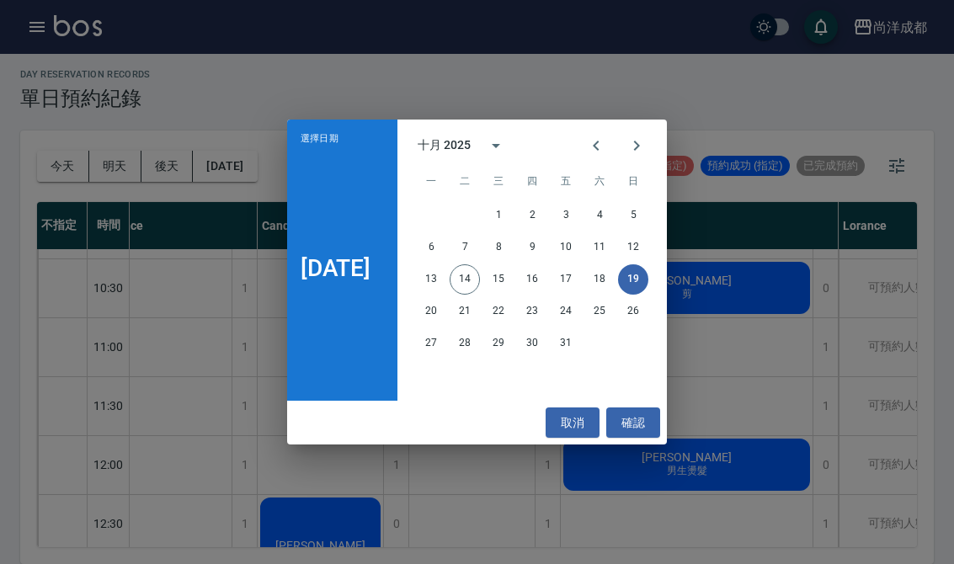
click at [637, 420] on button "確認" at bounding box center [633, 423] width 54 height 31
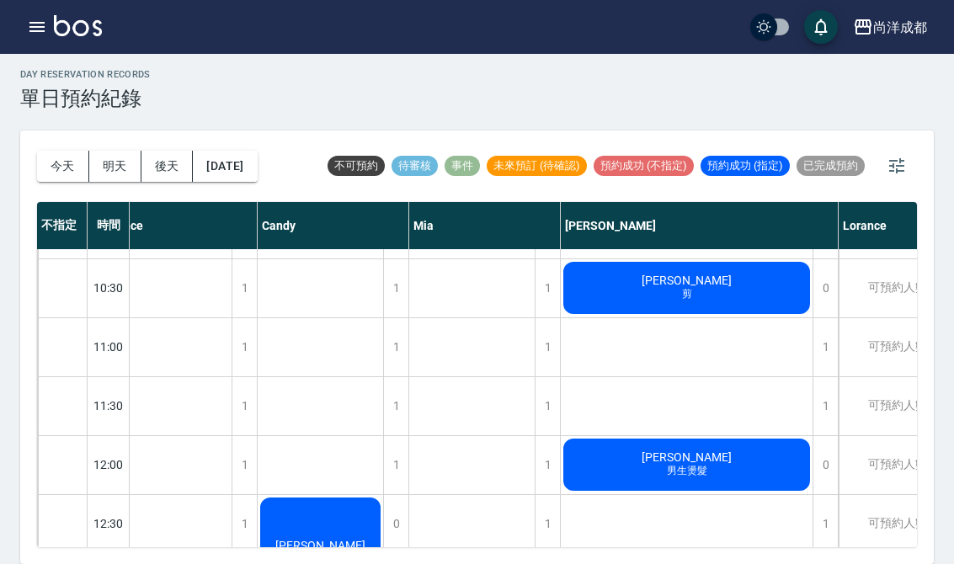
click at [49, 151] on button "今天" at bounding box center [63, 166] width 52 height 31
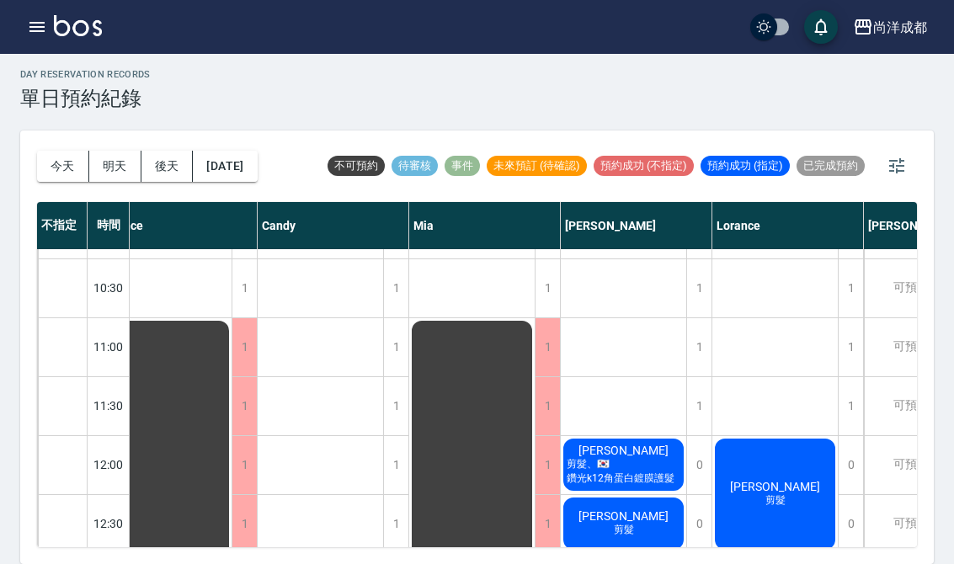
click at [121, 151] on button "明天" at bounding box center [115, 166] width 52 height 31
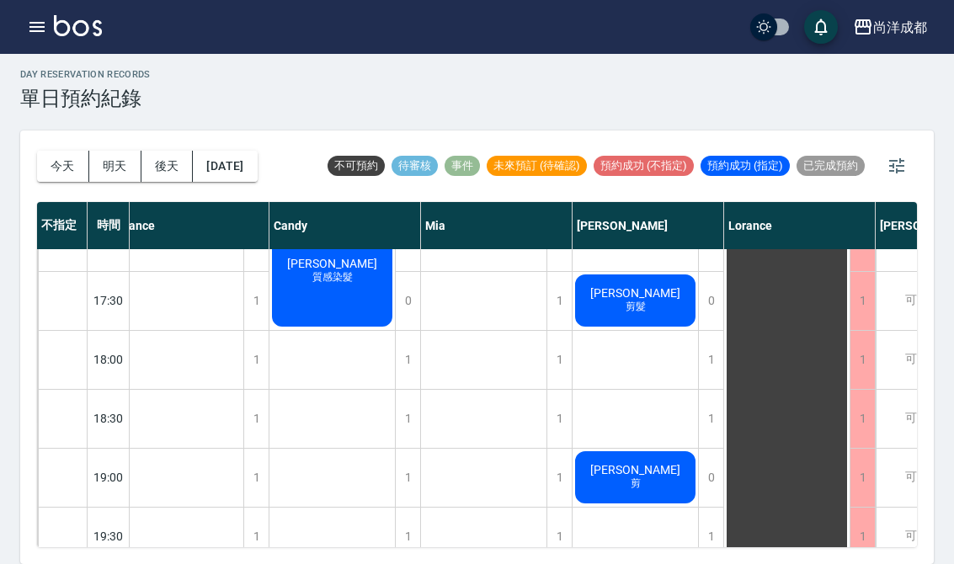
scroll to position [863, 13]
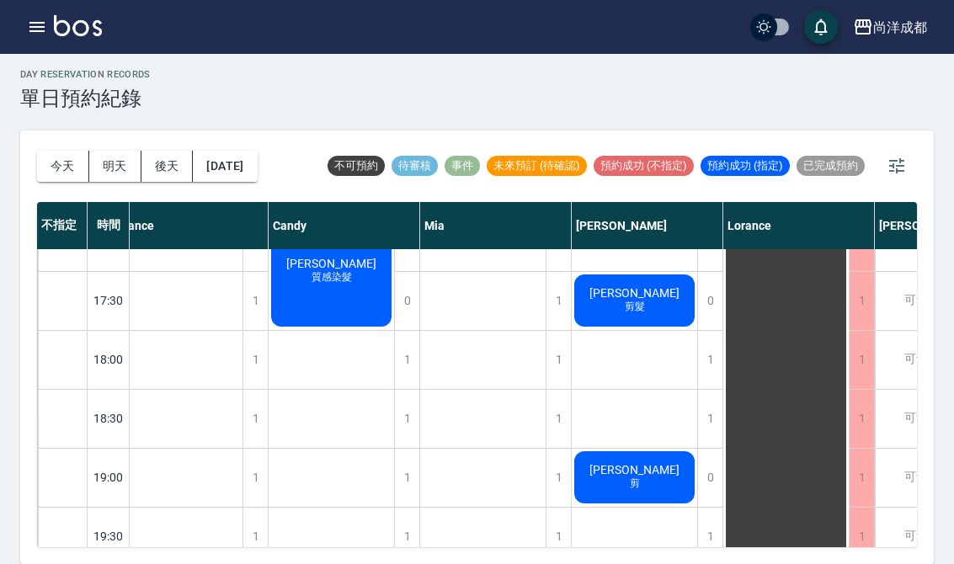
click at [171, 151] on button "後天" at bounding box center [168, 166] width 52 height 31
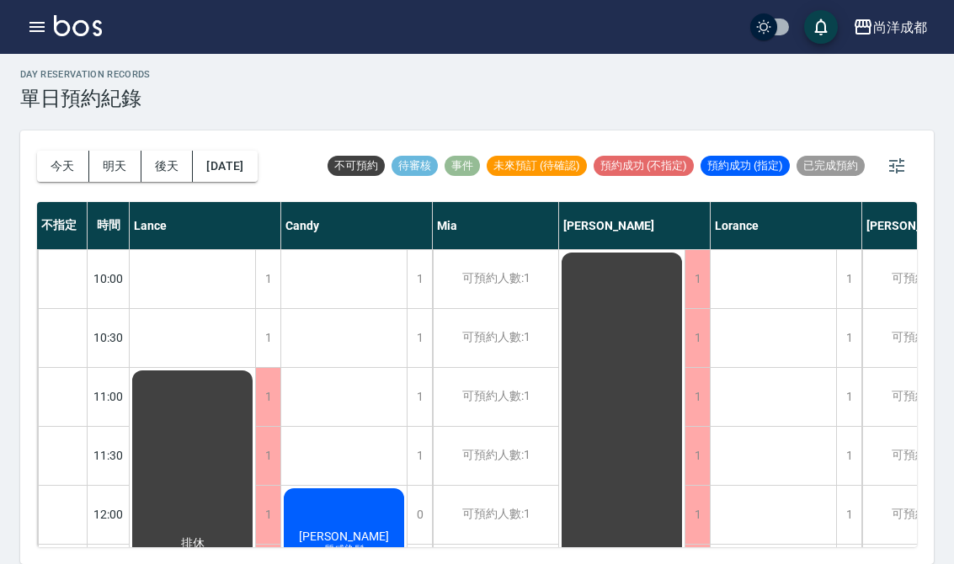
scroll to position [-1, 0]
click at [175, 151] on button "後天" at bounding box center [168, 166] width 52 height 31
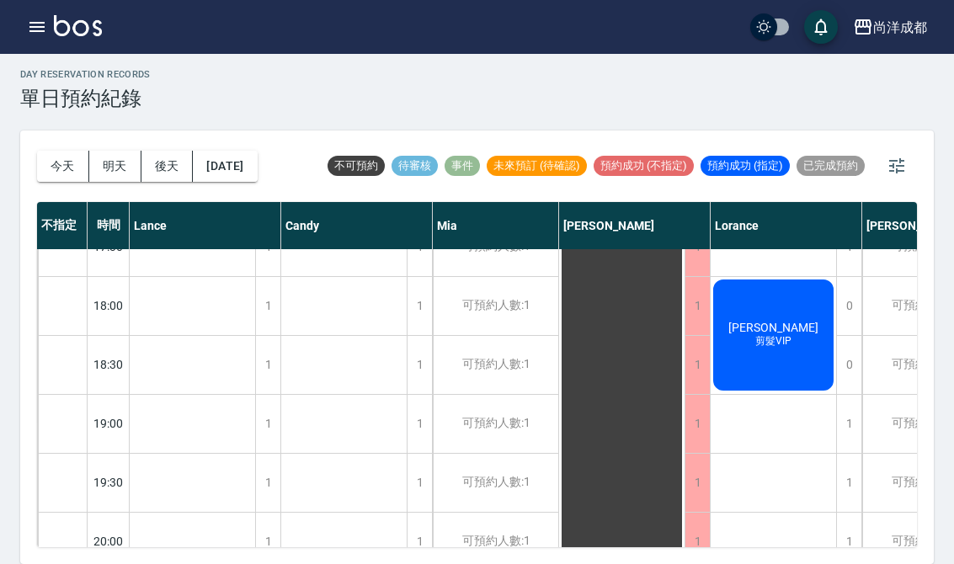
scroll to position [915, 0]
click at [64, 151] on button "今天" at bounding box center [63, 166] width 52 height 31
